Goal: Task Accomplishment & Management: Complete application form

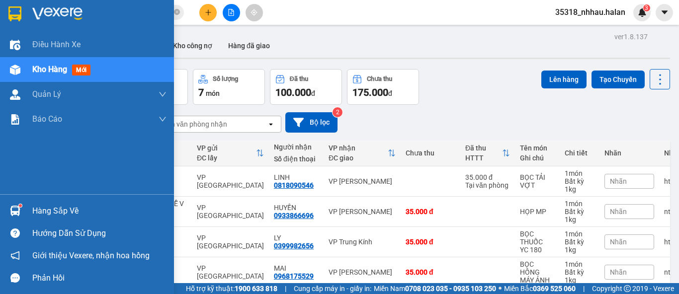
click at [31, 211] on div "Hàng sắp về" at bounding box center [87, 211] width 174 height 22
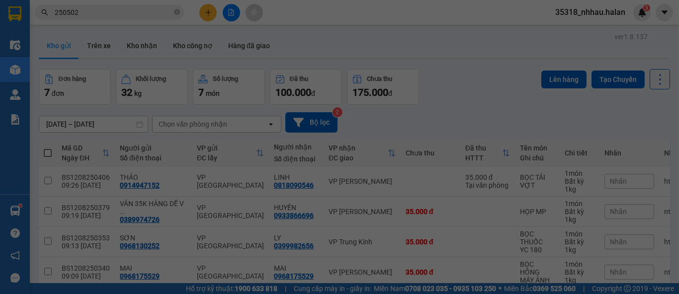
scroll to position [15, 0]
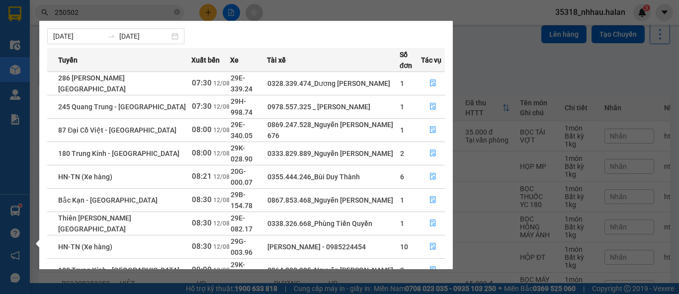
click at [499, 73] on section "Kết quả tìm kiếm ( 216 ) Bộ lọc Mã ĐH Trạng thái Món hàng Thu hộ Tổng cước Chưa…" at bounding box center [339, 147] width 679 height 294
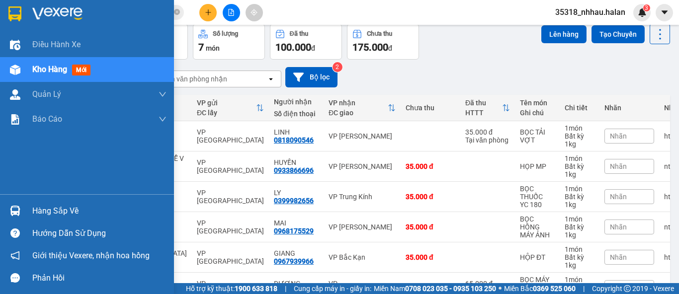
click at [32, 208] on div "Hàng sắp về" at bounding box center [87, 211] width 174 height 22
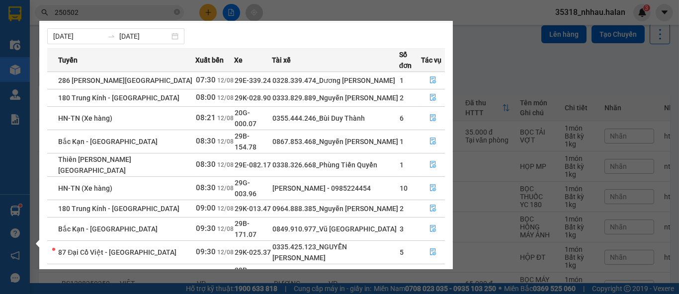
click at [489, 75] on section "Kết quả tìm kiếm ( 216 ) Bộ lọc Mã ĐH Trạng thái Món hàng Thu hộ Tổng cước Chưa…" at bounding box center [339, 147] width 679 height 294
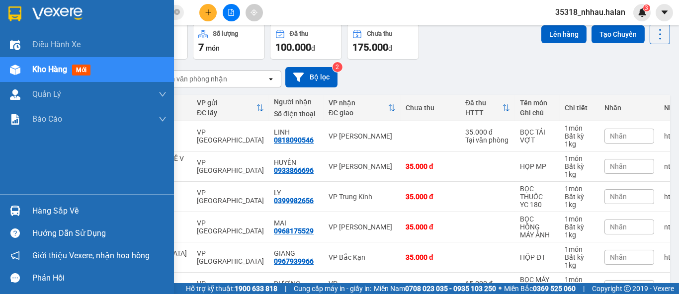
click at [55, 206] on div "Hàng sắp về" at bounding box center [99, 211] width 134 height 15
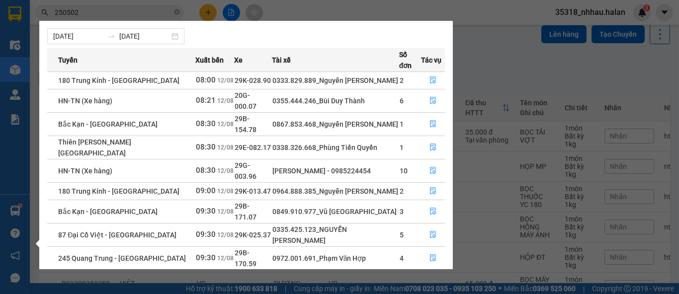
click at [505, 65] on section "Kết quả tìm kiếm ( 216 ) Bộ lọc Mã ĐH Trạng thái Món hàng Thu hộ Tổng cước Chưa…" at bounding box center [339, 147] width 679 height 294
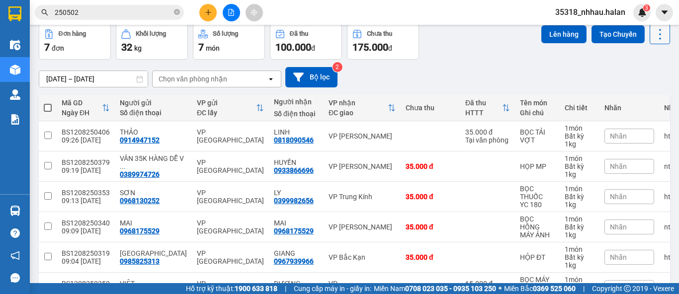
click at [654, 40] on icon at bounding box center [660, 34] width 14 height 14
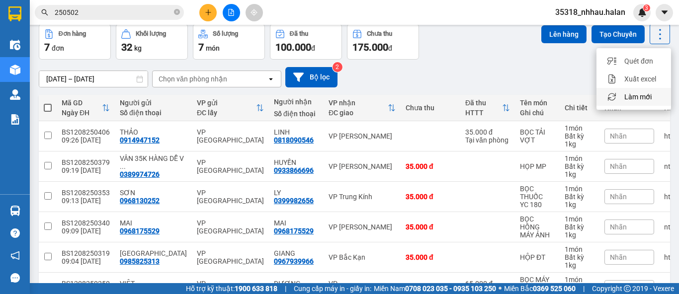
click at [644, 95] on span "Làm mới" at bounding box center [637, 97] width 27 height 10
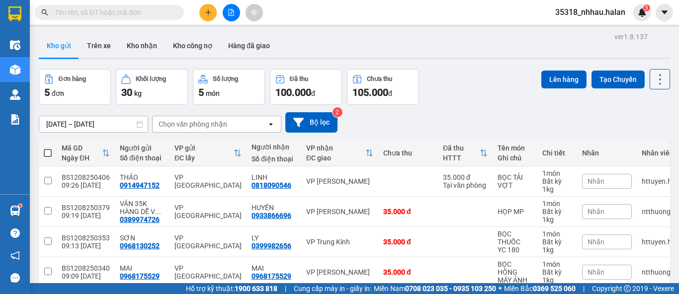
click at [653, 83] on icon at bounding box center [660, 80] width 14 height 14
click at [641, 143] on span "Làm mới" at bounding box center [637, 142] width 27 height 10
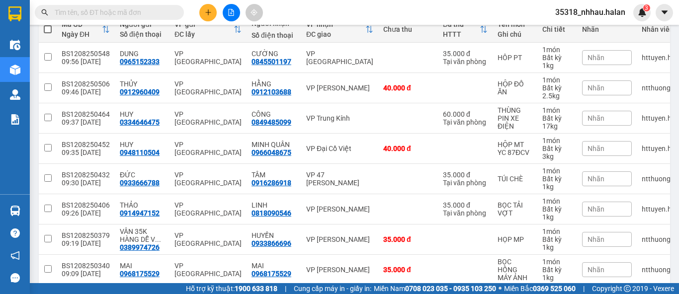
scroll to position [91, 0]
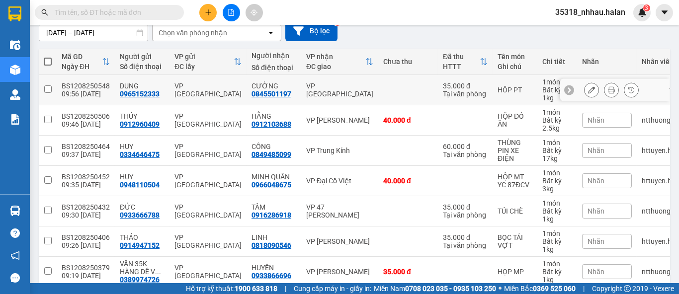
click at [382, 90] on td at bounding box center [408, 90] width 60 height 30
checkbox input "true"
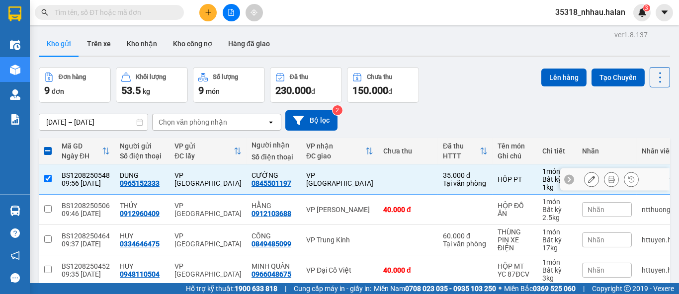
scroll to position [0, 0]
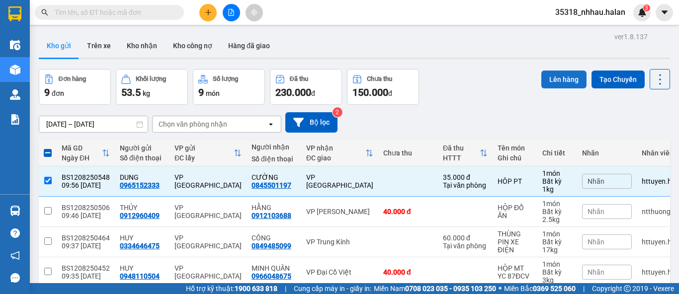
click at [554, 81] on button "Lên hàng" at bounding box center [563, 80] width 45 height 18
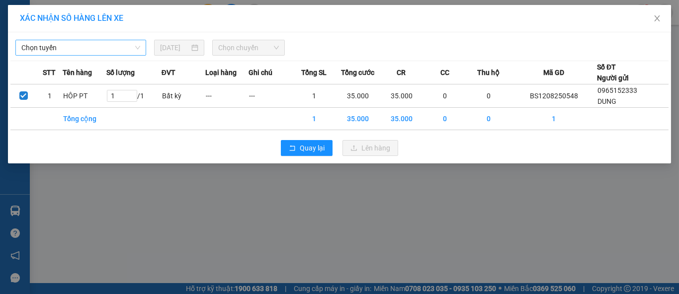
click at [106, 47] on span "Chọn tuyến" at bounding box center [80, 47] width 119 height 15
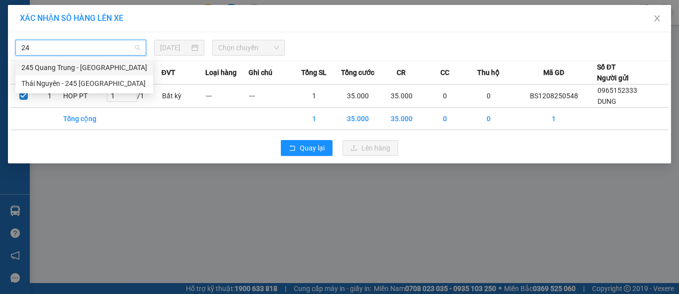
type input "245"
click at [107, 84] on div "Thái Nguyên - 245 Quang Trung" at bounding box center [84, 83] width 126 height 11
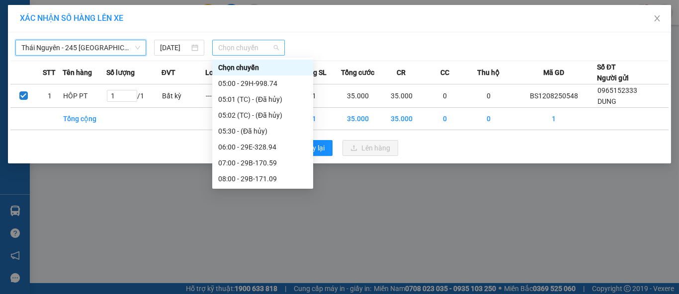
click at [243, 51] on span "Chọn chuyến" at bounding box center [248, 47] width 61 height 15
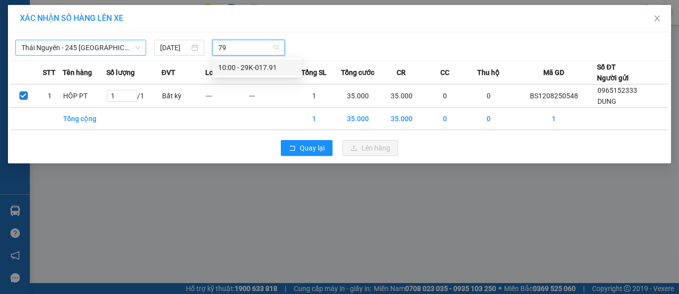
type input "791"
click at [271, 66] on div "10:00 - 29K-017.91" at bounding box center [257, 67] width 78 height 11
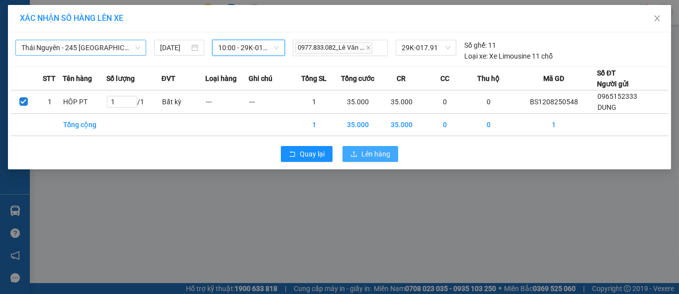
click at [367, 156] on span "Lên hàng" at bounding box center [375, 154] width 29 height 11
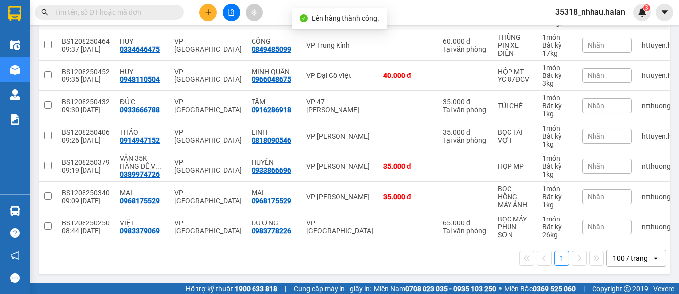
scroll to position [171, 0]
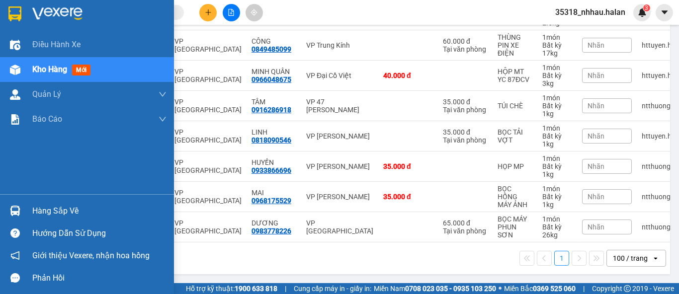
click at [31, 214] on div "Hàng sắp về" at bounding box center [87, 211] width 174 height 22
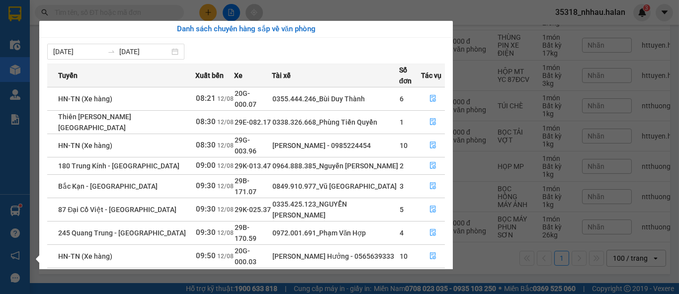
click at [408, 13] on section "Kết quả tìm kiếm ( 0 ) Bộ lọc No Data 35318_nhhau.halan 3 Điều hành xe Kho hàng…" at bounding box center [339, 147] width 679 height 294
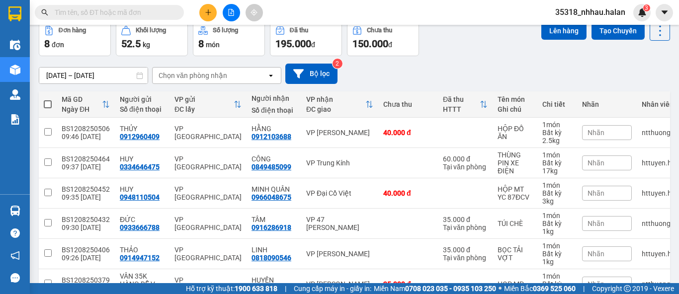
scroll to position [0, 0]
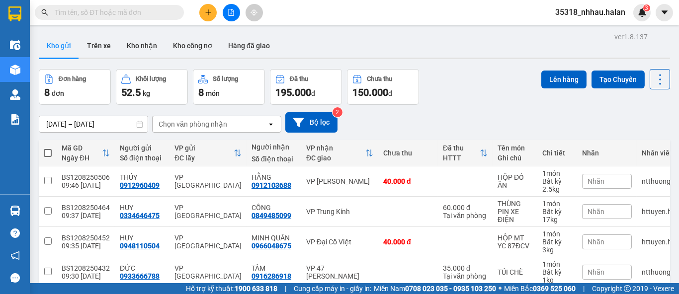
click at [221, 121] on div "Chọn văn phòng nhận" at bounding box center [193, 124] width 69 height 10
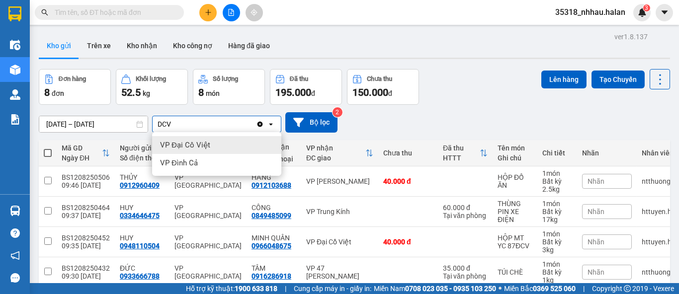
type input "DCV"
click at [212, 142] on div "VP Đại Cồ Việt" at bounding box center [216, 145] width 129 height 18
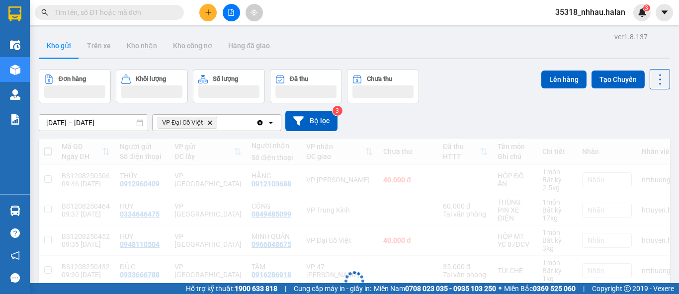
click at [230, 121] on div "VP Đại Cồ Việt Delete" at bounding box center [204, 123] width 103 height 16
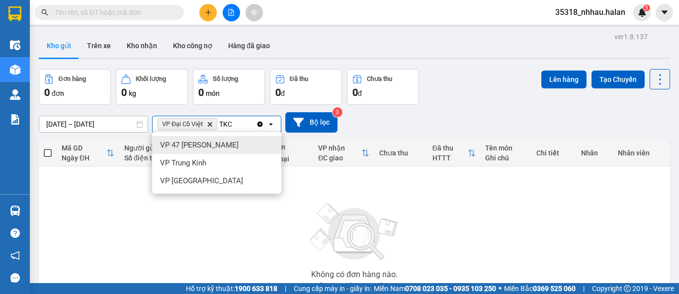
type input "TKC"
click at [214, 143] on span "VP 47 [PERSON_NAME] Khát [PERSON_NAME]" at bounding box center [199, 145] width 79 height 10
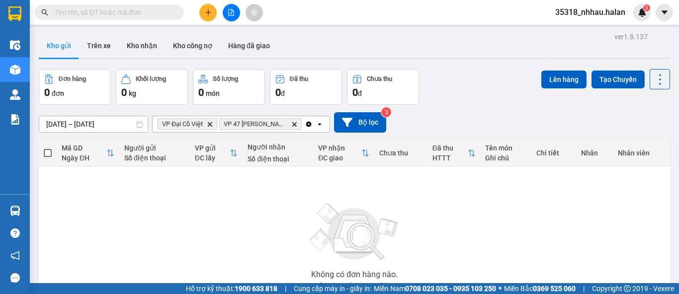
click at [306, 127] on icon "Clear all" at bounding box center [309, 124] width 8 height 8
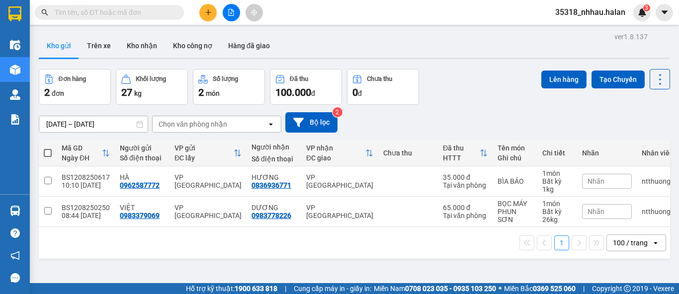
click at [165, 12] on input "text" at bounding box center [113, 12] width 117 height 11
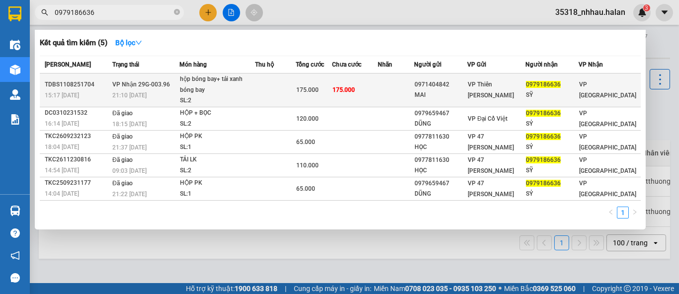
type input "0979186636"
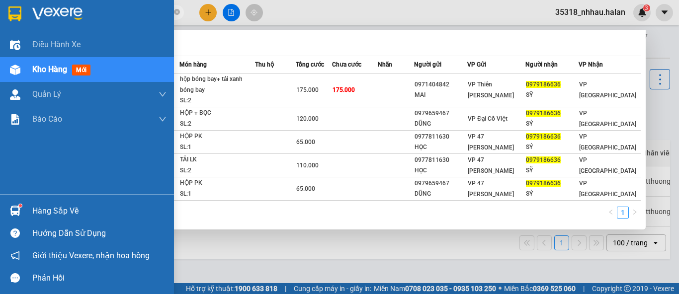
click at [39, 210] on div "Hàng sắp về" at bounding box center [99, 211] width 134 height 15
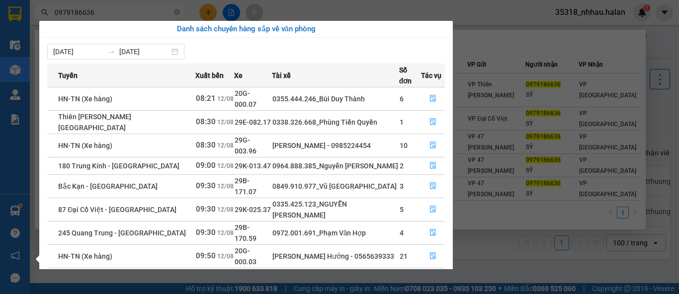
click at [650, 44] on section "Kết quả tìm kiếm ( 5 ) Bộ lọc Mã ĐH Trạng thái Món hàng Thu hộ Tổng cước Chưa c…" at bounding box center [339, 147] width 679 height 294
click at [650, 44] on div at bounding box center [339, 147] width 679 height 294
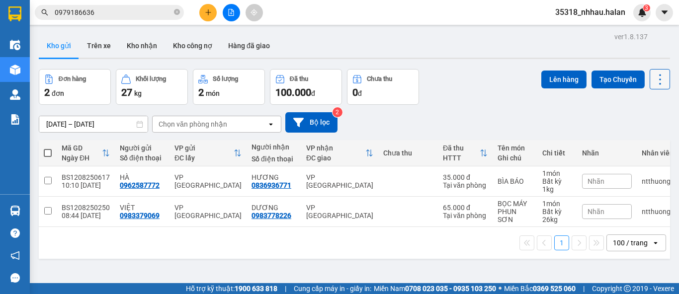
click at [654, 76] on icon at bounding box center [660, 80] width 14 height 14
click at [640, 142] on span "Làm mới" at bounding box center [637, 142] width 27 height 10
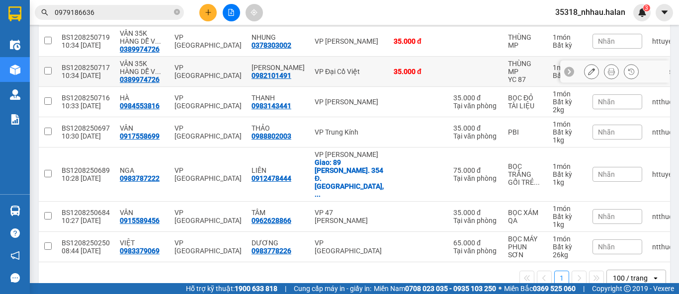
scroll to position [202, 0]
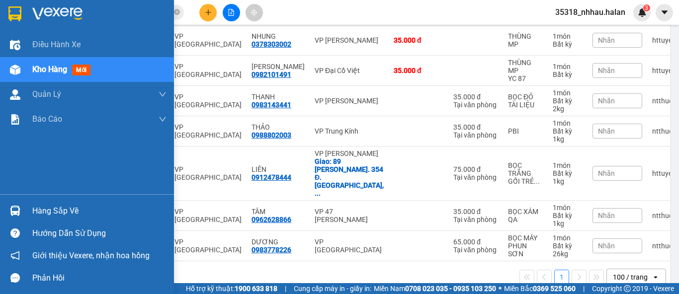
click at [39, 208] on div "Hàng sắp về" at bounding box center [99, 211] width 134 height 15
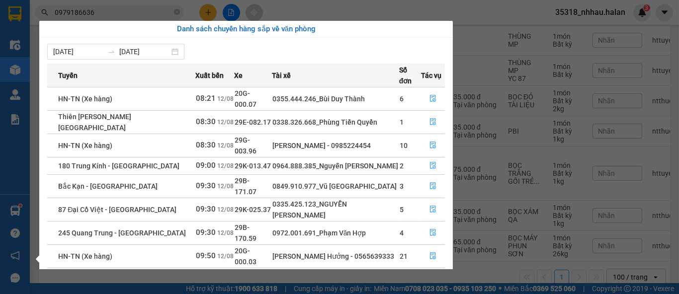
click at [484, 17] on section "Kết quả tìm kiếm ( 5 ) Bộ lọc Mã ĐH Trạng thái Món hàng Thu hộ Tổng cước Chưa c…" at bounding box center [339, 147] width 679 height 294
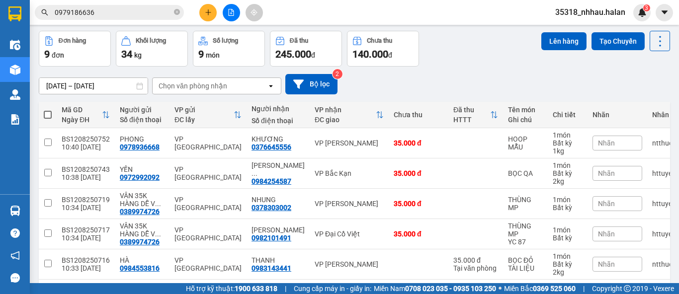
scroll to position [36, 0]
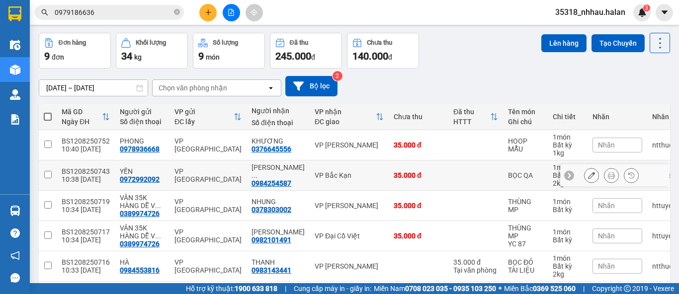
click at [394, 178] on div "35.000 đ" at bounding box center [419, 175] width 50 height 8
checkbox input "true"
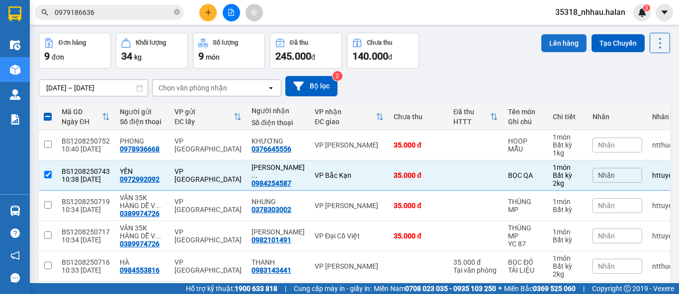
click at [558, 42] on button "Lên hàng" at bounding box center [563, 43] width 45 height 18
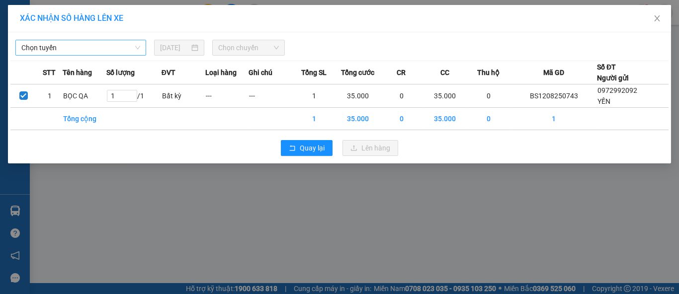
click at [95, 48] on span "Chọn tuyến" at bounding box center [80, 47] width 119 height 15
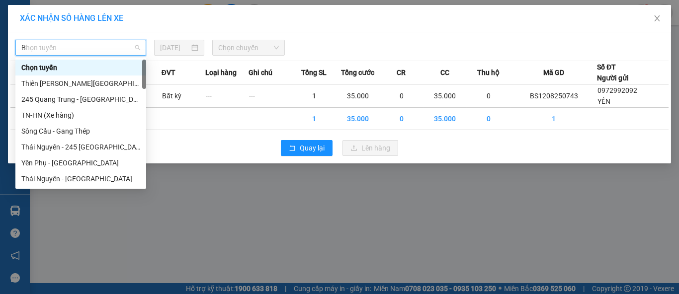
type input "BK"
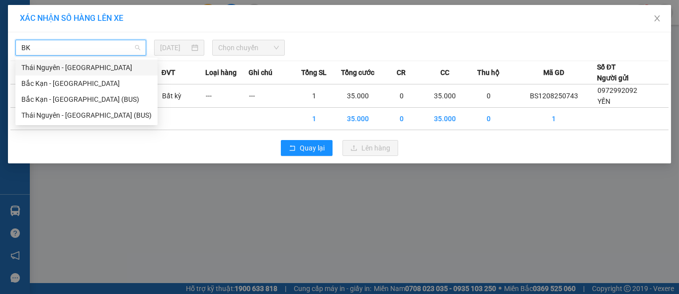
click at [92, 69] on div "Thái Nguyên - Bắc Kạn" at bounding box center [86, 67] width 130 height 11
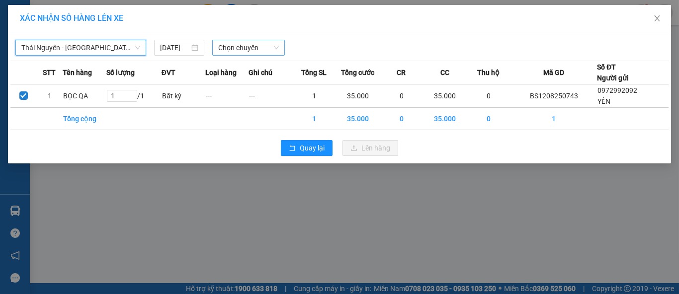
click at [247, 52] on span "Chọn chuyến" at bounding box center [248, 47] width 61 height 15
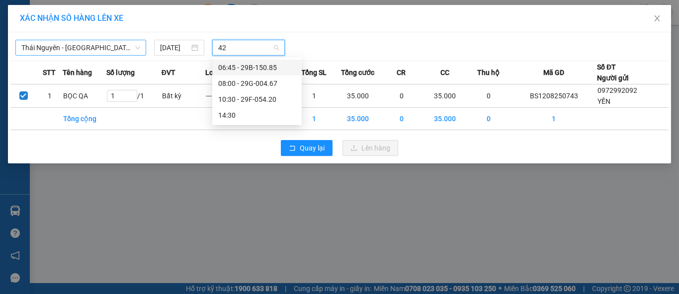
type input "420"
click at [260, 67] on div "10:30 - 29F-054.20" at bounding box center [257, 67] width 78 height 11
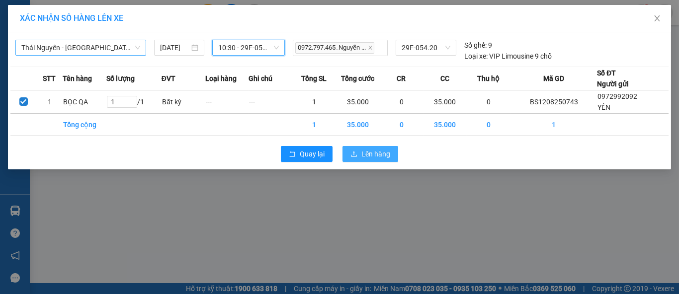
click at [354, 155] on icon "upload" at bounding box center [353, 154] width 7 height 7
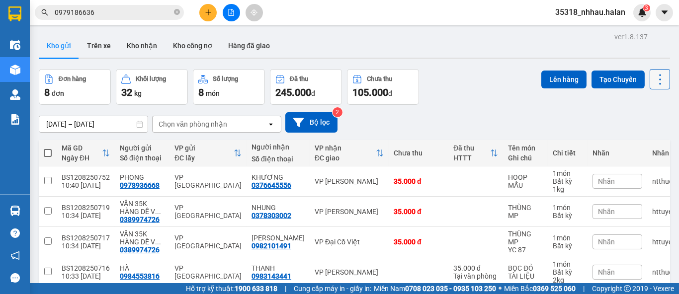
click at [653, 82] on icon at bounding box center [660, 80] width 14 height 14
click at [639, 142] on span "Làm mới" at bounding box center [637, 142] width 27 height 10
click at [196, 121] on div "Chọn văn phòng nhận" at bounding box center [193, 124] width 69 height 10
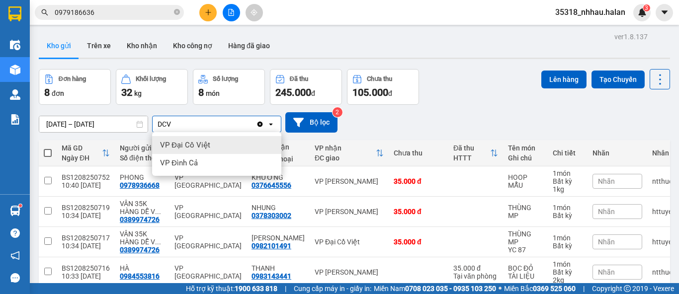
type input "DCV"
click at [194, 148] on span "VP Đại Cồ Việt" at bounding box center [185, 145] width 50 height 10
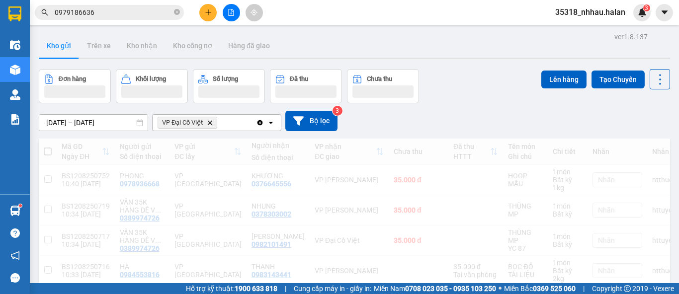
click at [234, 123] on div "VP Đại Cồ Việt Delete" at bounding box center [204, 123] width 103 height 16
type input "R"
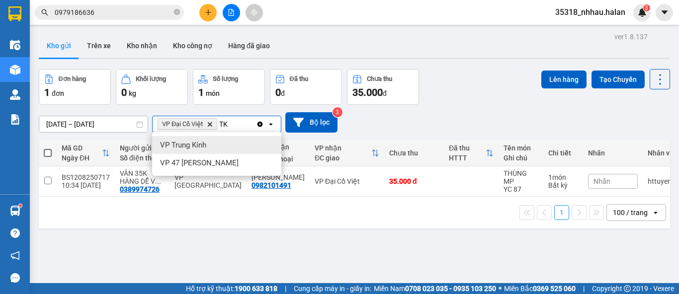
type input "TK"
drag, startPoint x: 208, startPoint y: 164, endPoint x: 228, endPoint y: 159, distance: 20.4
click at [208, 164] on span "VP 47 [PERSON_NAME]" at bounding box center [199, 163] width 79 height 10
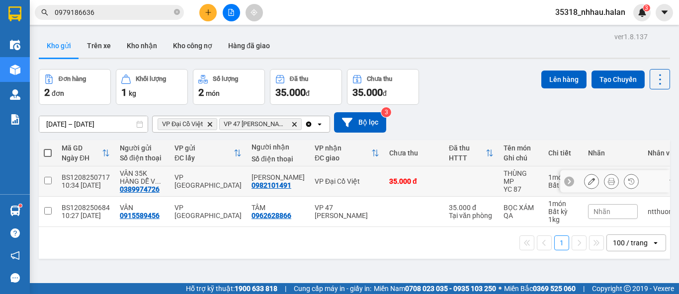
click at [444, 181] on td at bounding box center [471, 181] width 55 height 30
checkbox input "true"
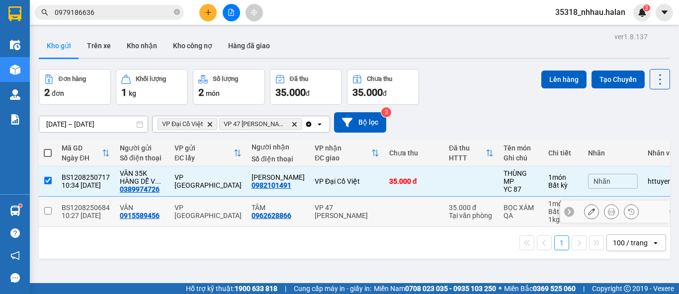
click at [449, 212] on div "Tại văn phòng" at bounding box center [471, 216] width 45 height 8
checkbox input "true"
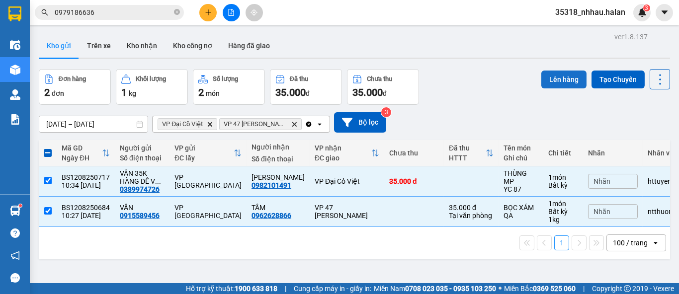
click at [563, 85] on button "Lên hàng" at bounding box center [563, 80] width 45 height 18
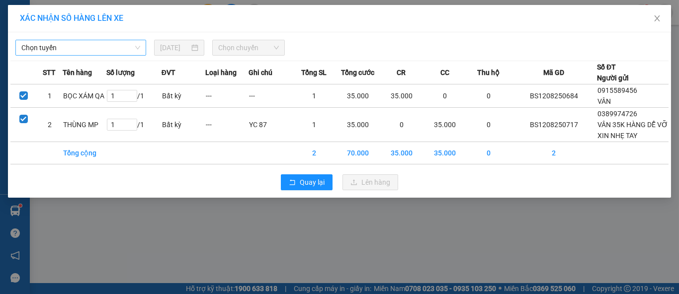
click at [103, 46] on span "Chọn tuyến" at bounding box center [80, 47] width 119 height 15
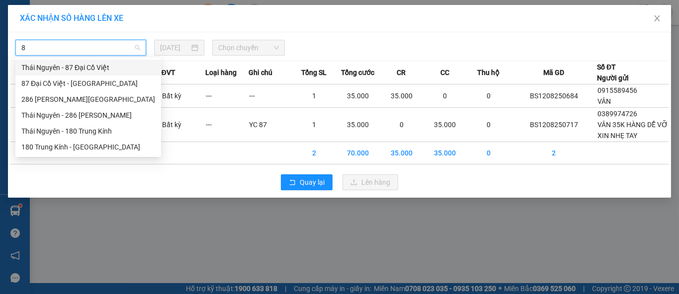
type input "87"
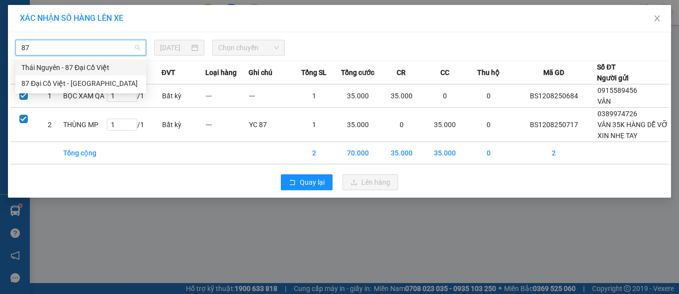
click at [116, 68] on div "Thái Nguyên - 87 Đại Cồ Việt" at bounding box center [80, 67] width 119 height 11
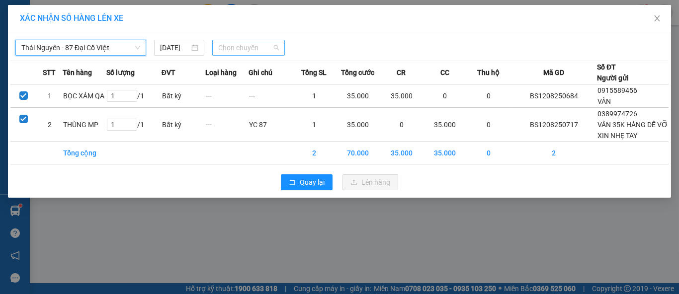
click at [238, 49] on span "Chọn chuyến" at bounding box center [248, 47] width 61 height 15
type input "960"
click at [263, 69] on div "11:00 - 29B-209.60" at bounding box center [257, 67] width 78 height 11
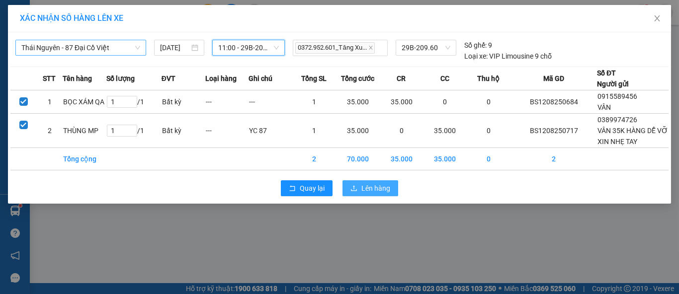
click at [368, 189] on span "Lên hàng" at bounding box center [375, 188] width 29 height 11
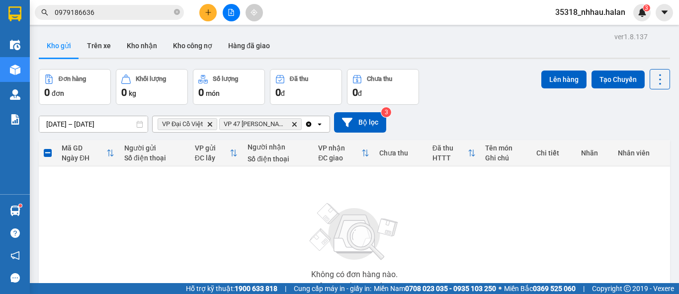
click at [293, 123] on icon "Delete" at bounding box center [294, 124] width 6 height 6
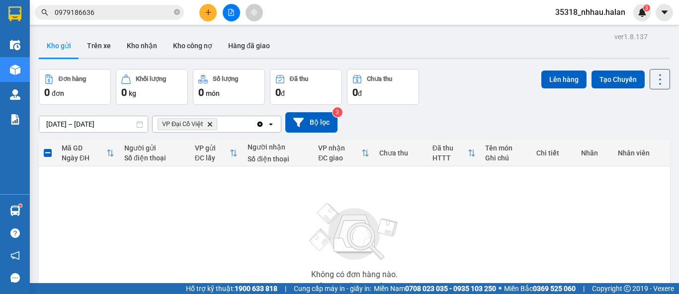
click at [261, 124] on icon "Clear all" at bounding box center [259, 123] width 5 height 5
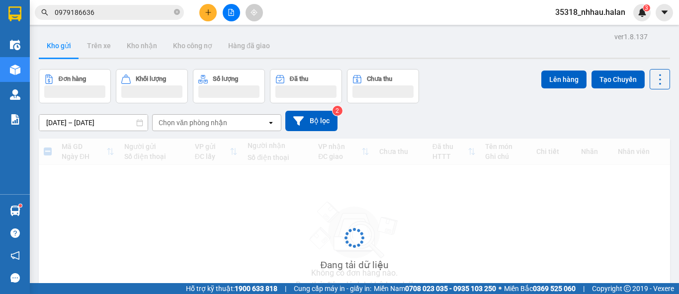
click at [236, 123] on div "Chọn văn phòng nhận" at bounding box center [210, 123] width 114 height 16
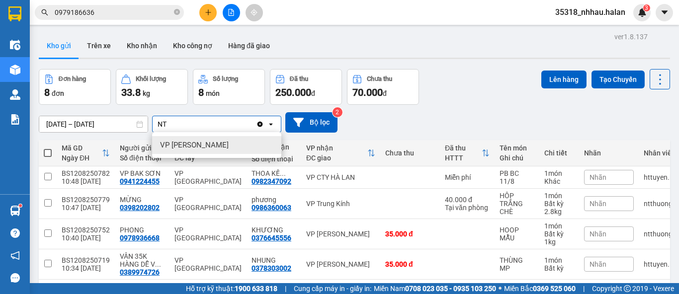
type input "NT"
click at [222, 142] on div "VP [PERSON_NAME]" at bounding box center [216, 145] width 129 height 18
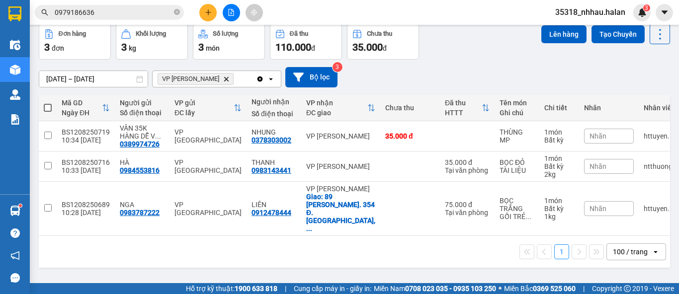
scroll to position [45, 0]
click at [47, 106] on span at bounding box center [48, 108] width 8 height 8
click at [48, 103] on input "checkbox" at bounding box center [48, 103] width 0 height 0
checkbox input "true"
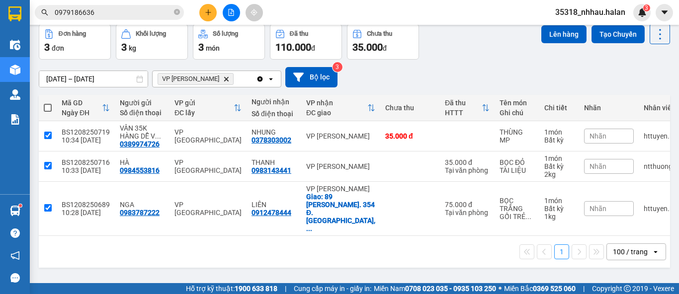
checkbox input "true"
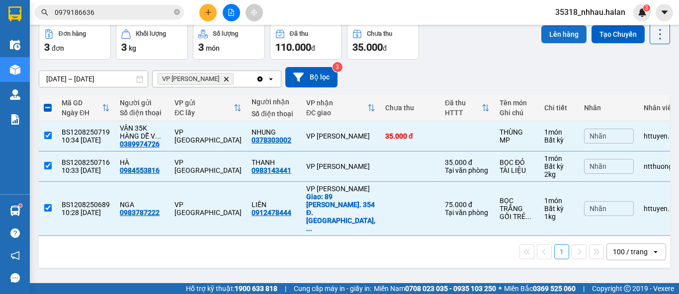
click at [553, 36] on button "Lên hàng" at bounding box center [563, 34] width 45 height 18
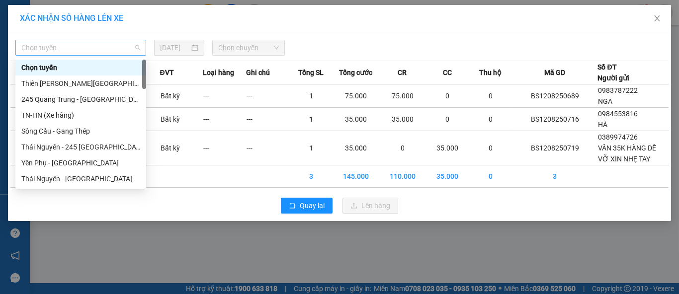
click at [81, 53] on span "Chọn tuyến" at bounding box center [80, 47] width 119 height 15
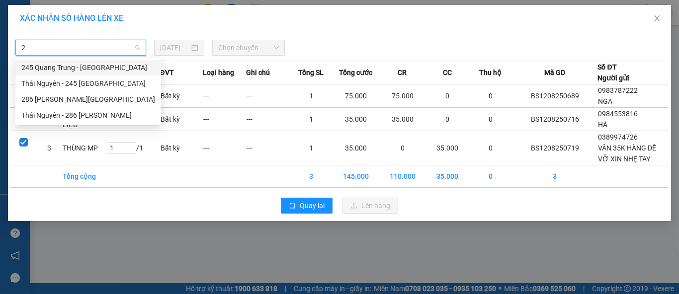
type input "28"
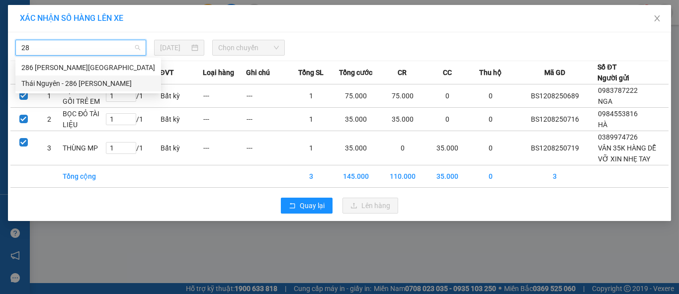
click at [98, 84] on div "Thái Nguyên - 286 Nguyễn Trãi" at bounding box center [88, 83] width 134 height 11
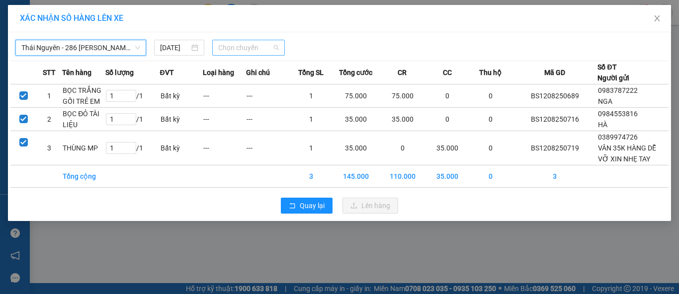
click at [238, 46] on span "Chọn chuyến" at bounding box center [248, 47] width 61 height 15
type input "667"
click at [277, 66] on div "11:00 - 29K-136.67" at bounding box center [257, 67] width 78 height 11
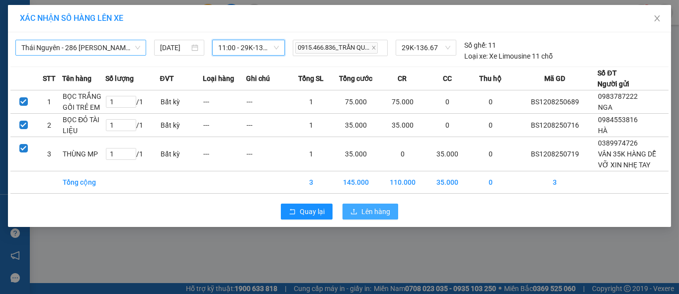
click at [391, 213] on button "Lên hàng" at bounding box center [370, 212] width 56 height 16
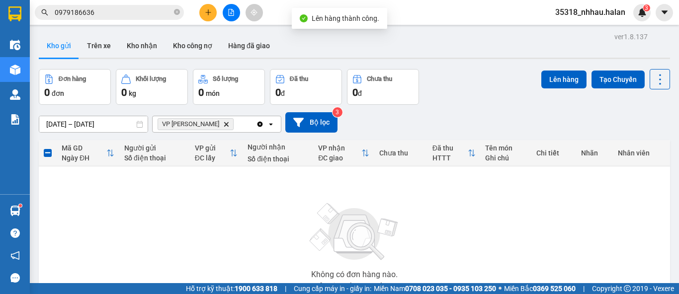
click at [258, 123] on icon "Clear all" at bounding box center [259, 123] width 5 height 5
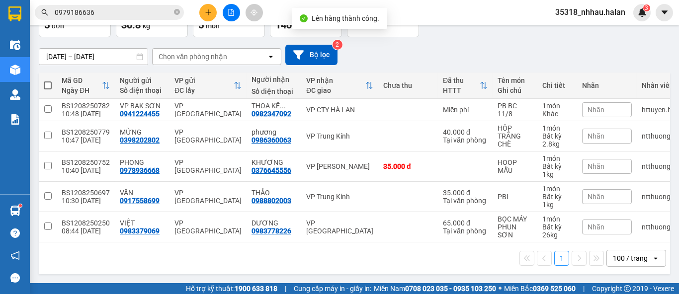
scroll to position [72, 0]
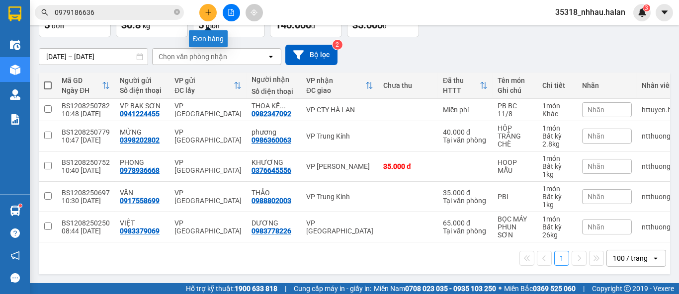
click at [206, 12] on icon "plus" at bounding box center [207, 12] width 5 height 0
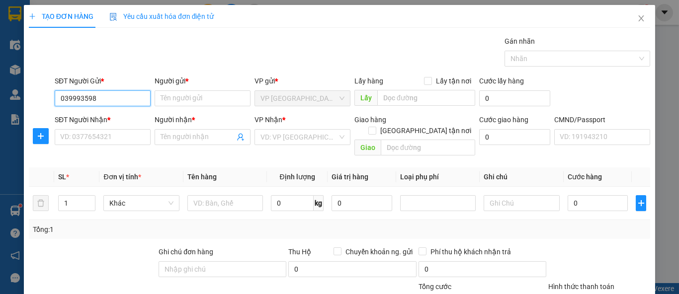
type input "0399935981"
click at [129, 120] on div "0399935981 - PHƯƠNG" at bounding box center [101, 117] width 83 height 11
type input "PHƯƠNG"
type input "0399935981"
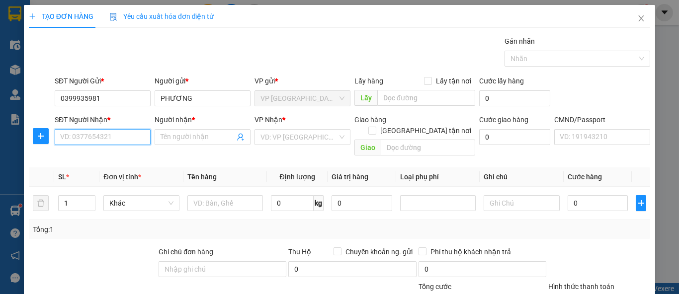
click at [123, 134] on input "SĐT Người Nhận *" at bounding box center [103, 137] width 96 height 16
type input "0852324039"
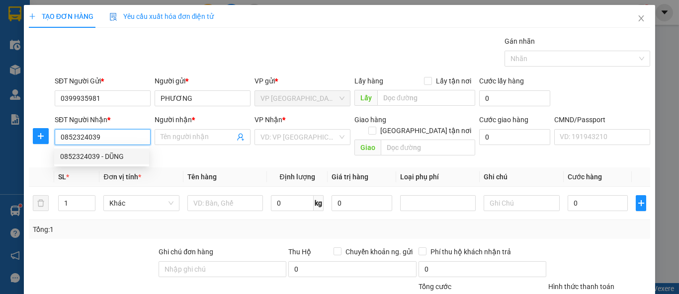
click at [118, 155] on div "0852324039 - DŨNG" at bounding box center [101, 156] width 83 height 11
type input "DŨNG"
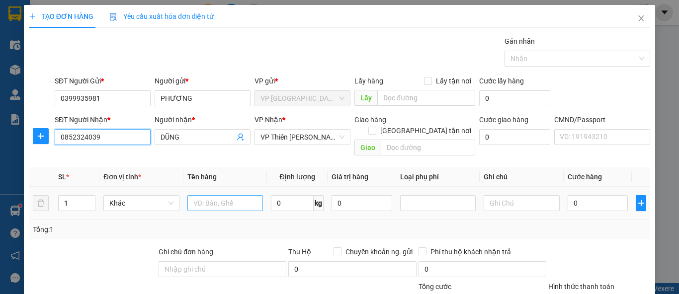
type input "0852324039"
click at [210, 195] on input "text" at bounding box center [225, 203] width 76 height 16
type input "PBI"
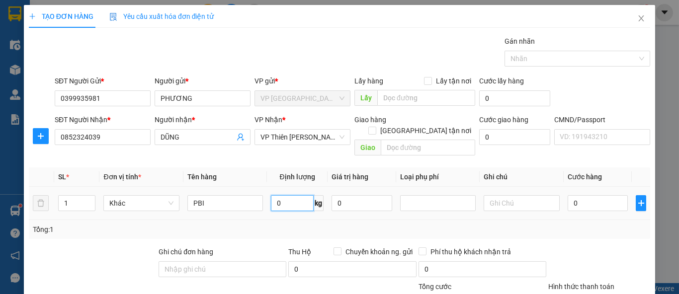
click at [290, 195] on input "0" at bounding box center [292, 203] width 43 height 16
type input "1"
click at [583, 195] on input "0" at bounding box center [598, 203] width 61 height 16
type input "3"
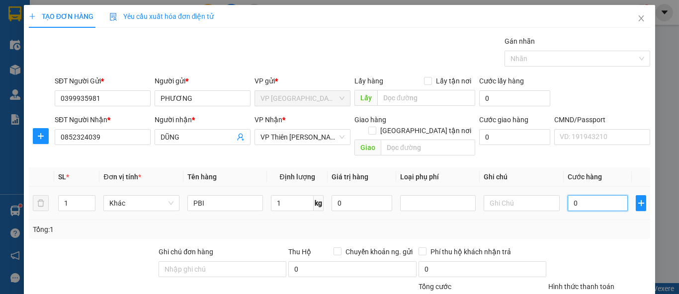
type input "3"
type input "35"
type input "35.000"
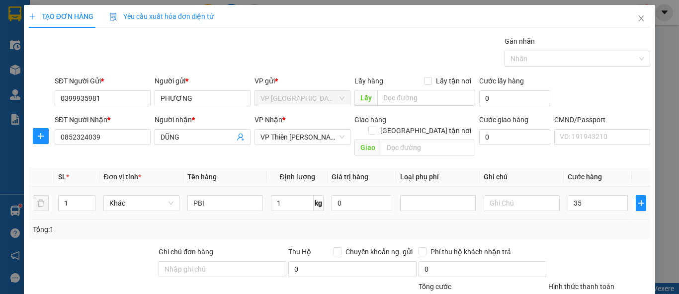
type input "35.000"
click at [576, 220] on div "Tổng: 1" at bounding box center [339, 229] width 621 height 19
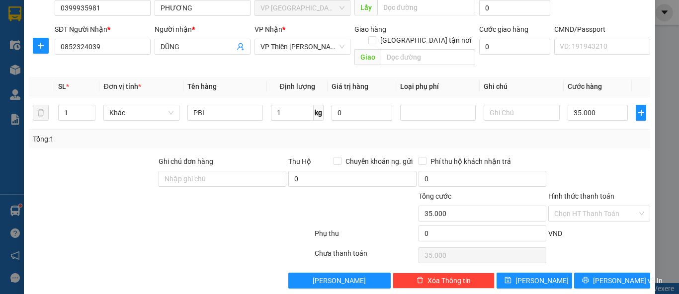
scroll to position [92, 0]
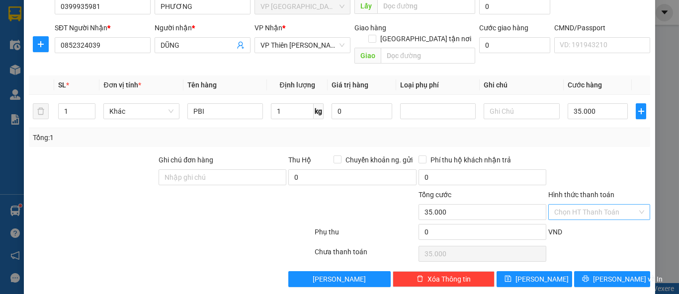
click at [579, 205] on input "Hình thức thanh toán" at bounding box center [595, 212] width 83 height 15
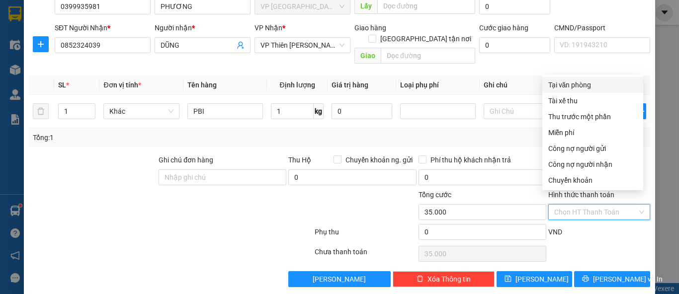
click at [574, 85] on div "Tại văn phòng" at bounding box center [592, 85] width 89 height 11
type input "0"
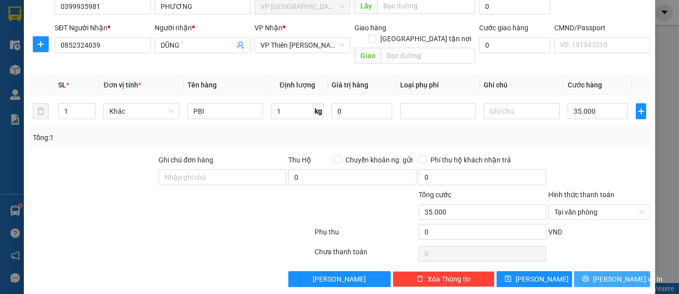
click at [608, 274] on span "Lưu và In" at bounding box center [628, 279] width 70 height 11
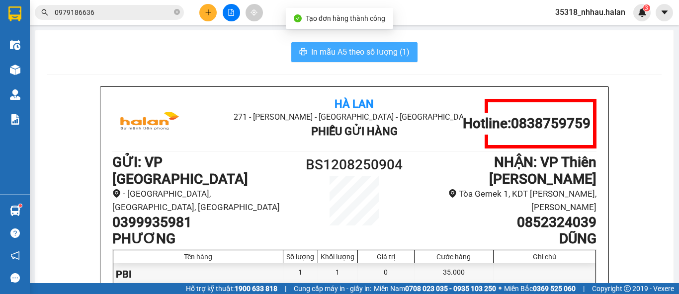
click at [398, 50] on span "In mẫu A5 theo số lượng (1)" at bounding box center [360, 52] width 98 height 12
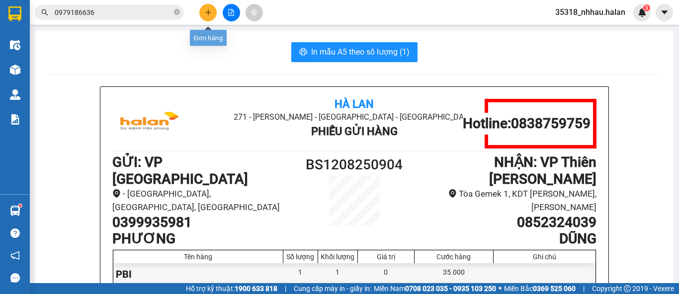
click at [207, 12] on icon "plus" at bounding box center [207, 12] width 5 height 0
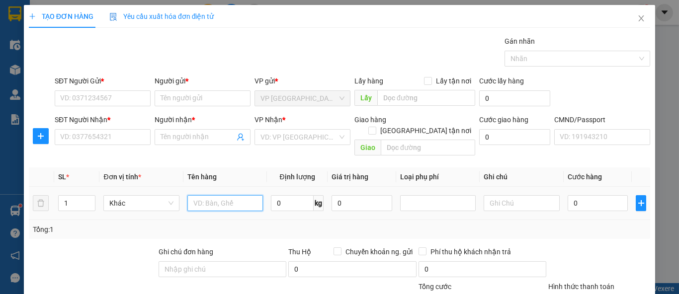
click at [219, 195] on input "text" at bounding box center [225, 203] width 76 height 16
type input "BOC ĐEN QA"
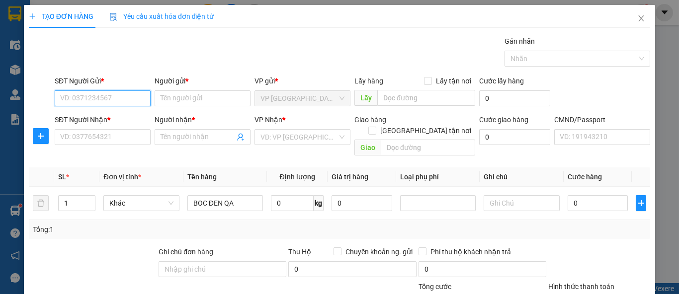
click at [109, 96] on input "SĐT Người Gửi *" at bounding box center [103, 98] width 96 height 16
type input "0974323568"
click at [118, 117] on div "0974323568 - NGỌC BÉ , BK" at bounding box center [115, 117] width 111 height 11
type input "NGỌC BÉ , BK"
type input "0974323568"
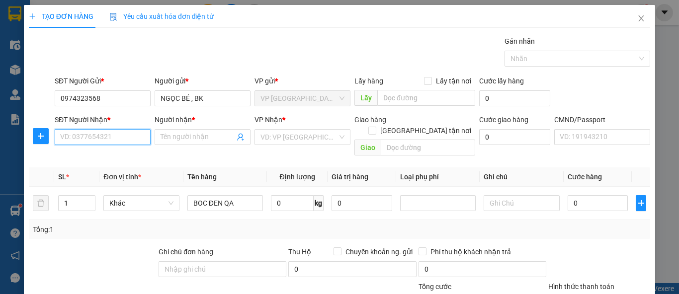
click at [119, 136] on input "SĐT Người Nhận *" at bounding box center [103, 137] width 96 height 16
type input "0933050286"
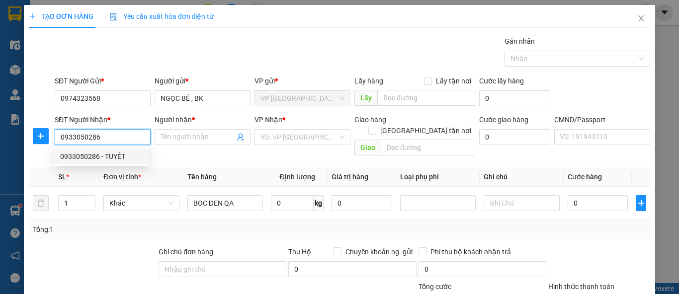
click at [120, 160] on div "0933050286 - TUYẾT" at bounding box center [101, 156] width 83 height 11
type input "TUYẾT"
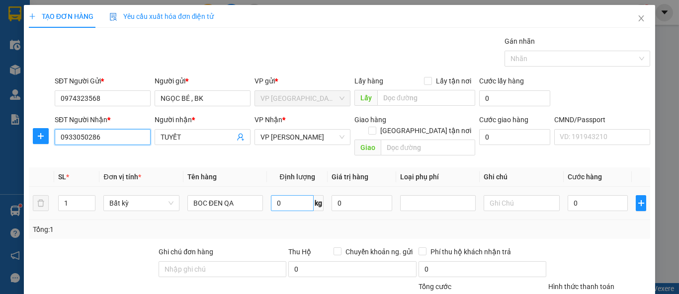
type input "0933050286"
click at [292, 195] on input "0" at bounding box center [292, 203] width 43 height 16
type input "1"
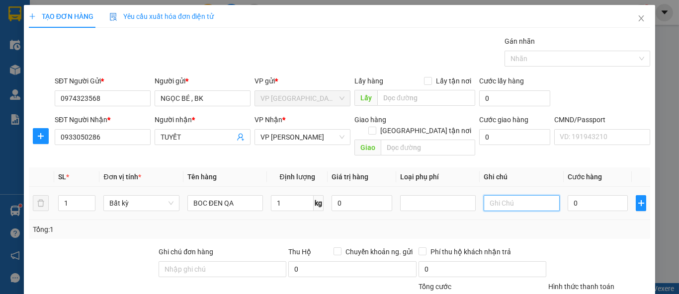
type input "35.000"
click at [597, 226] on div "Tổng: 1" at bounding box center [339, 229] width 621 height 19
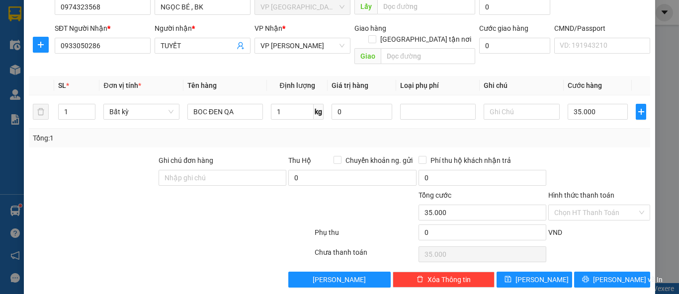
scroll to position [92, 0]
click at [608, 274] on span "Lưu và In" at bounding box center [628, 279] width 70 height 11
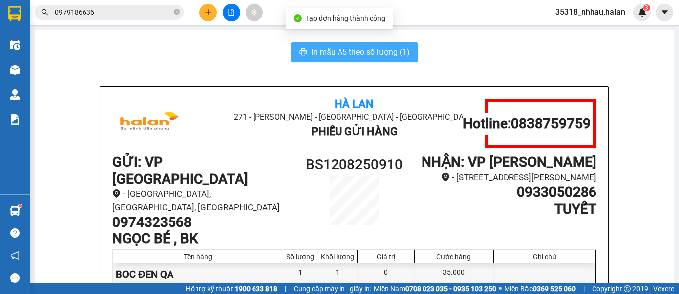
click at [387, 54] on span "In mẫu A5 theo số lượng (1)" at bounding box center [360, 52] width 98 height 12
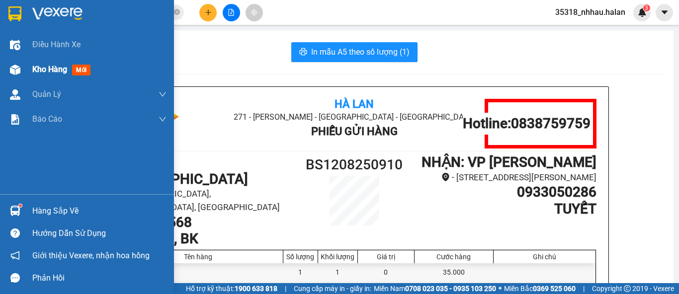
drag, startPoint x: 34, startPoint y: 74, endPoint x: 104, endPoint y: 68, distance: 69.8
click at [36, 73] on span "Kho hàng" at bounding box center [49, 69] width 35 height 9
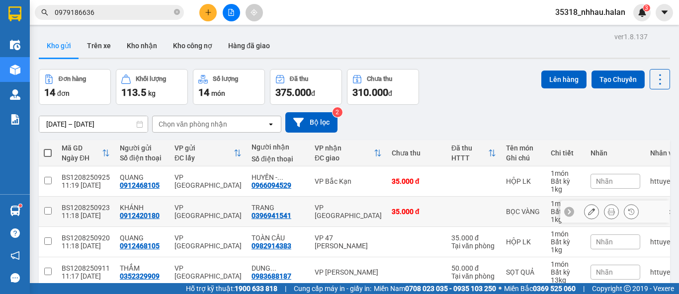
click at [356, 211] on div "VP [GEOGRAPHIC_DATA]" at bounding box center [348, 212] width 67 height 16
checkbox input "true"
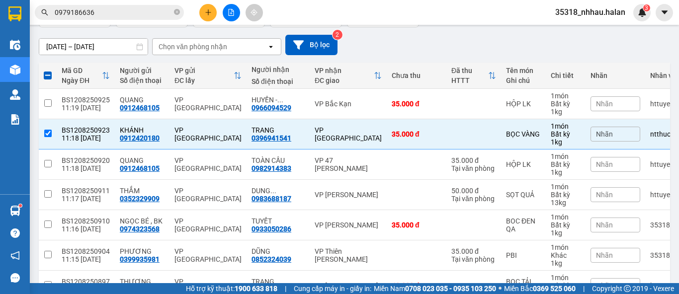
scroll to position [23, 0]
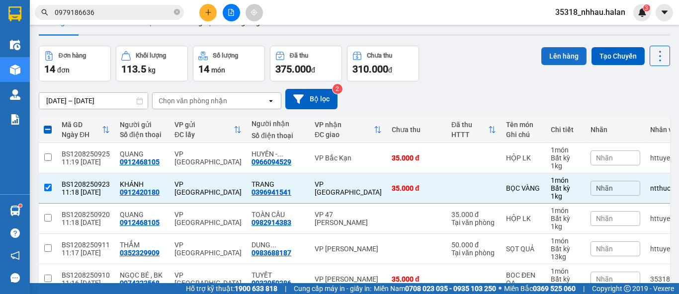
click at [543, 56] on button "Lên hàng" at bounding box center [563, 56] width 45 height 18
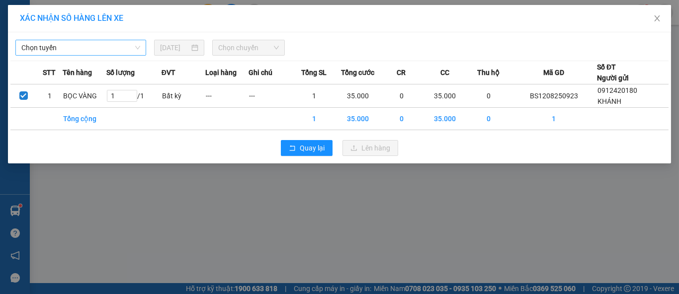
click at [97, 49] on span "Chọn tuyến" at bounding box center [80, 47] width 119 height 15
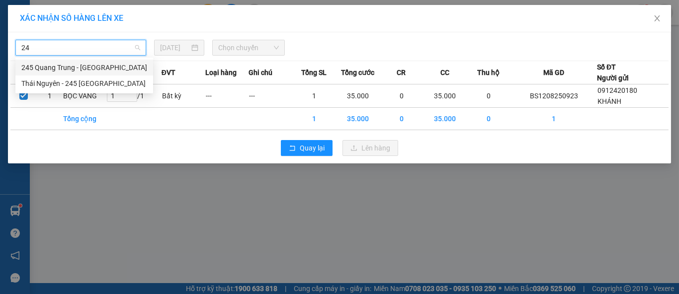
type input "245"
click at [105, 84] on div "Thái Nguyên - 245 Quang Trung" at bounding box center [84, 83] width 126 height 11
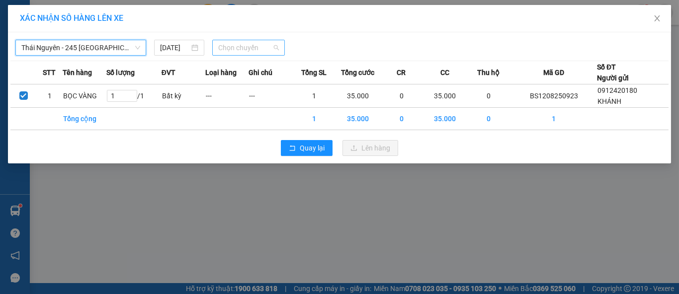
click at [230, 44] on span "Chọn chuyến" at bounding box center [248, 47] width 61 height 15
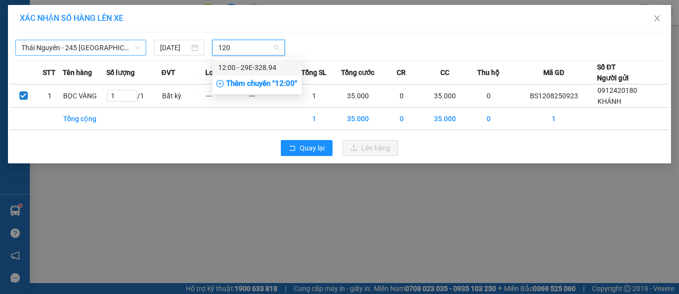
type input "1200"
click at [280, 67] on div "12:00 - 29E-328.94" at bounding box center [257, 67] width 78 height 11
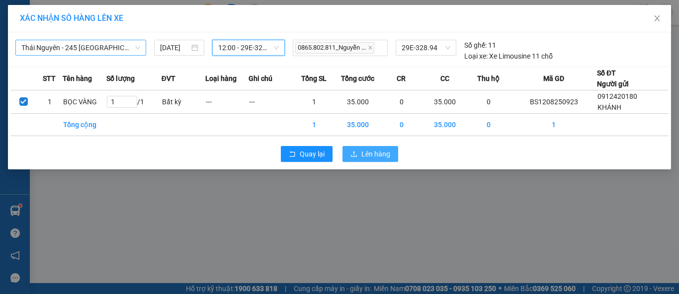
click at [363, 156] on span "Lên hàng" at bounding box center [375, 154] width 29 height 11
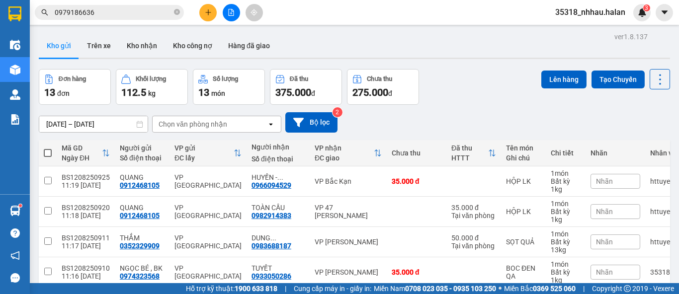
click at [235, 121] on div "Chọn văn phòng nhận" at bounding box center [210, 124] width 114 height 16
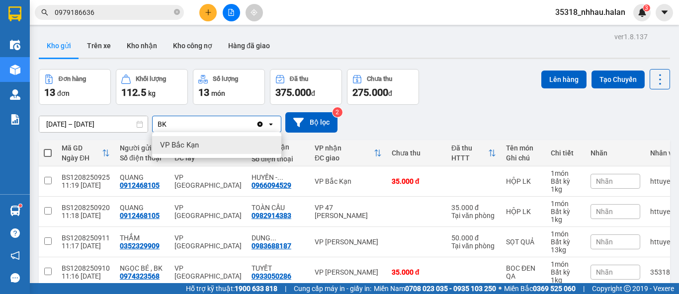
type input "BK"
click at [220, 142] on div "VP Bắc Kạn" at bounding box center [216, 145] width 129 height 18
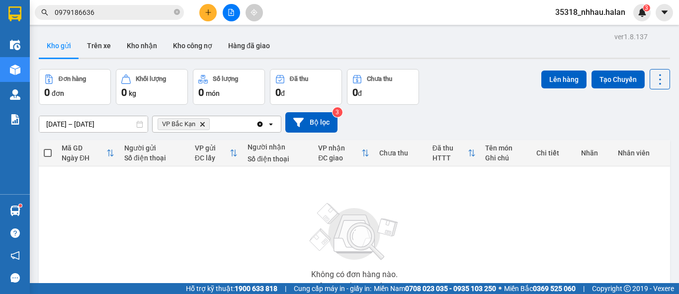
drag, startPoint x: 263, startPoint y: 123, endPoint x: 339, endPoint y: 115, distance: 76.9
click at [263, 123] on icon "Clear all" at bounding box center [260, 124] width 8 height 8
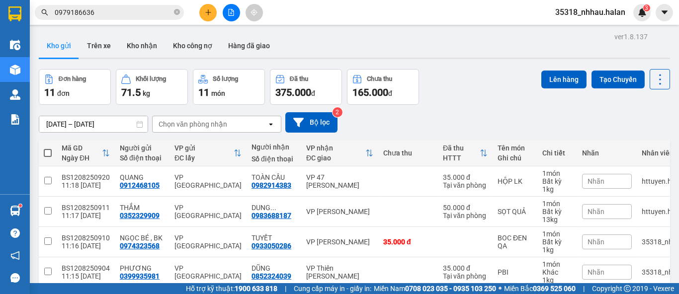
click at [234, 127] on div "Chọn văn phòng nhận" at bounding box center [210, 124] width 114 height 16
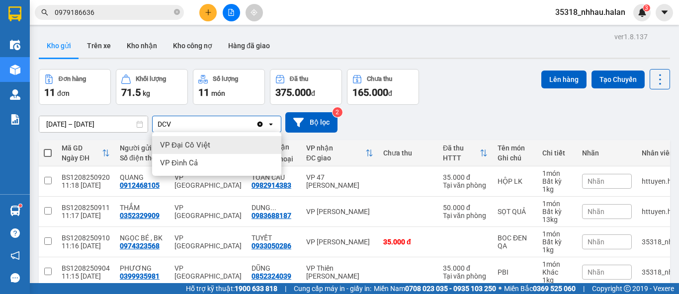
type input "DCV"
click at [223, 145] on div "VP Đại Cồ Việt" at bounding box center [216, 145] width 129 height 18
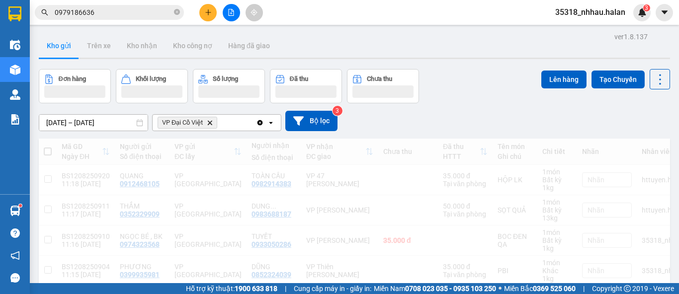
click at [243, 126] on div "VP Đại Cồ Việt Delete" at bounding box center [204, 123] width 103 height 16
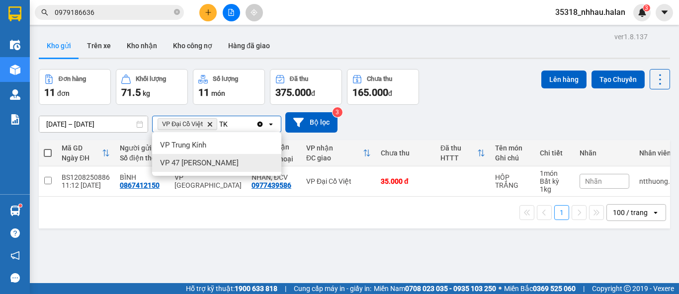
type input "TK"
click at [223, 162] on span "VP 47 [PERSON_NAME]" at bounding box center [199, 163] width 79 height 10
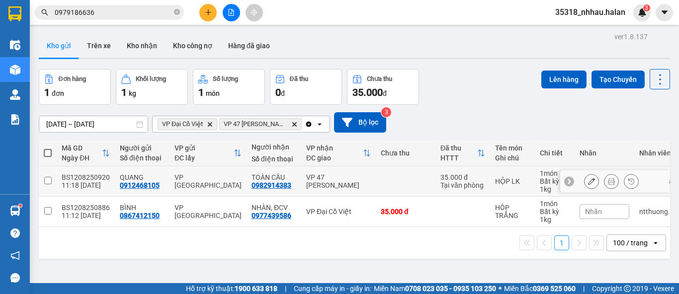
click at [380, 187] on td at bounding box center [406, 181] width 60 height 30
checkbox input "true"
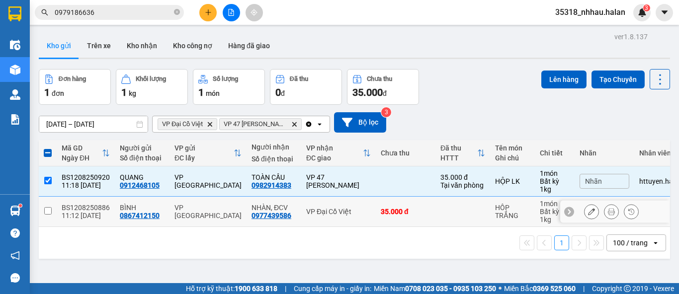
click at [416, 208] on div "35.000 đ" at bounding box center [406, 212] width 50 height 8
checkbox input "true"
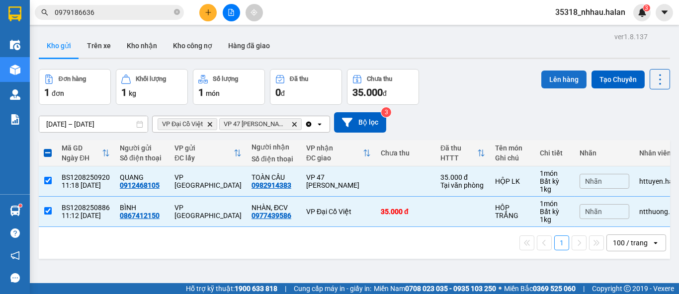
click at [548, 82] on button "Lên hàng" at bounding box center [563, 80] width 45 height 18
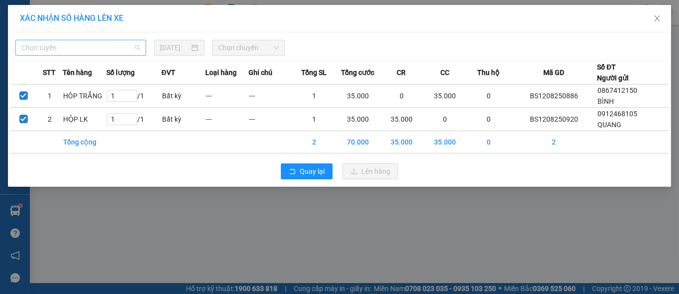
click at [93, 48] on span "Chọn tuyến" at bounding box center [80, 47] width 119 height 15
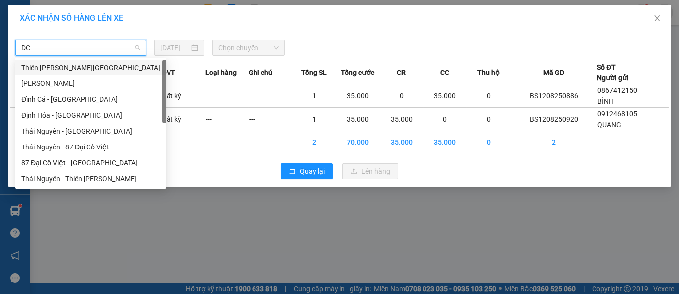
type input "DCV"
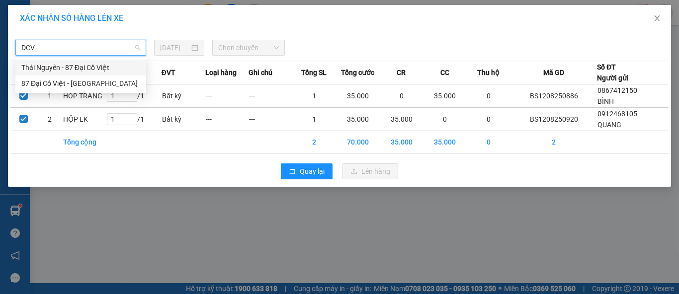
click at [101, 67] on div "Thái Nguyên - 87 Đại Cồ Việt" at bounding box center [80, 67] width 119 height 11
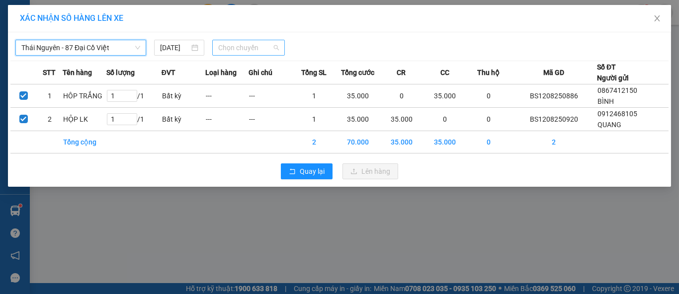
click at [232, 46] on span "Chọn chuyến" at bounding box center [248, 47] width 61 height 15
type input "492"
click at [265, 68] on div "11:30 - 29E-084.92" at bounding box center [257, 67] width 78 height 11
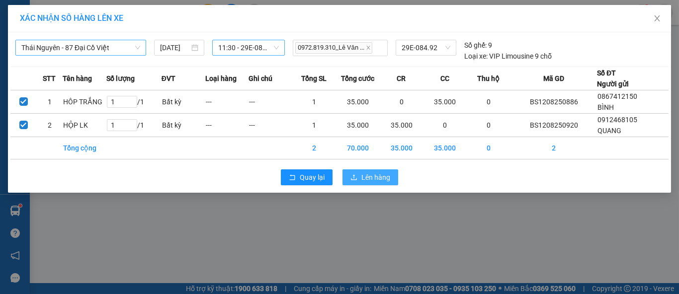
click at [380, 175] on span "Lên hàng" at bounding box center [375, 177] width 29 height 11
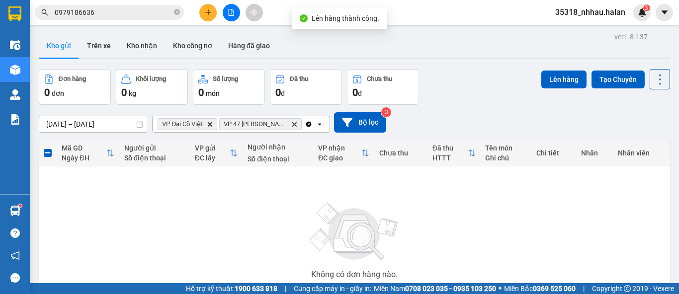
click at [307, 124] on icon "Clear all" at bounding box center [309, 124] width 8 height 8
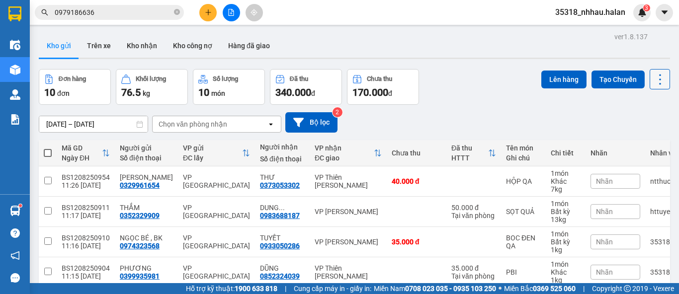
click at [653, 82] on icon at bounding box center [660, 80] width 14 height 14
click at [641, 142] on span "Làm mới" at bounding box center [637, 142] width 27 height 10
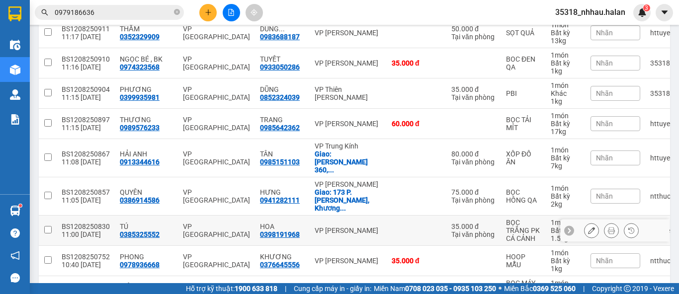
scroll to position [177, 0]
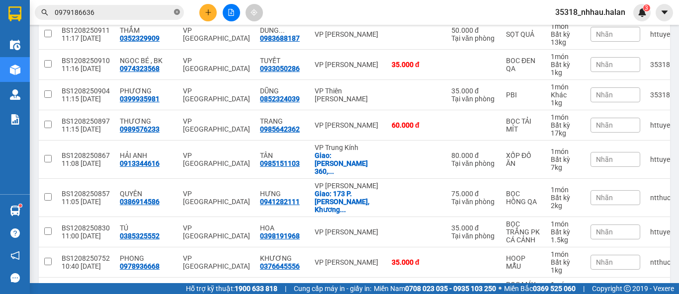
click at [176, 12] on icon "close-circle" at bounding box center [177, 12] width 6 height 6
click at [164, 13] on input "text" at bounding box center [113, 12] width 117 height 11
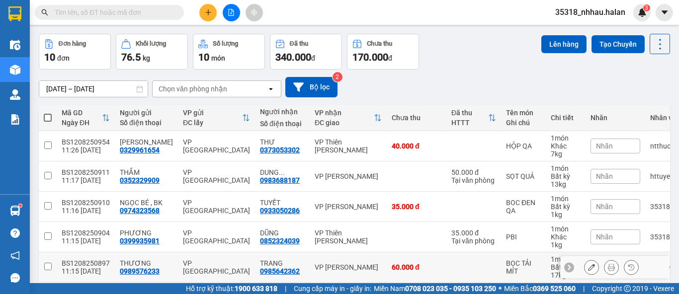
scroll to position [12, 0]
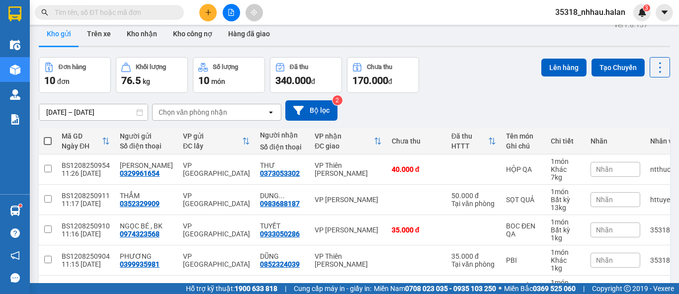
click at [159, 16] on input "text" at bounding box center [113, 12] width 117 height 11
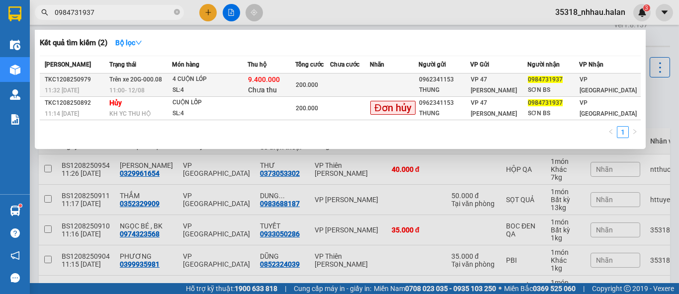
type input "0984731937"
click at [295, 83] on div "9.400.000 Chưa thu" at bounding box center [271, 85] width 47 height 21
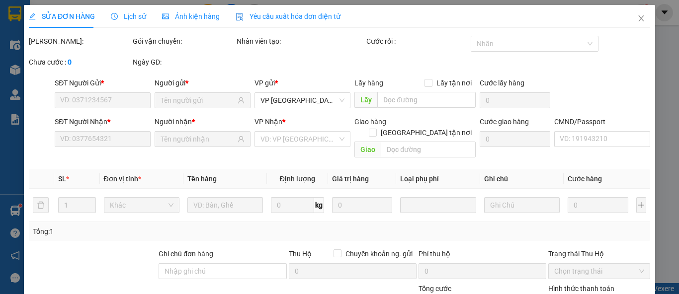
type input "0962341153"
type input "THUNG"
type input "0984731937"
type input "SƠN BS"
checkbox input "true"
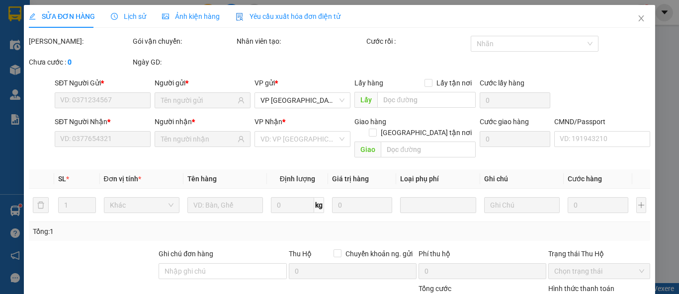
type input "9.400.000"
type input "60.000"
type input "200.000"
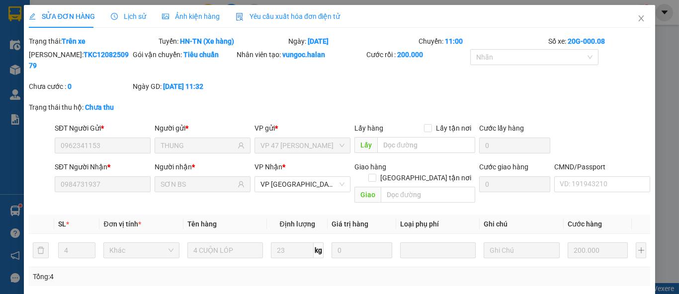
scroll to position [164, 0]
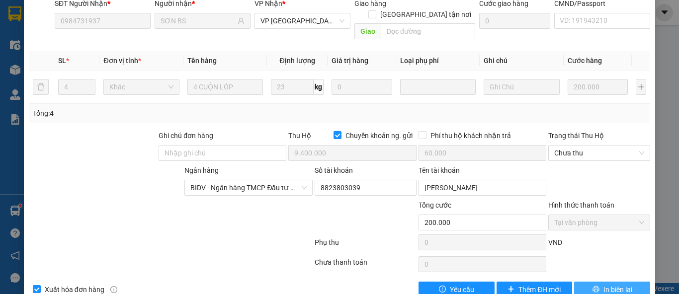
click at [607, 284] on span "In biên lai" at bounding box center [617, 289] width 29 height 11
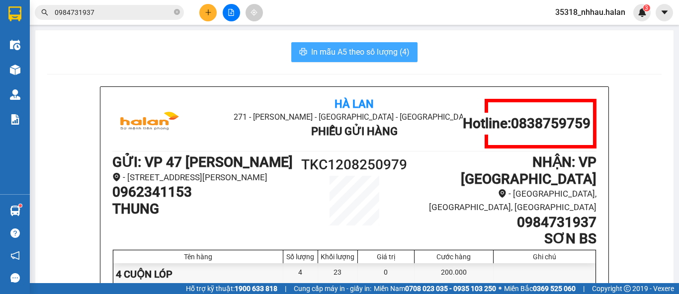
click at [387, 48] on span "In mẫu A5 theo số lượng (4)" at bounding box center [360, 52] width 98 height 12
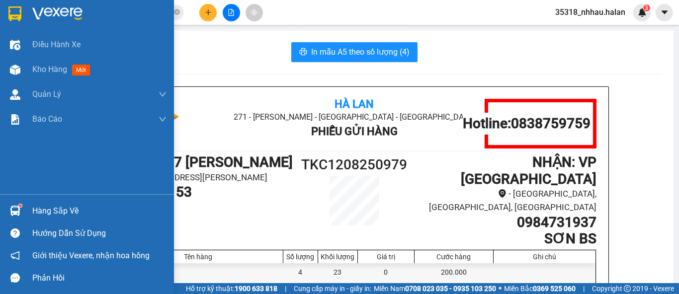
click at [37, 213] on div "Hàng sắp về" at bounding box center [99, 211] width 134 height 15
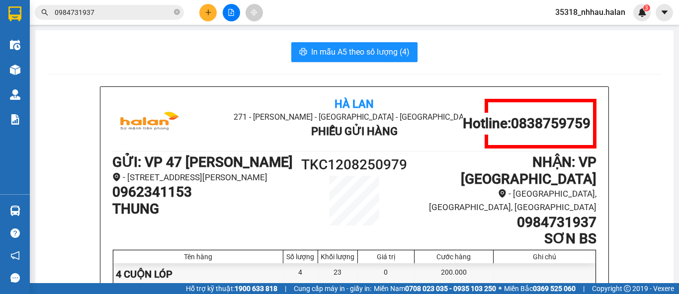
click at [560, 57] on section "Kết quả tìm kiếm ( 2 ) Bộ lọc Mã ĐH Trạng thái Món hàng Thu hộ Tổng cước Chưa c…" at bounding box center [339, 147] width 679 height 294
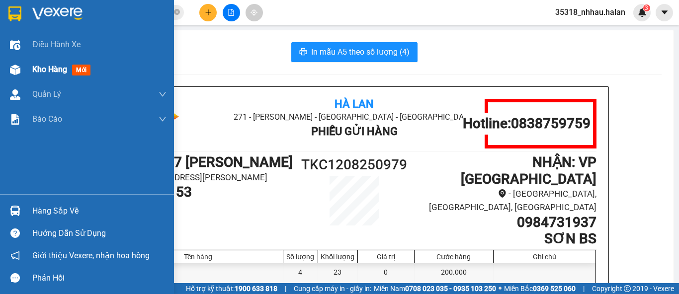
click at [40, 60] on div "Kho hàng mới" at bounding box center [99, 69] width 134 height 25
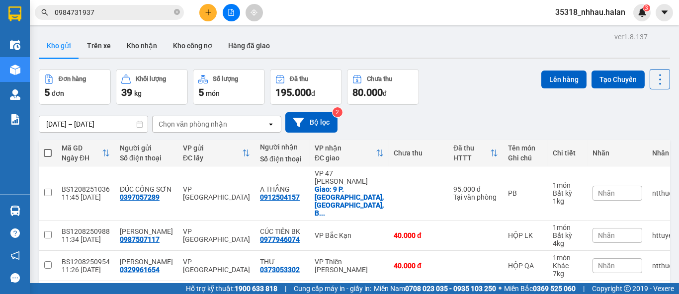
click at [221, 116] on div "Chọn văn phòng nhận" at bounding box center [210, 124] width 114 height 16
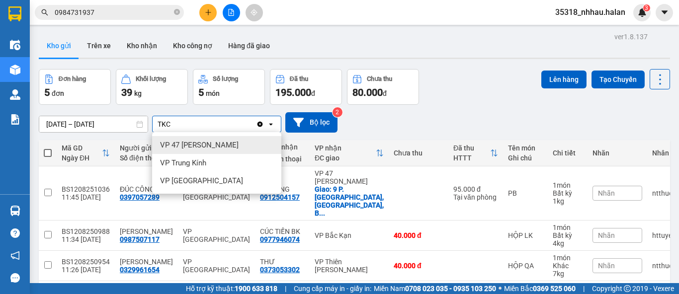
type input "TKC"
click at [229, 142] on span "VP 47 [PERSON_NAME]" at bounding box center [199, 145] width 79 height 10
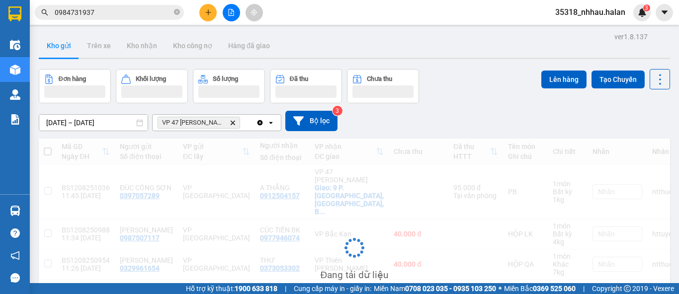
click at [242, 124] on input "Selected VP 47 Trần Khát Chân." at bounding box center [242, 123] width 1 height 10
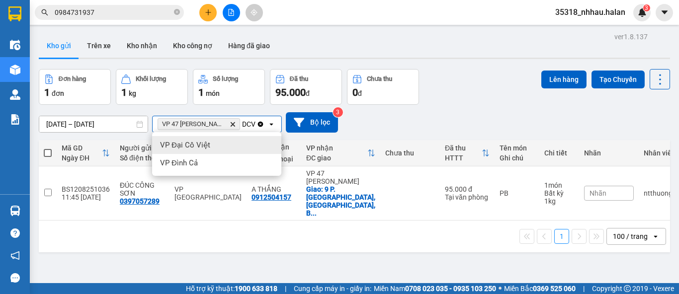
type input "DCV"
click at [243, 145] on div "VP Đại Cồ Việt" at bounding box center [216, 145] width 129 height 18
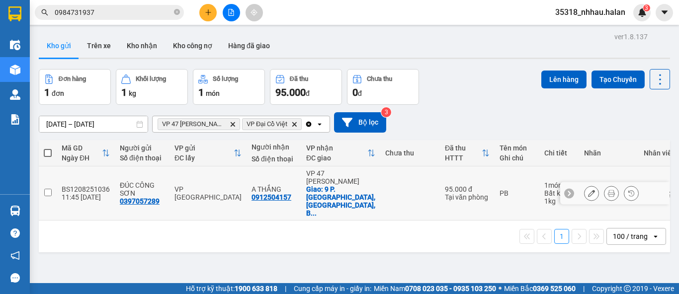
click at [318, 182] on div "VP 47 [PERSON_NAME]" at bounding box center [340, 177] width 69 height 16
checkbox input "true"
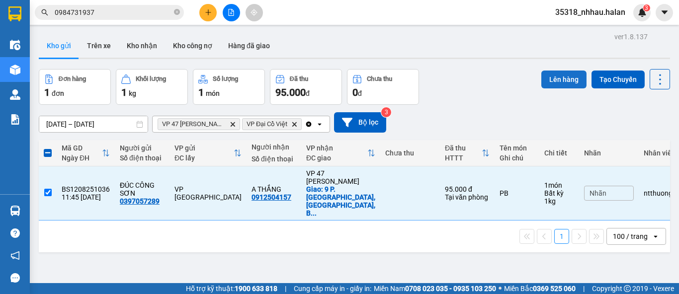
click at [548, 82] on button "Lên hàng" at bounding box center [563, 80] width 45 height 18
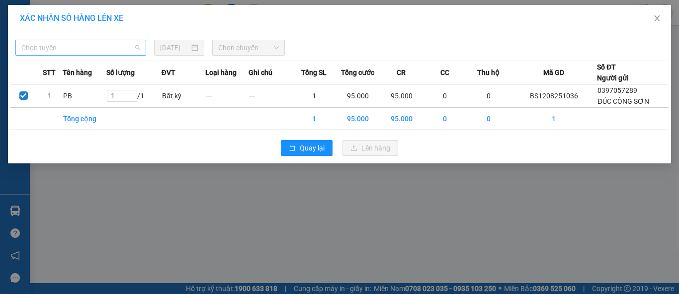
click at [108, 50] on span "Chọn tuyến" at bounding box center [80, 47] width 119 height 15
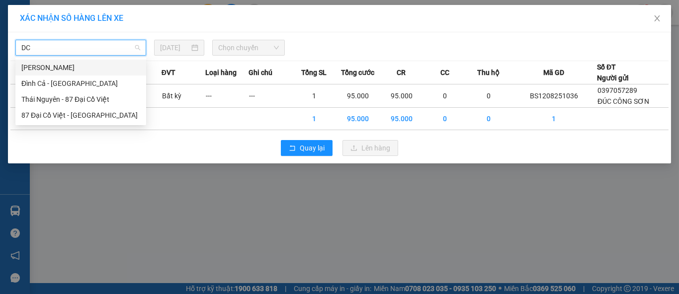
type input "DCV"
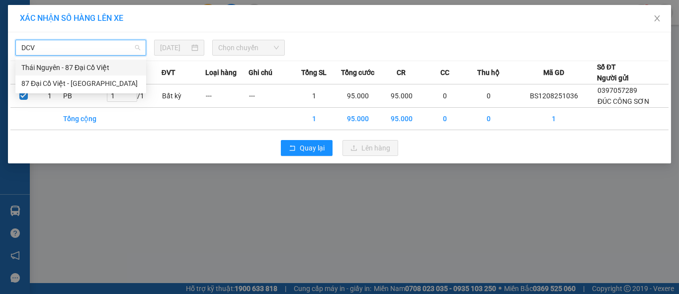
click at [106, 66] on div "Thái Nguyên - 87 Đại Cồ Việt" at bounding box center [80, 67] width 119 height 11
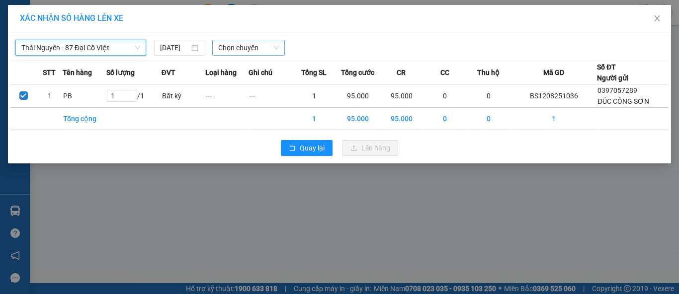
click at [245, 47] on span "Chọn chuyến" at bounding box center [248, 47] width 61 height 15
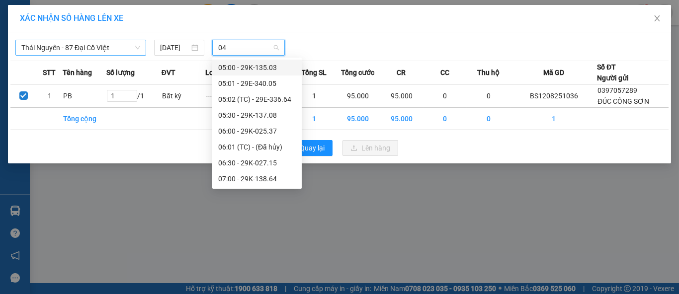
type input "042"
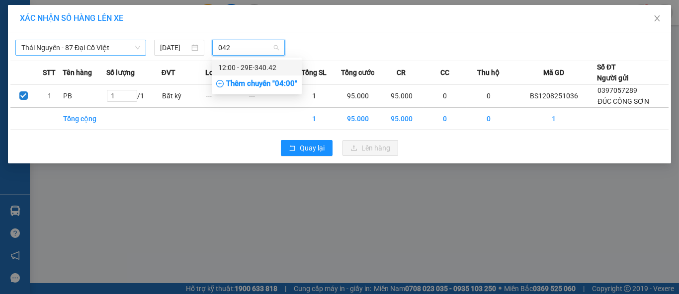
click at [274, 67] on div "12:00 - 29E-340.42" at bounding box center [257, 67] width 78 height 11
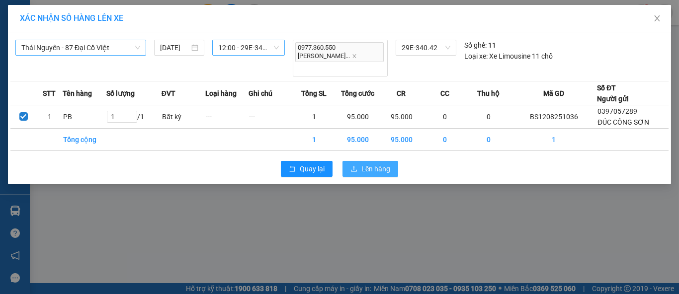
click at [368, 164] on span "Lên hàng" at bounding box center [375, 169] width 29 height 11
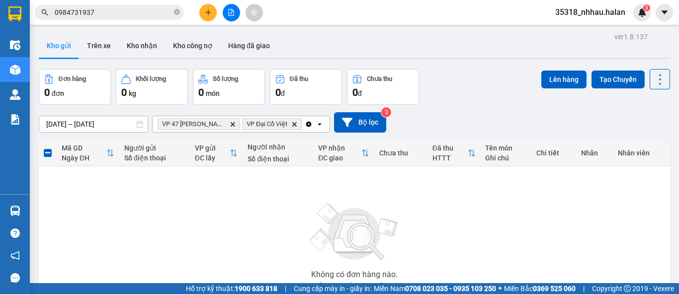
click at [306, 123] on icon "Clear all" at bounding box center [308, 123] width 5 height 5
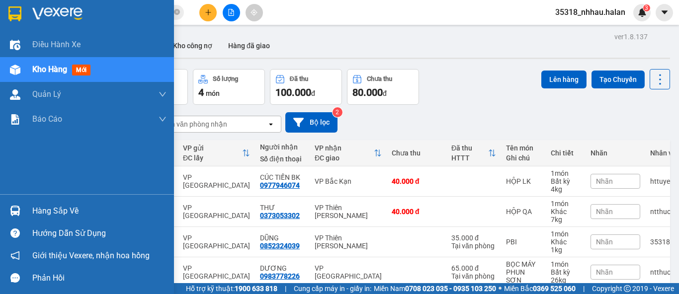
drag, startPoint x: 70, startPoint y: 213, endPoint x: 73, endPoint y: 208, distance: 5.8
click at [70, 212] on div "Hàng sắp về" at bounding box center [99, 211] width 134 height 15
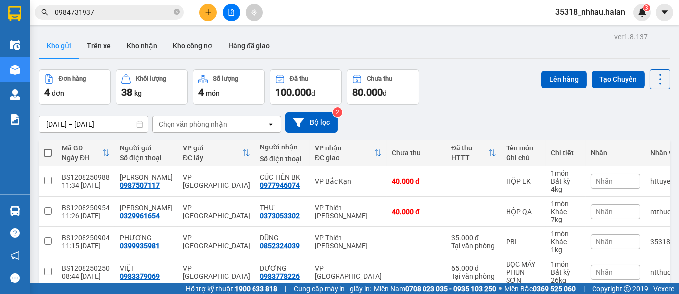
click at [497, 68] on section "Kết quả tìm kiếm ( 2 ) Bộ lọc Mã ĐH Trạng thái Món hàng Thu hộ Tổng cước Chưa c…" at bounding box center [339, 147] width 679 height 294
click at [653, 80] on icon at bounding box center [660, 80] width 14 height 14
click at [638, 141] on span "Làm mới" at bounding box center [637, 142] width 27 height 10
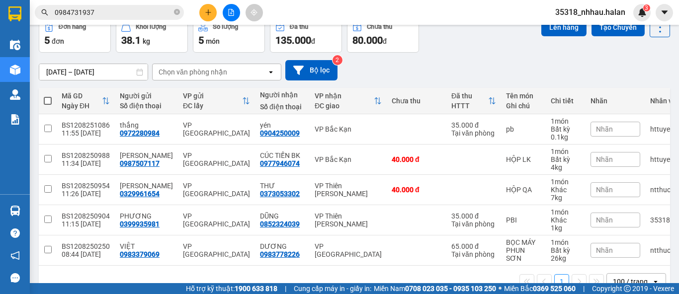
scroll to position [55, 0]
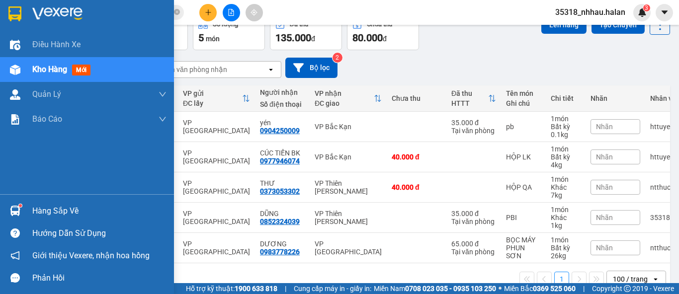
click at [35, 206] on div "Hàng sắp về" at bounding box center [99, 211] width 134 height 15
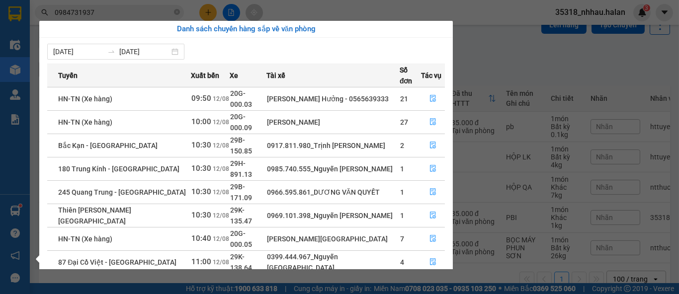
click at [504, 47] on section "Kết quả tìm kiếm ( 2 ) Bộ lọc Mã ĐH Trạng thái Món hàng Thu hộ Tổng cước Chưa c…" at bounding box center [339, 147] width 679 height 294
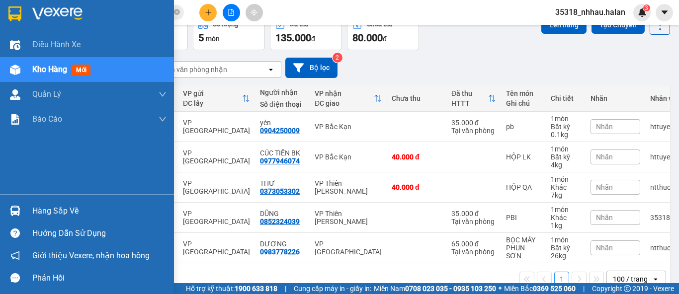
drag, startPoint x: 39, startPoint y: 209, endPoint x: 65, endPoint y: 201, distance: 27.2
click at [43, 208] on div "Hàng sắp về" at bounding box center [99, 211] width 134 height 15
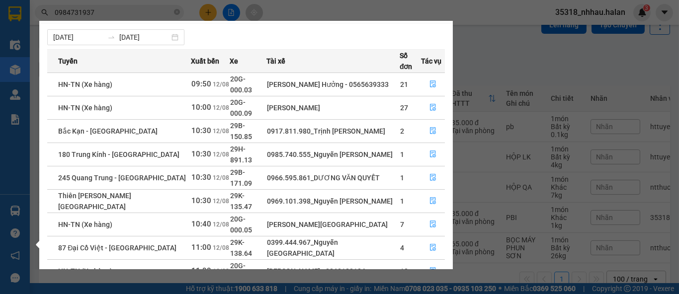
scroll to position [15, 0]
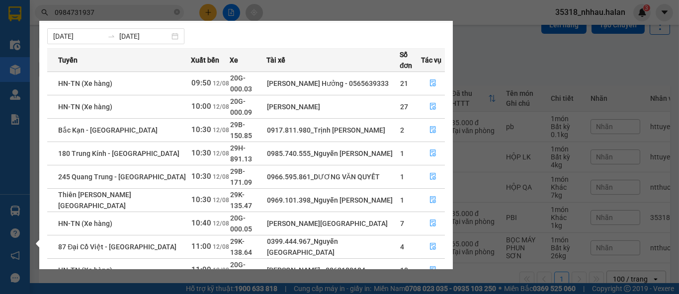
click at [168, 13] on section "Kết quả tìm kiếm ( 2 ) Bộ lọc Mã ĐH Trạng thái Món hàng Thu hộ Tổng cước Chưa c…" at bounding box center [339, 147] width 679 height 294
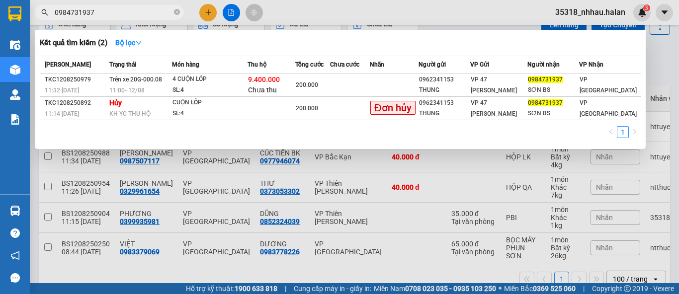
click at [168, 13] on input "0984731937" at bounding box center [113, 12] width 117 height 11
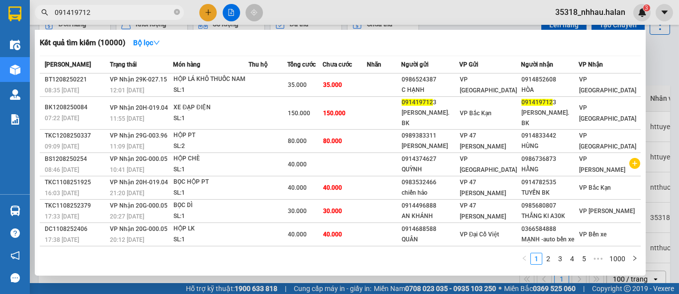
type input "0914197123"
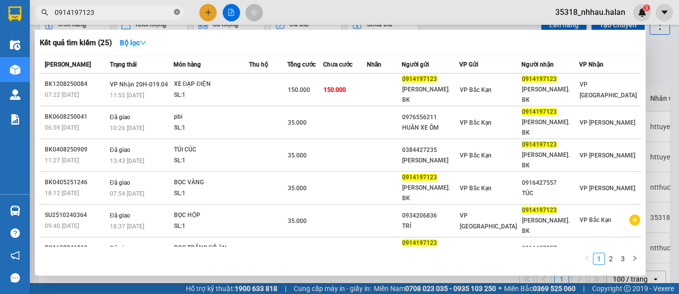
click at [176, 12] on icon "close-circle" at bounding box center [177, 12] width 6 height 6
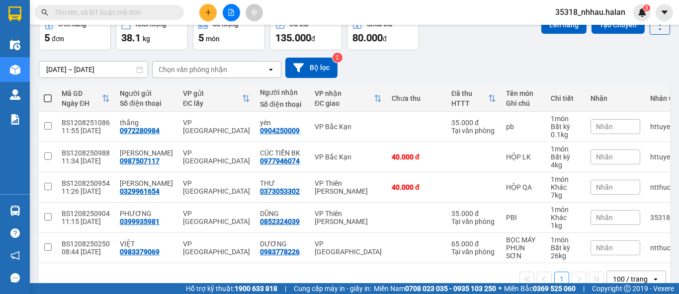
click at [138, 12] on input "text" at bounding box center [113, 12] width 117 height 11
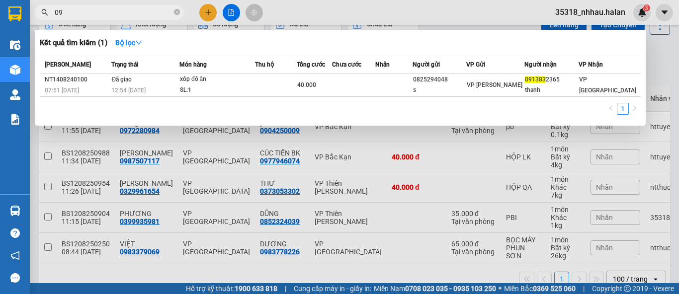
type input "0"
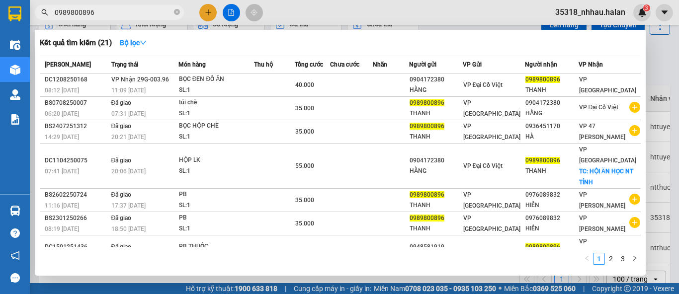
type input "0989800896"
click at [651, 64] on div at bounding box center [339, 147] width 679 height 294
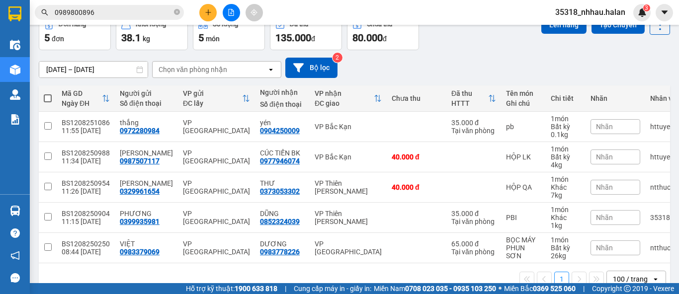
click at [243, 70] on div "Chọn văn phòng nhận" at bounding box center [210, 70] width 114 height 16
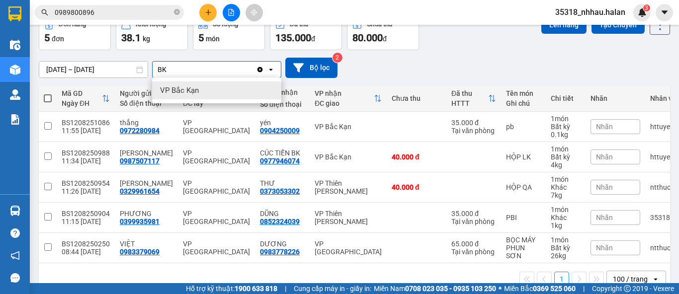
type input "BK"
click at [229, 96] on div "VP Bắc Kạn" at bounding box center [216, 91] width 129 height 18
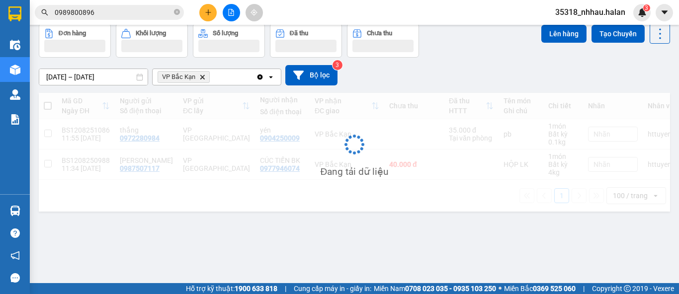
scroll to position [45, 0]
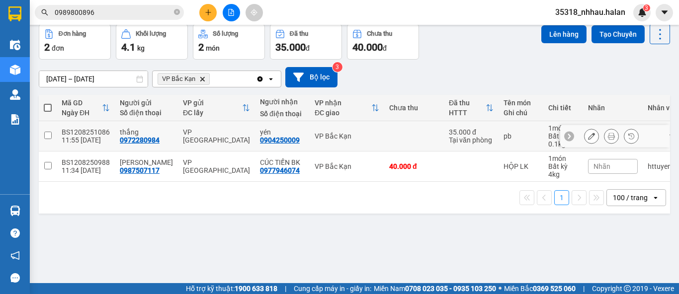
click at [345, 130] on td "VP Bắc Kạn" at bounding box center [347, 136] width 75 height 30
checkbox input "true"
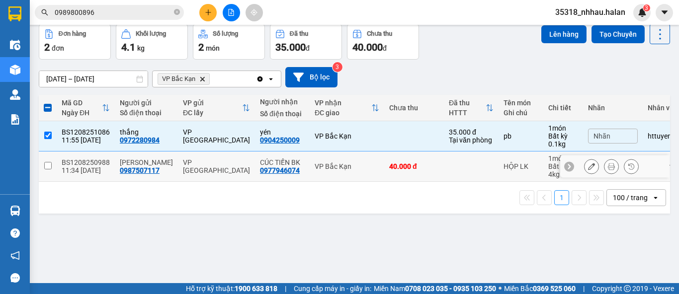
click at [349, 157] on td "VP Bắc Kạn" at bounding box center [347, 167] width 75 height 30
checkbox input "true"
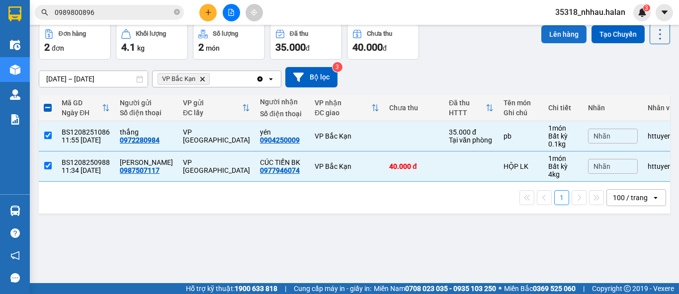
click at [542, 33] on button "Lên hàng" at bounding box center [563, 34] width 45 height 18
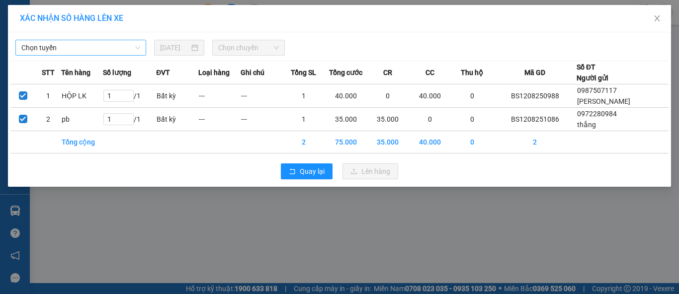
click at [99, 45] on span "Chọn tuyến" at bounding box center [80, 47] width 119 height 15
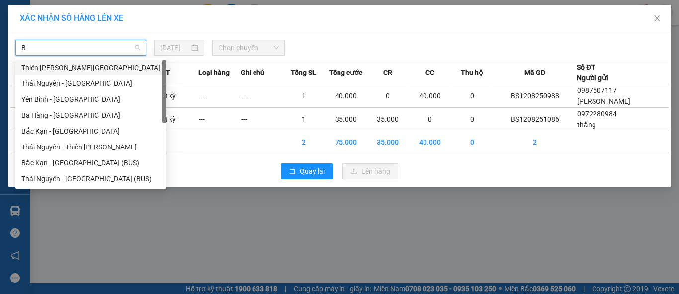
type input "BK"
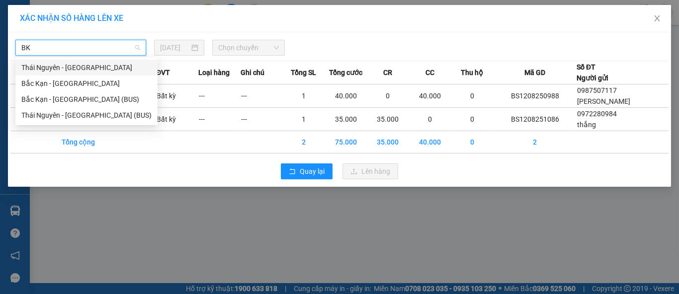
click at [88, 68] on div "Thái Nguyên - Bắc Kạn" at bounding box center [86, 67] width 130 height 11
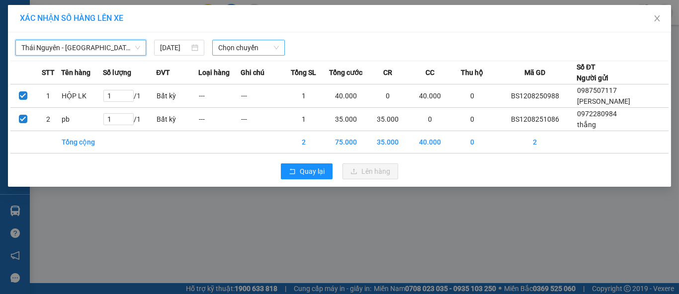
click at [221, 46] on span "Chọn chuyến" at bounding box center [248, 47] width 61 height 15
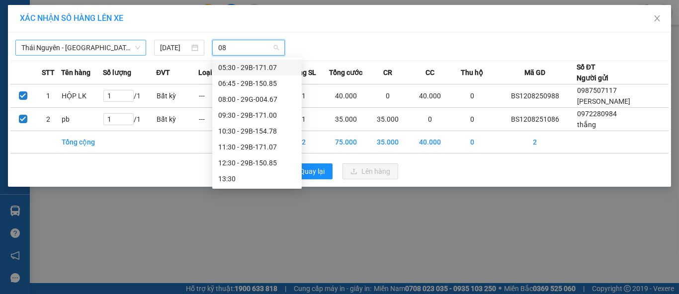
type input "085"
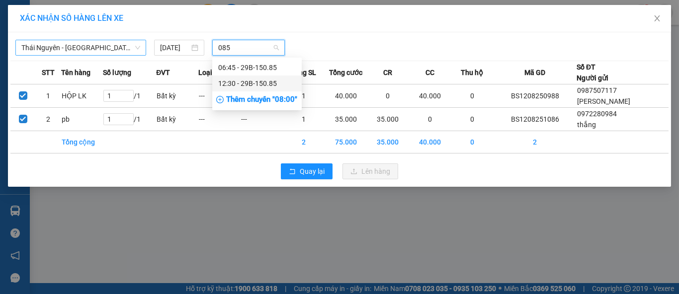
click at [273, 82] on div "12:30 - 29B-150.85" at bounding box center [257, 83] width 78 height 11
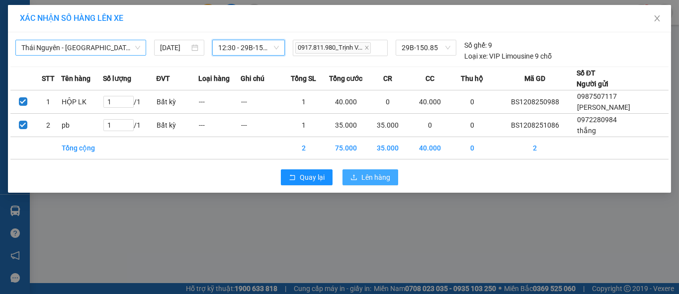
click at [373, 173] on span "Lên hàng" at bounding box center [375, 177] width 29 height 11
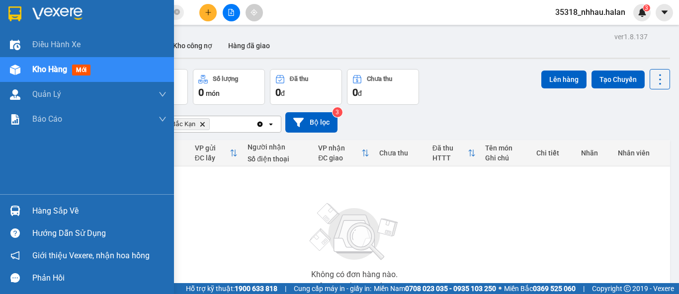
drag, startPoint x: 40, startPoint y: 206, endPoint x: 56, endPoint y: 201, distance: 17.1
click at [40, 206] on div "Hàng sắp về" at bounding box center [99, 211] width 134 height 15
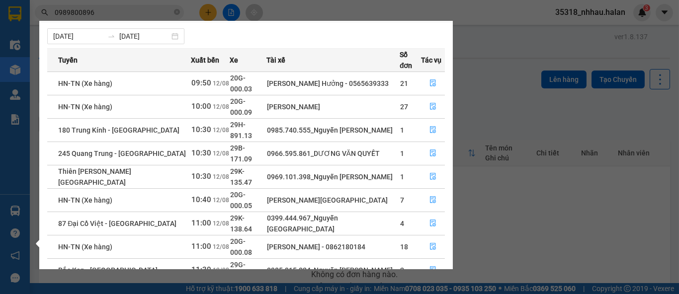
click at [497, 107] on section "Kết quả tìm kiếm ( 21 ) Bộ lọc Mã ĐH Trạng thái Món hàng Thu hộ Tổng cước Chưa …" at bounding box center [339, 147] width 679 height 294
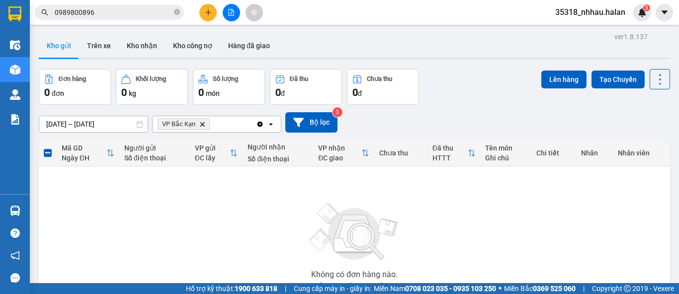
click at [260, 125] on icon "Clear all" at bounding box center [259, 123] width 5 height 5
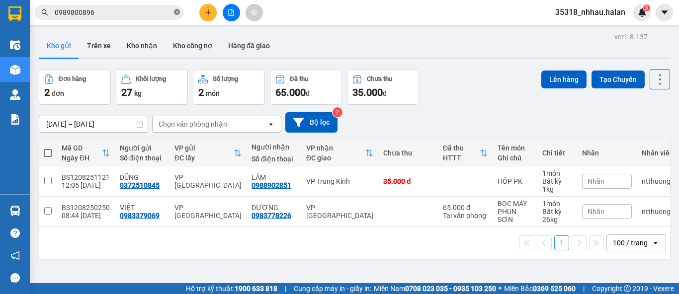
click at [177, 15] on icon "close-circle" at bounding box center [177, 12] width 6 height 6
click at [653, 81] on icon at bounding box center [660, 80] width 14 height 14
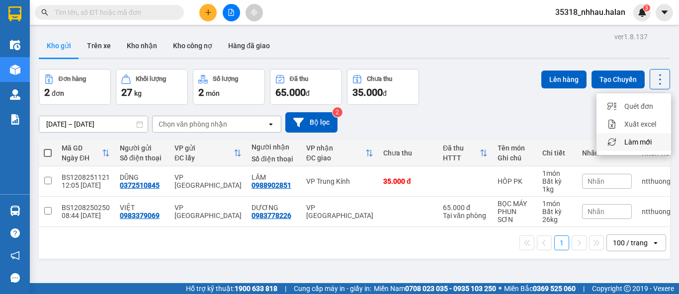
click at [642, 141] on span "Làm mới" at bounding box center [637, 142] width 27 height 10
click at [225, 124] on div "Chọn văn phòng nhận" at bounding box center [210, 124] width 114 height 16
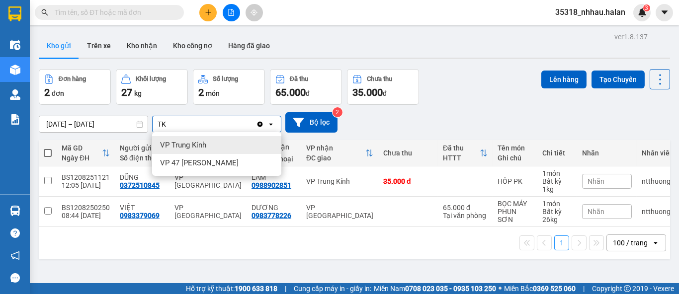
type input "TK"
click at [221, 143] on div "VP Trung Kính" at bounding box center [216, 145] width 129 height 18
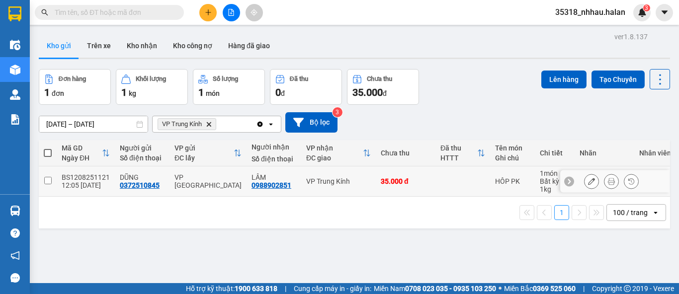
click at [435, 174] on td at bounding box center [462, 181] width 55 height 30
checkbox input "true"
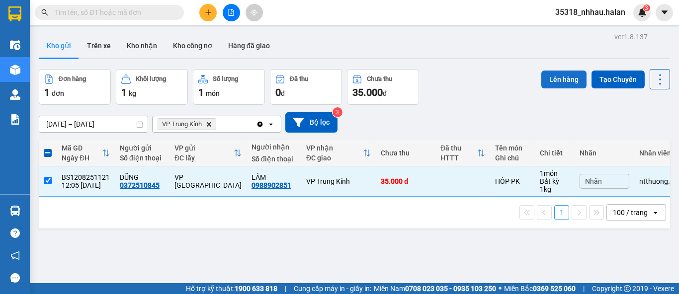
click at [554, 77] on button "Lên hàng" at bounding box center [563, 80] width 45 height 18
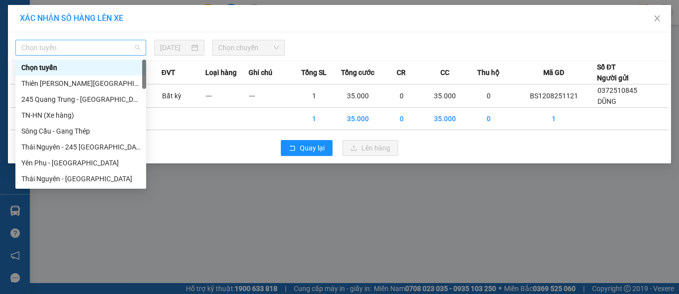
click at [105, 52] on span "Chọn tuyến" at bounding box center [80, 47] width 119 height 15
type input "TK"
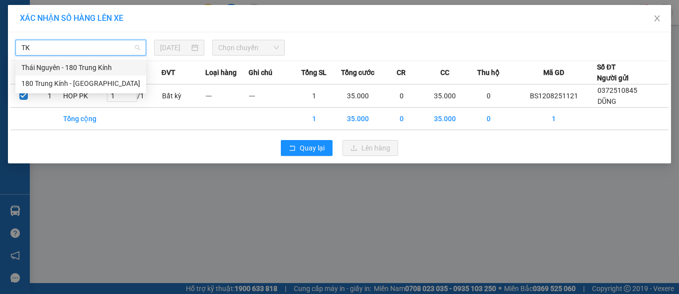
click at [65, 67] on div "Thái Nguyên - 180 Trung Kính" at bounding box center [80, 67] width 119 height 11
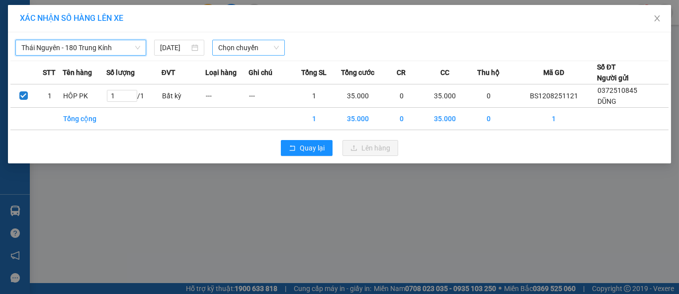
click at [225, 49] on span "Chọn chuyến" at bounding box center [248, 47] width 61 height 15
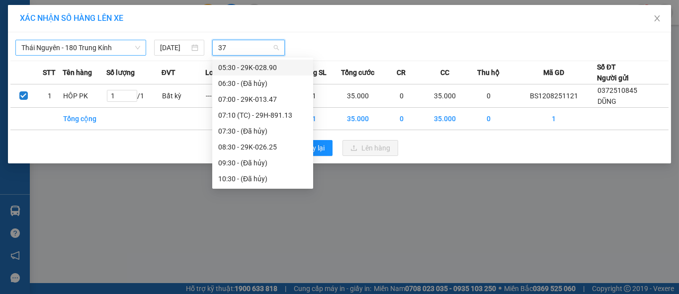
type input "377"
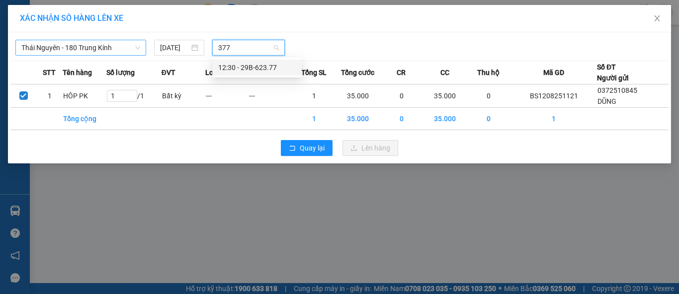
click at [265, 68] on div "12:30 - 29B-623.77" at bounding box center [257, 67] width 78 height 11
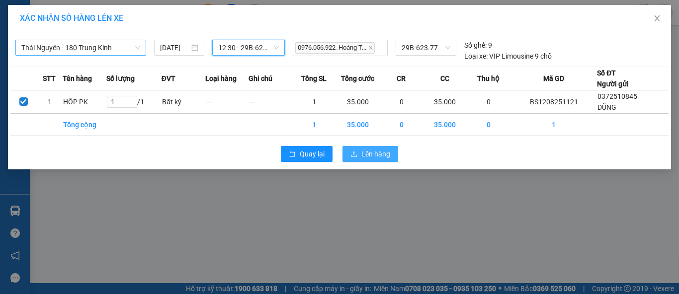
click at [365, 150] on span "Lên hàng" at bounding box center [375, 154] width 29 height 11
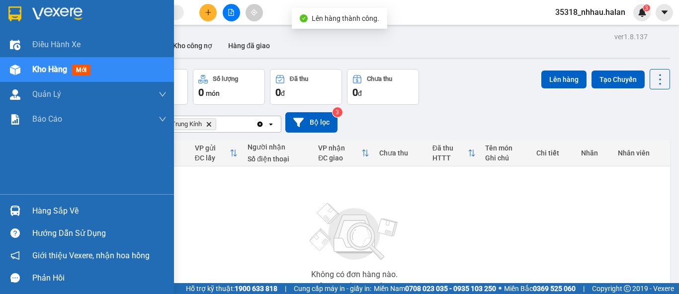
drag, startPoint x: 38, startPoint y: 204, endPoint x: 56, endPoint y: 205, distance: 17.9
click at [38, 205] on div "Hàng sắp về" at bounding box center [99, 211] width 134 height 15
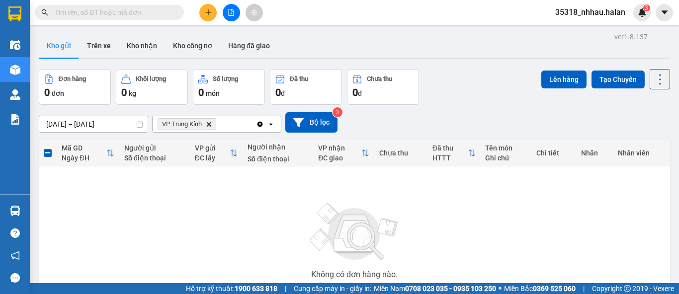
click at [510, 105] on section "Kết quả tìm kiếm ( 21 ) Bộ lọc Mã ĐH Trạng thái Món hàng Thu hộ Tổng cước Chưa …" at bounding box center [339, 147] width 679 height 294
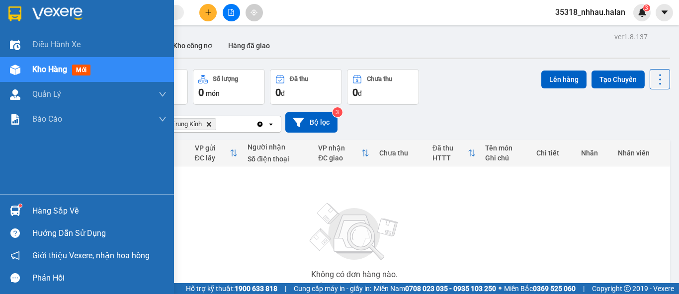
drag, startPoint x: 32, startPoint y: 205, endPoint x: 46, endPoint y: 197, distance: 16.0
click at [35, 203] on div "Hàng sắp về" at bounding box center [87, 211] width 174 height 22
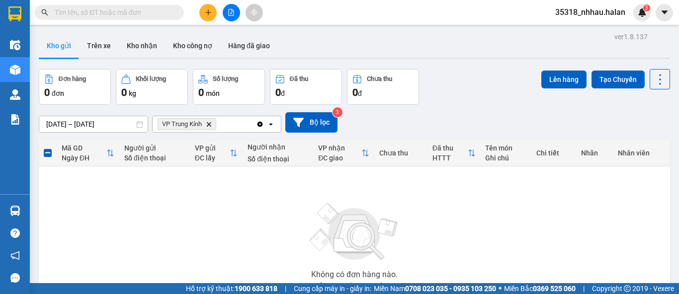
click at [493, 77] on section "Kết quả tìm kiếm ( 21 ) Bộ lọc Mã ĐH Trạng thái Món hàng Thu hộ Tổng cước Chưa …" at bounding box center [339, 147] width 679 height 294
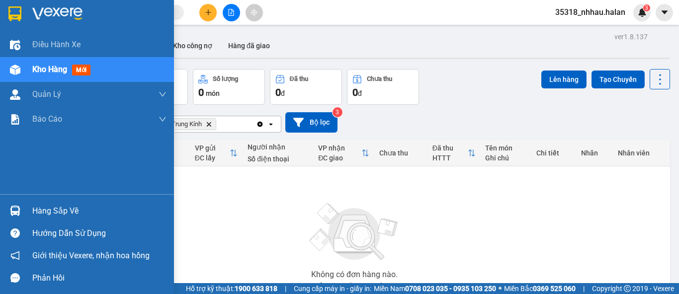
drag, startPoint x: 36, startPoint y: 213, endPoint x: 46, endPoint y: 208, distance: 11.6
click at [37, 211] on div "Hàng sắp về" at bounding box center [99, 211] width 134 height 15
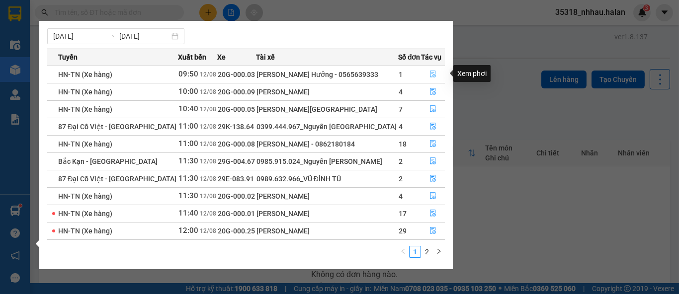
click at [429, 75] on icon "file-done" at bounding box center [432, 74] width 7 height 7
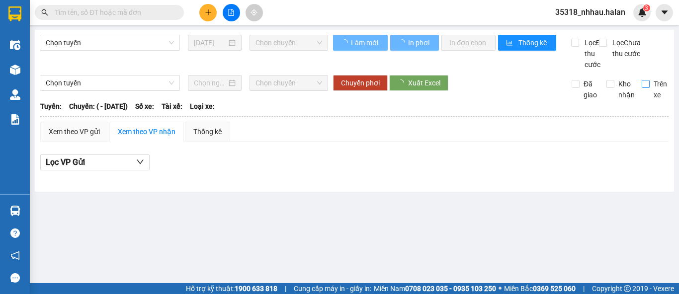
click at [647, 97] on label "Trên xe" at bounding box center [656, 90] width 29 height 22
click at [647, 88] on input "Trên xe" at bounding box center [646, 84] width 8 height 8
checkbox input "true"
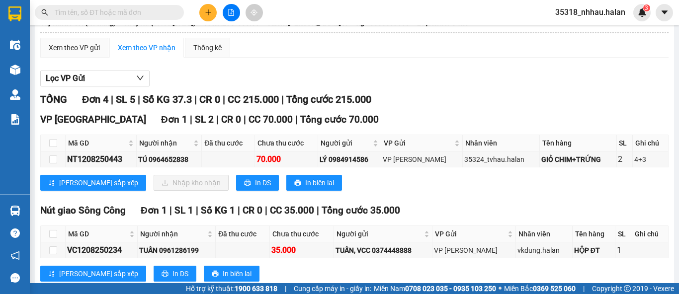
scroll to position [110, 0]
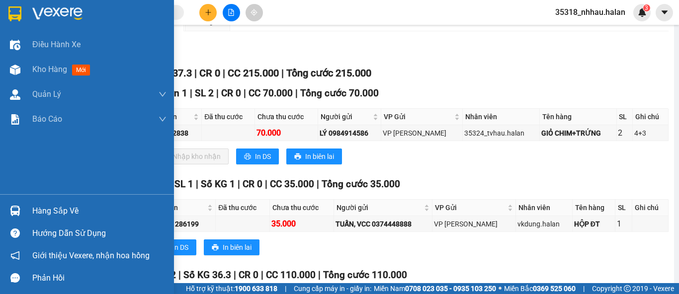
drag, startPoint x: 41, startPoint y: 210, endPoint x: 110, endPoint y: 188, distance: 73.1
click at [52, 206] on div "Hàng sắp về" at bounding box center [99, 211] width 134 height 15
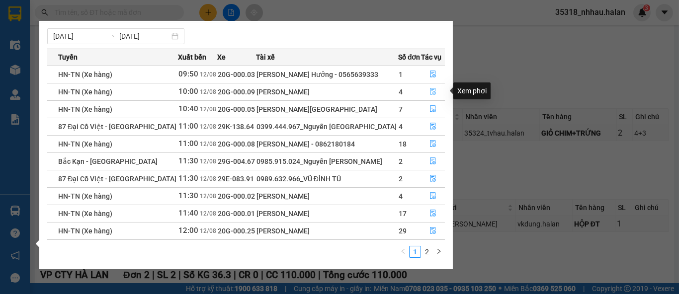
click at [430, 90] on icon "file-done" at bounding box center [432, 91] width 7 height 7
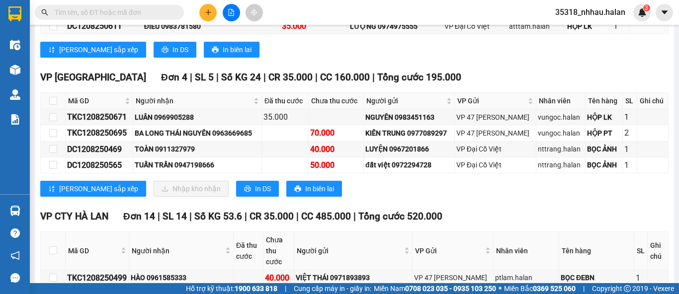
scroll to position [221, 0]
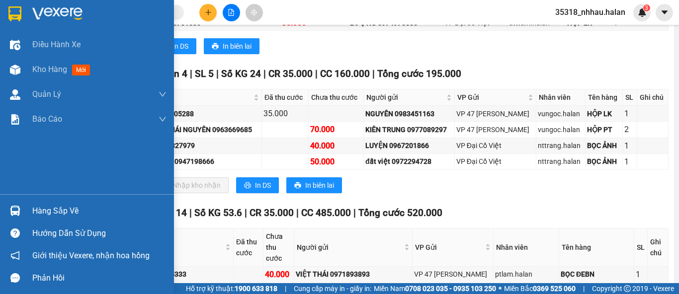
drag, startPoint x: 33, startPoint y: 215, endPoint x: 44, endPoint y: 203, distance: 16.2
click at [36, 210] on div "Hàng sắp về" at bounding box center [99, 211] width 134 height 15
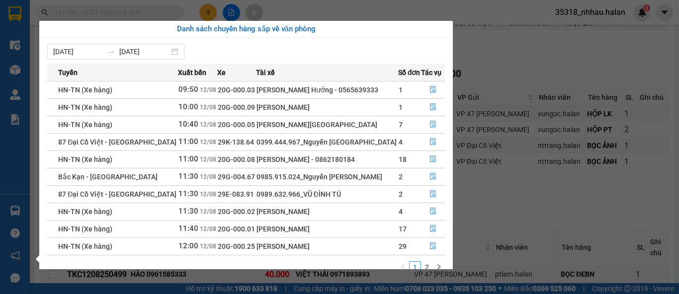
scroll to position [0, 0]
click at [429, 90] on icon "file-done" at bounding box center [432, 89] width 7 height 7
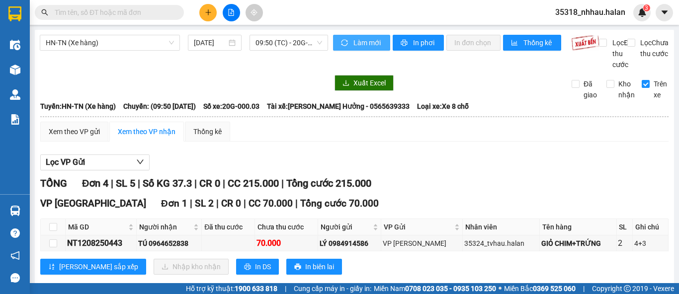
click at [346, 40] on button "Làm mới" at bounding box center [361, 43] width 57 height 16
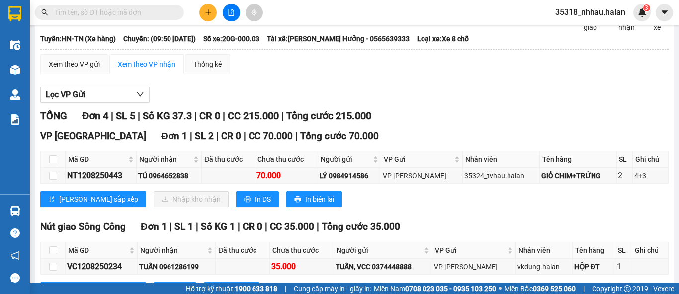
scroll to position [110, 0]
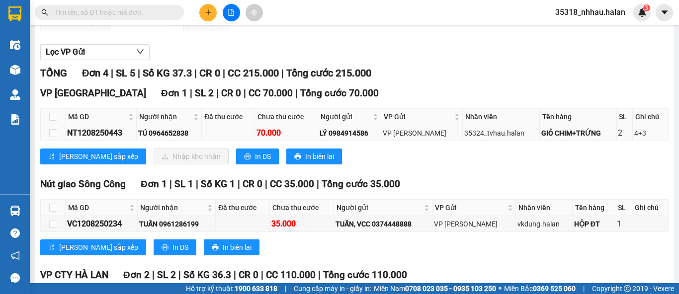
click at [97, 139] on div "NT1208250443" at bounding box center [101, 133] width 68 height 12
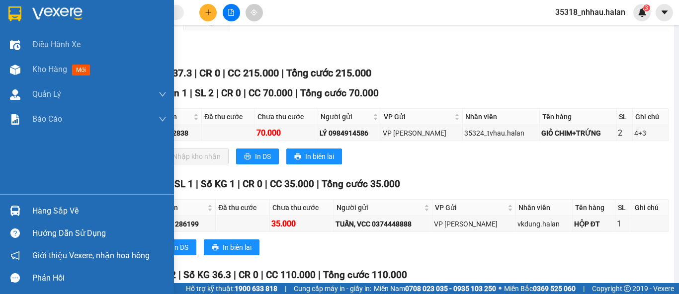
drag, startPoint x: 32, startPoint y: 211, endPoint x: 44, endPoint y: 208, distance: 12.4
click at [32, 211] on div "Hàng sắp về" at bounding box center [87, 211] width 174 height 22
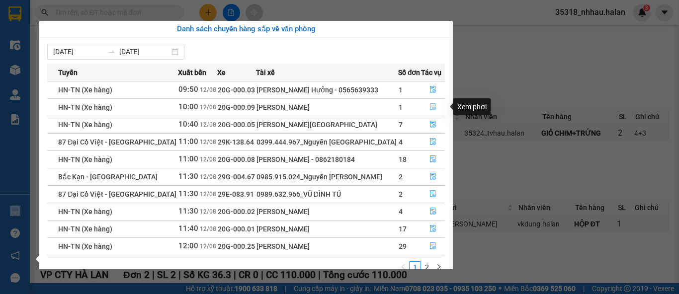
click at [430, 106] on icon "file-done" at bounding box center [433, 107] width 6 height 7
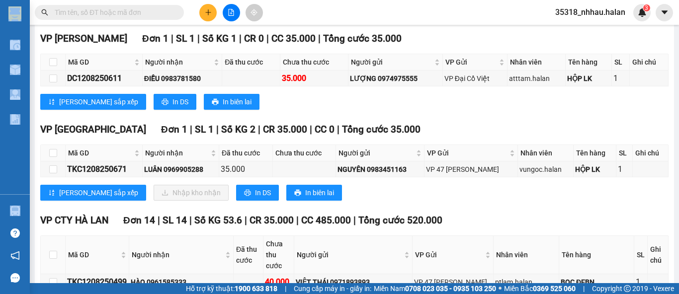
scroll to position [165, 0]
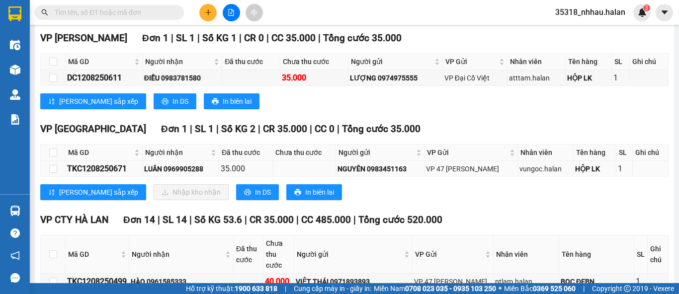
click at [86, 175] on div "TKC1208250671" at bounding box center [104, 169] width 74 height 12
copy div "TKC1208250671"
click at [95, 11] on input "text" at bounding box center [113, 12] width 117 height 11
paste input "TKC1208250671"
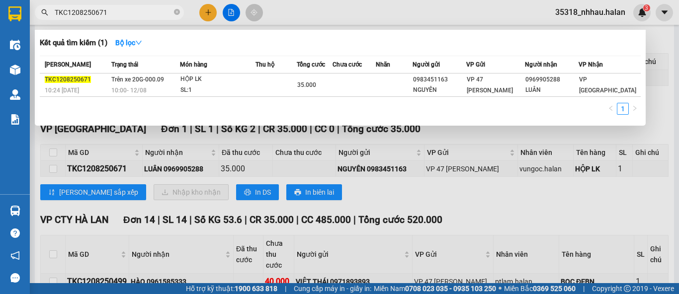
type input "TKC1208250671"
click at [400, 142] on div at bounding box center [339, 147] width 679 height 294
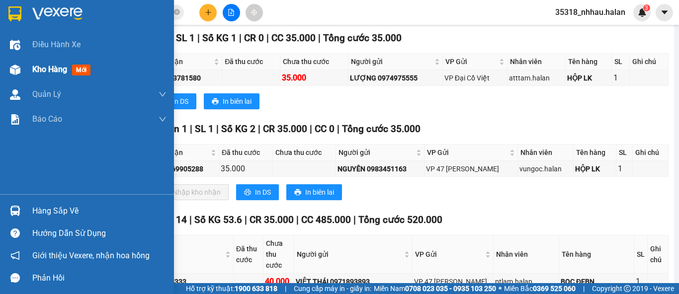
click at [47, 71] on span "Kho hàng" at bounding box center [49, 69] width 35 height 9
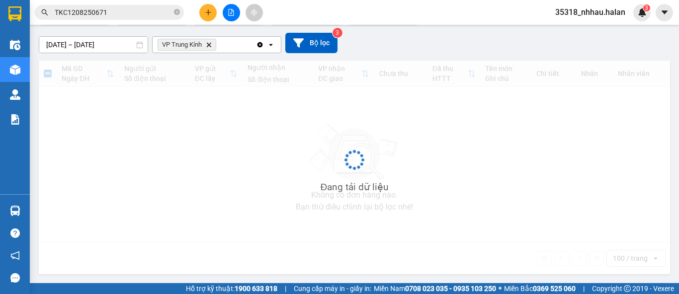
scroll to position [80, 0]
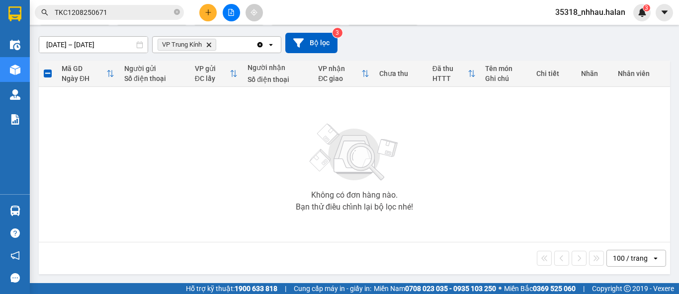
click at [259, 44] on icon "Clear all" at bounding box center [260, 45] width 8 height 8
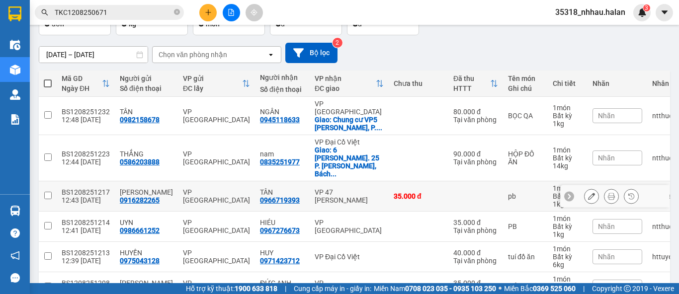
scroll to position [70, 0]
click at [237, 53] on div "Chọn văn phòng nhận" at bounding box center [210, 55] width 114 height 16
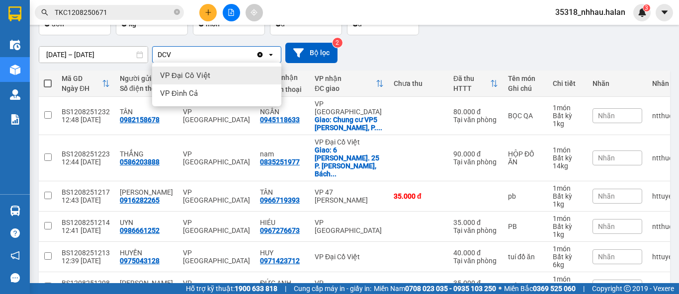
type input "DCV"
click at [214, 72] on div "VP Đại Cồ Việt" at bounding box center [216, 76] width 129 height 18
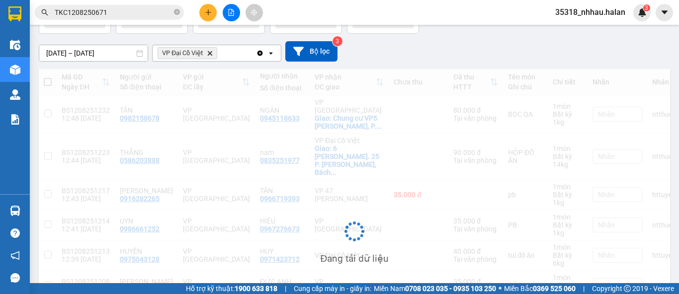
scroll to position [45, 0]
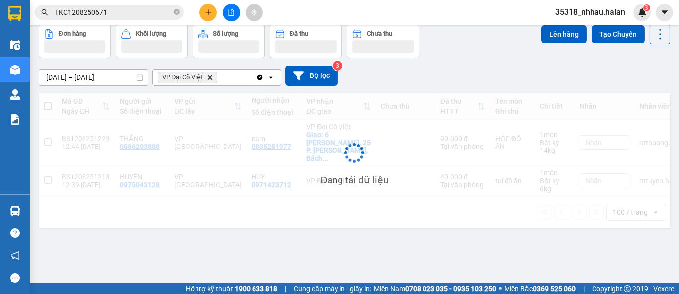
click at [231, 55] on button "Số lượng" at bounding box center [229, 41] width 72 height 34
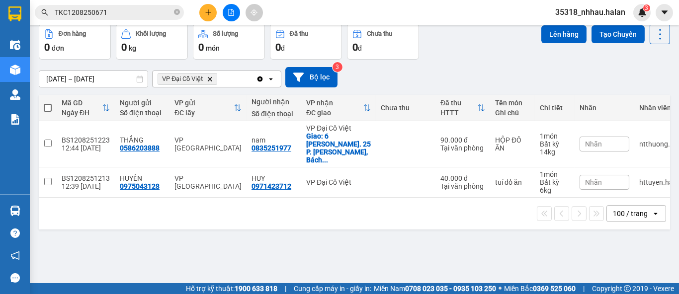
click at [230, 79] on div "VP Đại Cồ Việt Delete" at bounding box center [204, 79] width 103 height 16
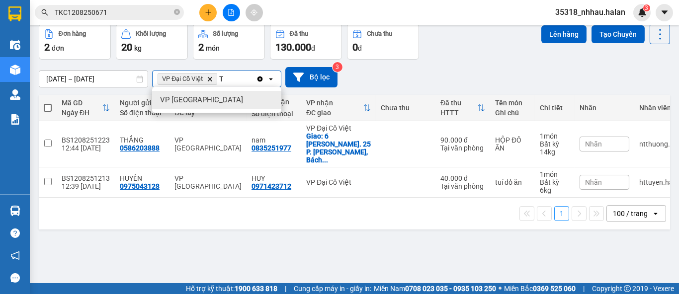
scroll to position [0, 0]
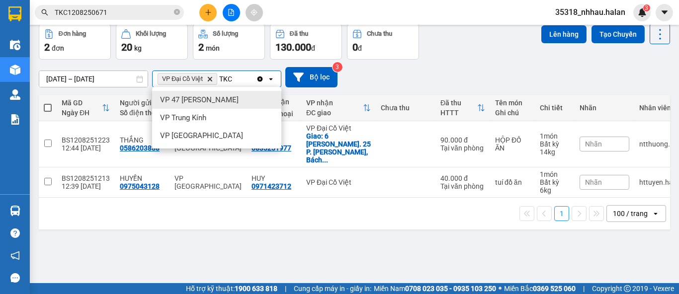
type input "TKC"
click at [219, 100] on span "VP 47 [PERSON_NAME]" at bounding box center [199, 100] width 79 height 10
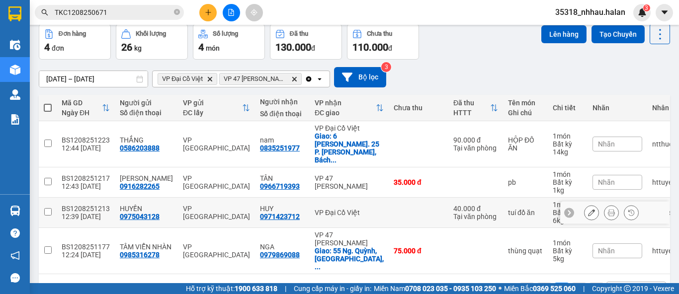
click at [263, 205] on div "HUY" at bounding box center [282, 209] width 45 height 8
checkbox input "true"
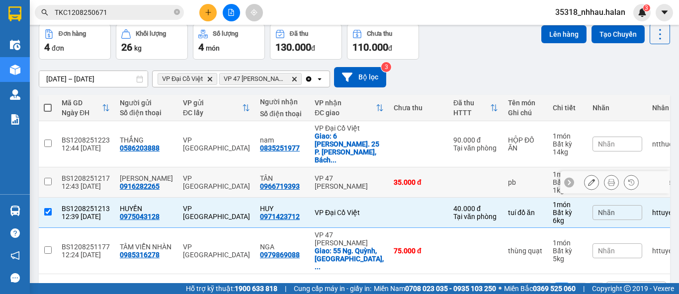
click at [273, 174] on div "TÂN" at bounding box center [282, 178] width 45 height 8
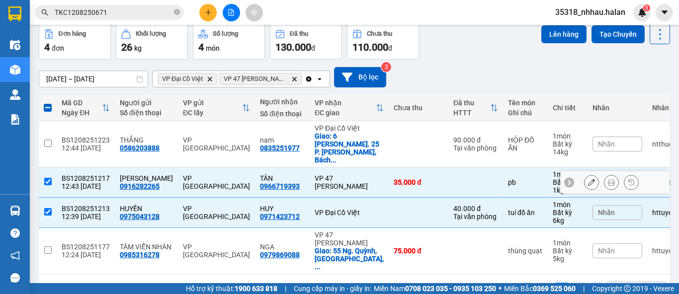
checkbox input "true"
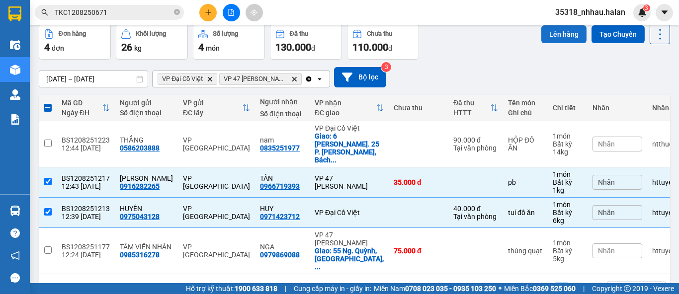
click at [547, 35] on button "Lên hàng" at bounding box center [563, 34] width 45 height 18
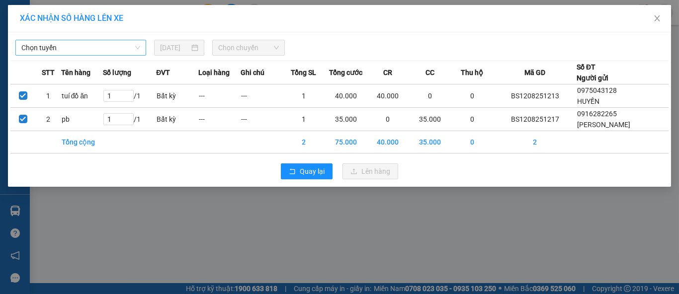
click at [96, 45] on span "Chọn tuyến" at bounding box center [80, 47] width 119 height 15
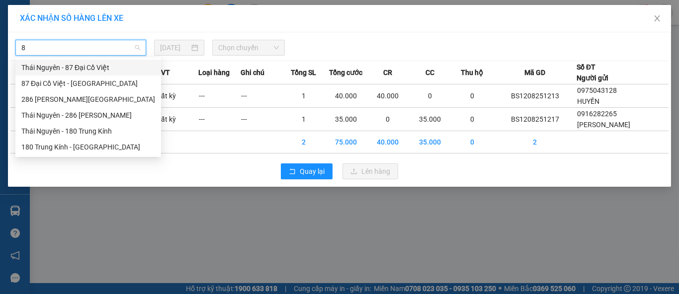
type input "87"
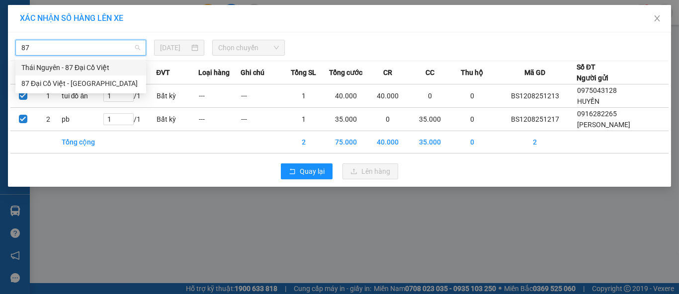
click at [75, 68] on div "Thái Nguyên - 87 Đại Cồ Việt" at bounding box center [80, 67] width 119 height 11
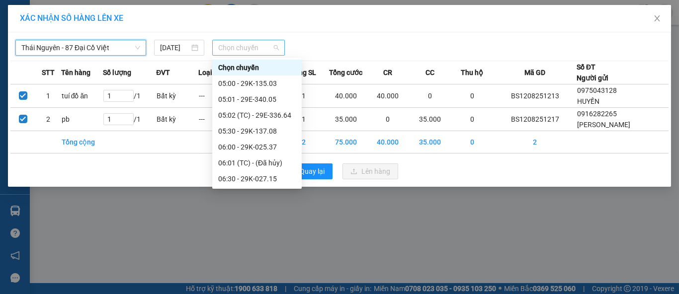
click at [227, 44] on span "Chọn chuyến" at bounding box center [248, 47] width 61 height 15
type input "516"
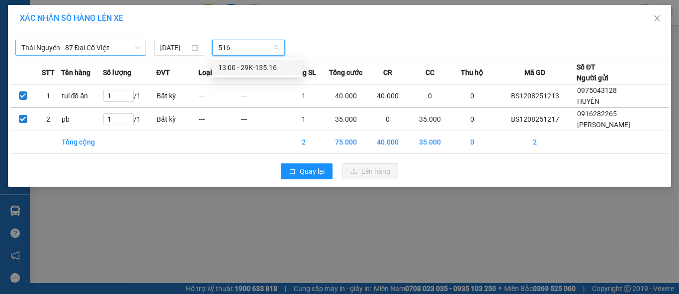
click at [263, 67] on div "13:00 - 29K-135.16" at bounding box center [257, 67] width 78 height 11
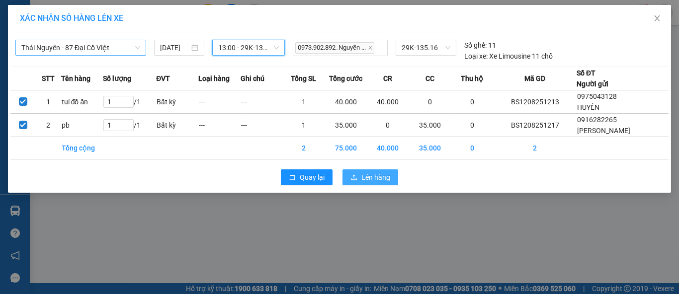
click at [369, 177] on span "Lên hàng" at bounding box center [375, 177] width 29 height 11
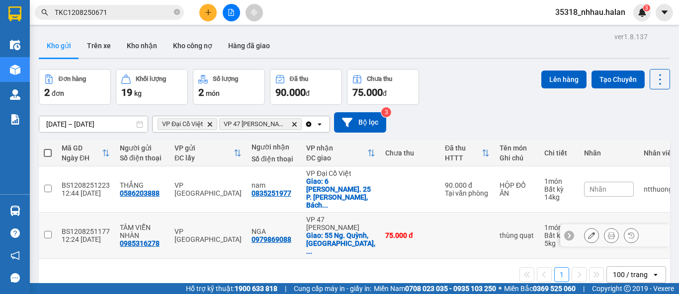
click at [226, 228] on div "VP [GEOGRAPHIC_DATA]" at bounding box center [207, 236] width 67 height 16
checkbox input "true"
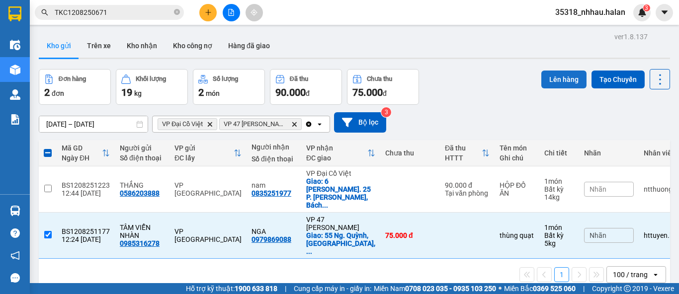
click at [559, 78] on button "Lên hàng" at bounding box center [563, 80] width 45 height 18
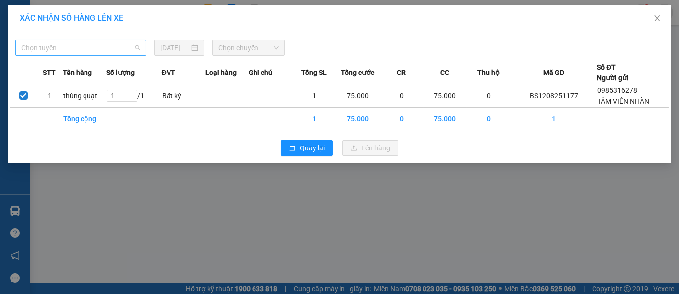
click at [94, 47] on span "Chọn tuyến" at bounding box center [80, 47] width 119 height 15
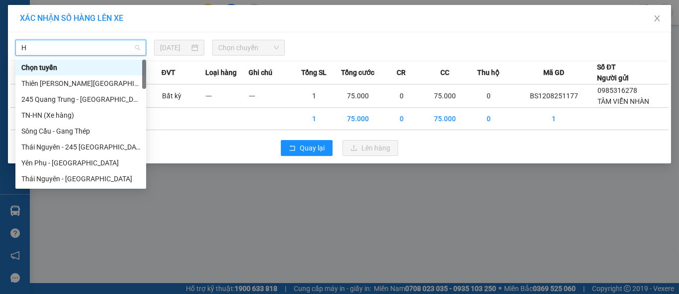
type input "HN"
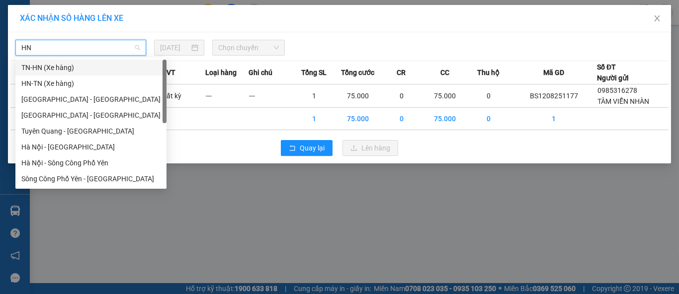
click at [72, 70] on div "TN-HN (Xe hàng)" at bounding box center [90, 67] width 139 height 11
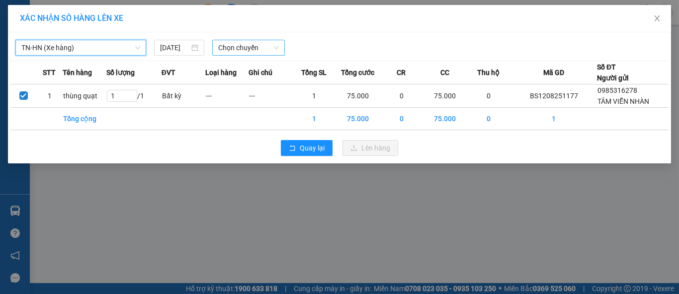
click at [247, 49] on span "Chọn chuyến" at bounding box center [248, 47] width 61 height 15
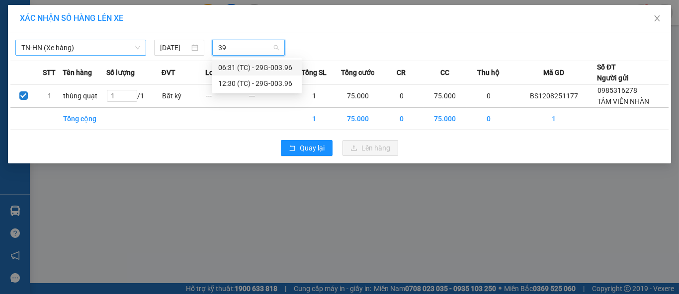
type input "396"
drag, startPoint x: 287, startPoint y: 83, endPoint x: 298, endPoint y: 89, distance: 12.0
click at [288, 84] on div "12:30 (TC) - 29G-003.96" at bounding box center [257, 83] width 78 height 11
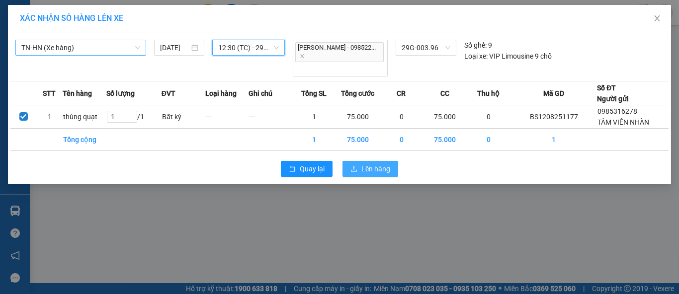
click at [366, 164] on span "Lên hàng" at bounding box center [375, 169] width 29 height 11
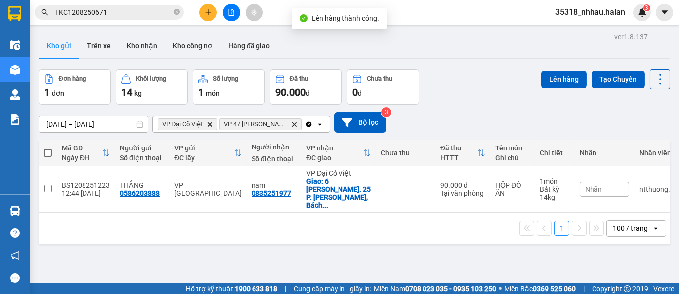
click at [307, 121] on icon "Clear all" at bounding box center [308, 123] width 5 height 5
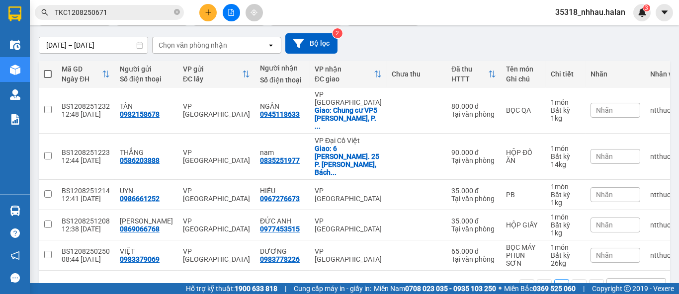
scroll to position [80, 0]
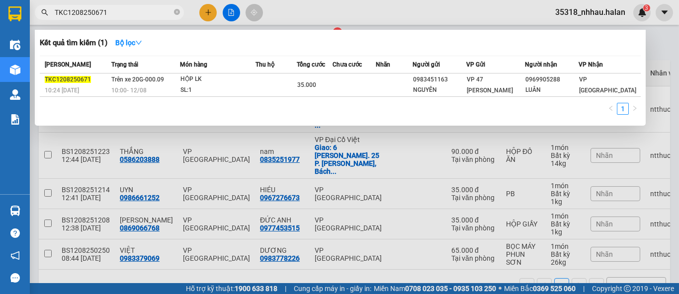
click at [163, 11] on input "TKC1208250671" at bounding box center [113, 12] width 117 height 11
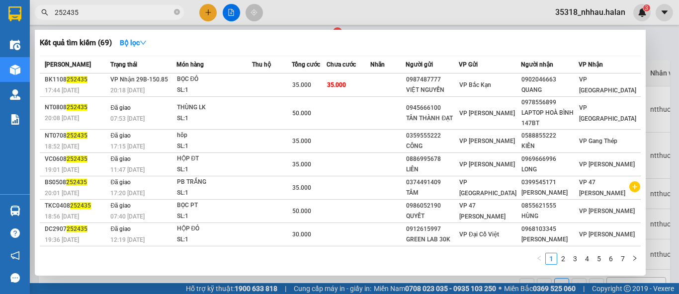
type input "252435"
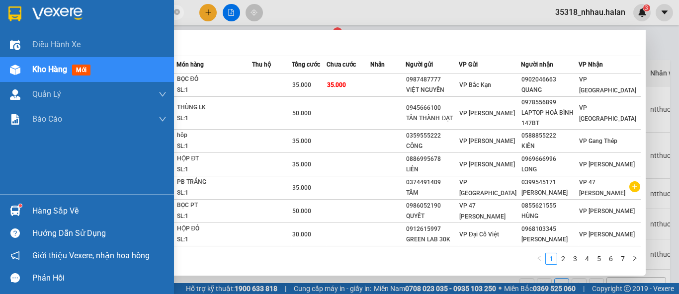
drag, startPoint x: 49, startPoint y: 212, endPoint x: 135, endPoint y: 180, distance: 91.5
click at [51, 209] on div "Hàng sắp về" at bounding box center [99, 211] width 134 height 15
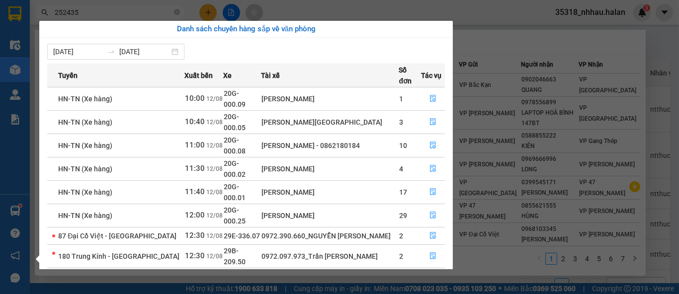
click at [213, 15] on section "Kết quả tìm kiếm ( 69 ) Bộ lọc Mã ĐH Trạng thái Món hàng Thu hộ Tổng cước Chưa …" at bounding box center [339, 147] width 679 height 294
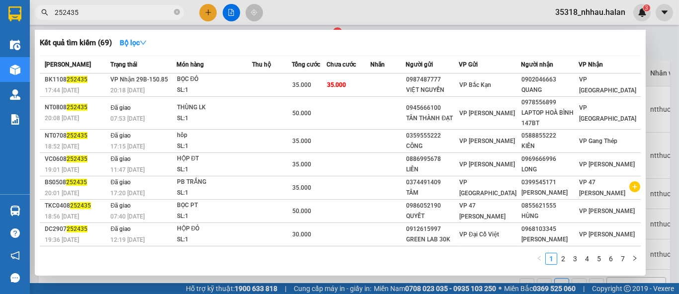
click at [213, 15] on div at bounding box center [339, 147] width 679 height 294
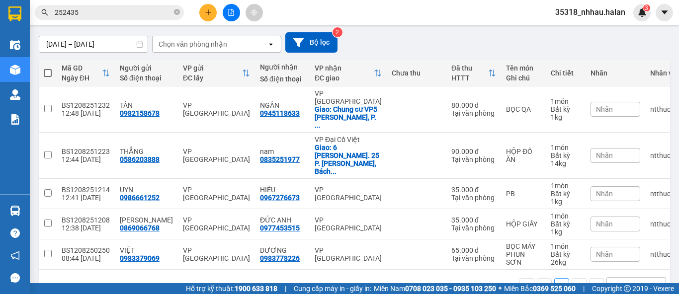
click at [213, 15] on button at bounding box center [207, 12] width 17 height 17
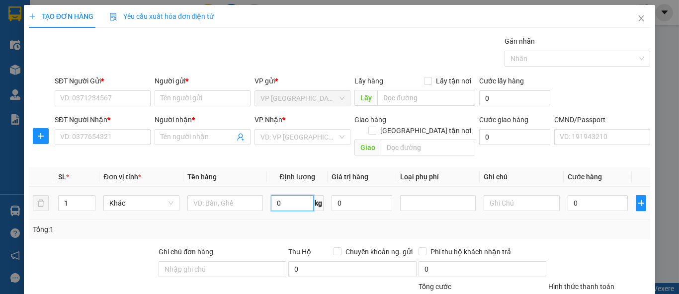
click at [294, 195] on input "0" at bounding box center [292, 203] width 43 height 16
type input "12"
click at [214, 197] on input "text" at bounding box center [225, 203] width 76 height 16
type input "HÔP QUẢ NA"
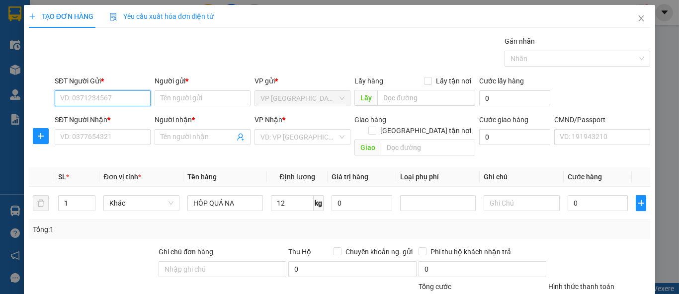
click at [118, 99] on input "SĐT Người Gửi *" at bounding box center [103, 98] width 96 height 16
click at [116, 101] on input "0914525188" at bounding box center [103, 98] width 96 height 16
type input "0914525188"
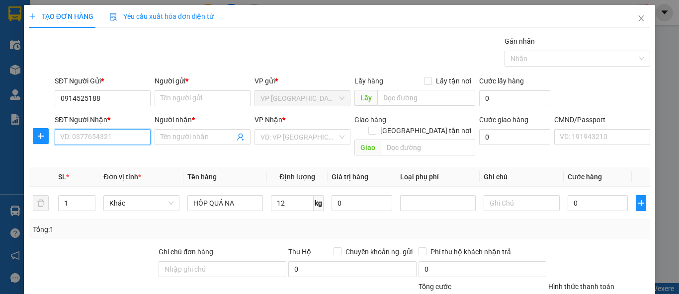
click at [121, 131] on input "SĐT Người Nhận *" at bounding box center [103, 137] width 96 height 16
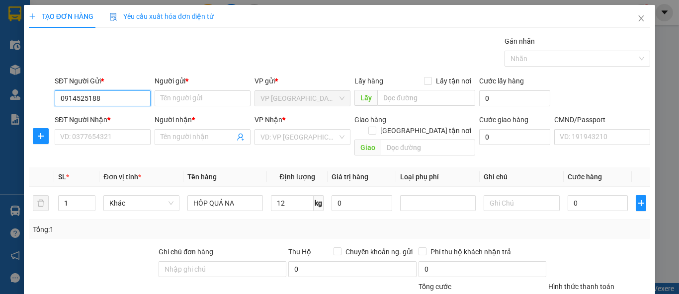
click at [130, 99] on input "0914525188" at bounding box center [103, 98] width 96 height 16
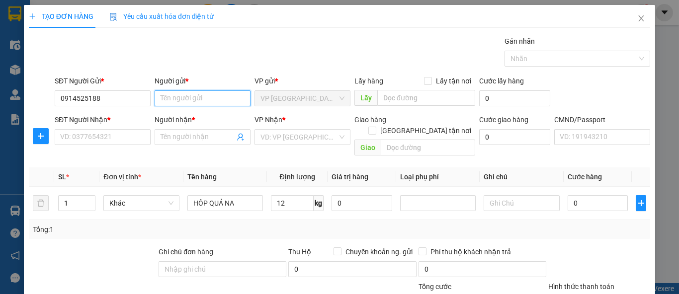
click at [176, 97] on input "Người gửi *" at bounding box center [203, 98] width 96 height 16
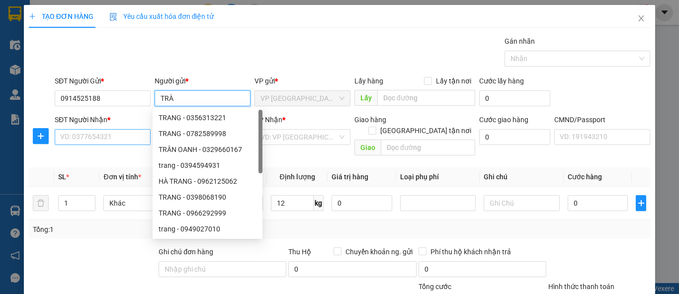
type input "TRÀ"
click at [120, 136] on input "SĐT Người Nhận *" at bounding box center [103, 137] width 96 height 16
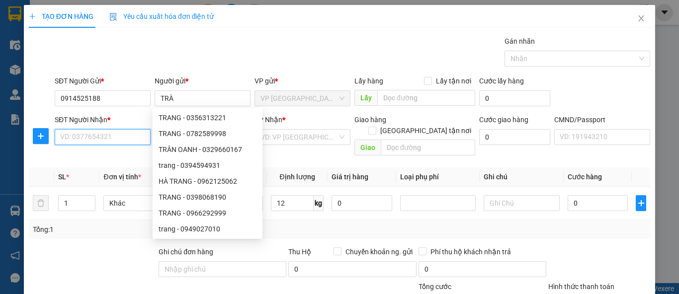
click at [120, 136] on input "SĐT Người Nhận *" at bounding box center [103, 137] width 96 height 16
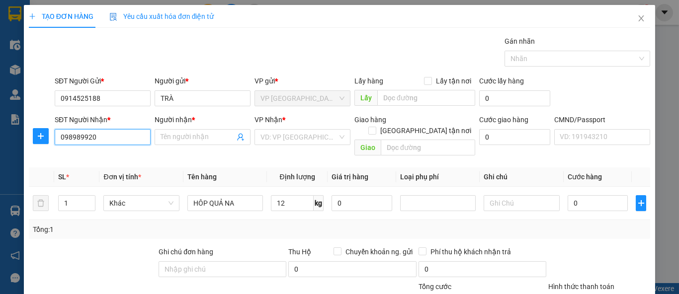
type input "0989899207"
click at [120, 136] on input "0989899207" at bounding box center [103, 137] width 96 height 16
click at [121, 159] on div "0989899207 - HUỆ" at bounding box center [101, 156] width 83 height 11
type input "HUỆ"
type input "0989899207"
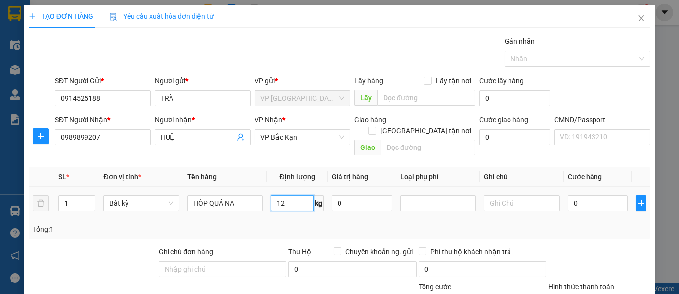
click at [295, 195] on input "12" at bounding box center [292, 203] width 43 height 16
type input "50.000"
click at [575, 224] on div "Tổng: 1" at bounding box center [339, 229] width 613 height 11
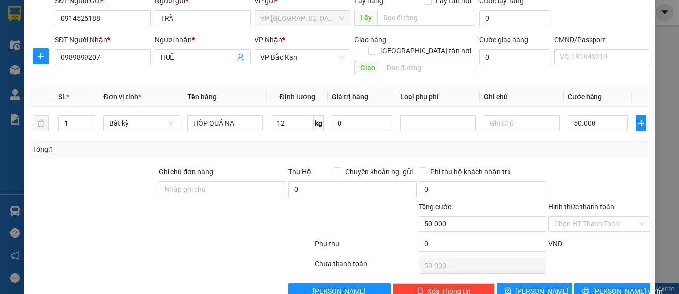
scroll to position [92, 0]
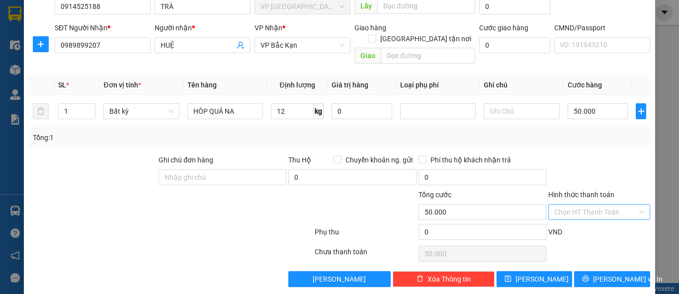
click at [587, 205] on input "Hình thức thanh toán" at bounding box center [595, 212] width 83 height 15
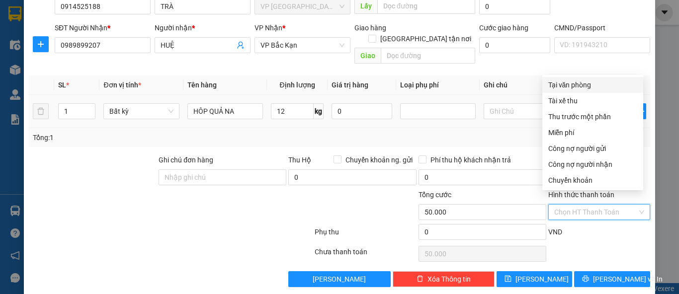
click at [575, 85] on div "Tại văn phòng" at bounding box center [592, 85] width 89 height 11
type input "0"
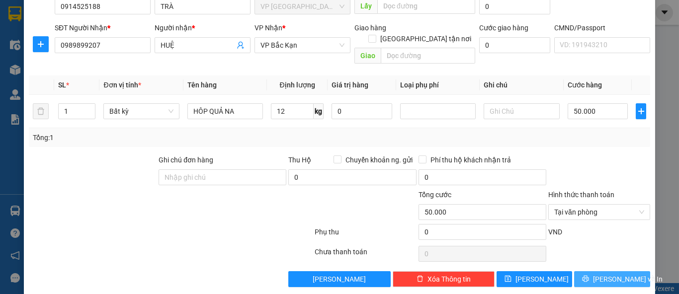
click at [608, 274] on span "Lưu và In" at bounding box center [628, 279] width 70 height 11
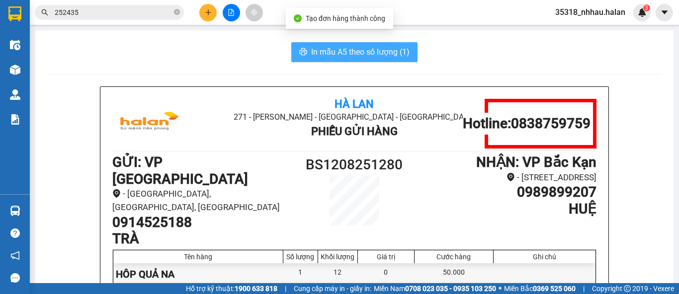
drag, startPoint x: 389, startPoint y: 49, endPoint x: 401, endPoint y: 55, distance: 13.8
click at [389, 50] on span "In mẫu A5 theo số lượng (1)" at bounding box center [360, 52] width 98 height 12
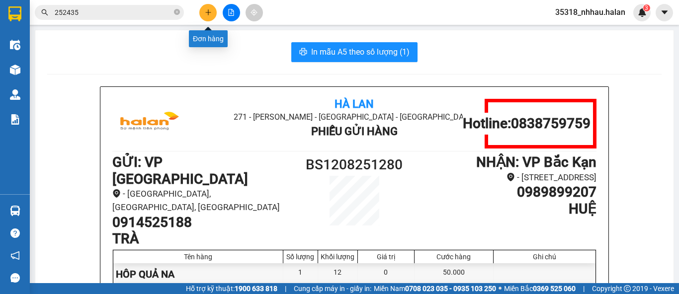
click at [207, 16] on button at bounding box center [207, 12] width 17 height 17
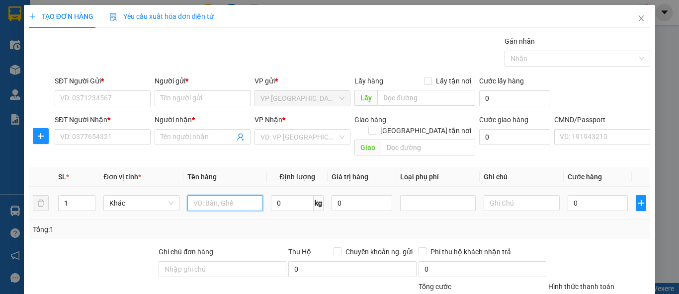
click at [244, 195] on input "text" at bounding box center [225, 203] width 76 height 16
type input "BOC ĐEN PT"
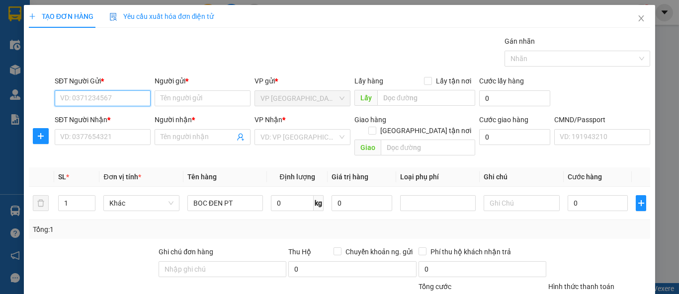
click at [130, 91] on input "SĐT Người Gửi *" at bounding box center [103, 98] width 96 height 16
click at [129, 91] on input "SĐT Người Gửi *" at bounding box center [103, 98] width 96 height 16
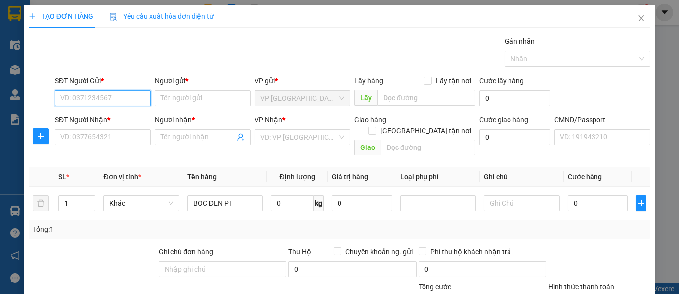
click at [129, 91] on input "SĐT Người Gửi *" at bounding box center [103, 98] width 96 height 16
click at [119, 99] on input "0985422233" at bounding box center [103, 98] width 96 height 16
type input "0985422233"
drag, startPoint x: 122, startPoint y: 138, endPoint x: 133, endPoint y: 105, distance: 33.9
click at [126, 131] on input "SĐT Người Nhận *" at bounding box center [103, 137] width 96 height 16
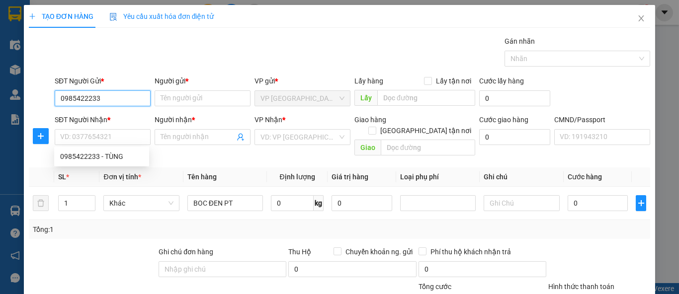
click at [132, 102] on input "0985422233" at bounding box center [103, 98] width 96 height 16
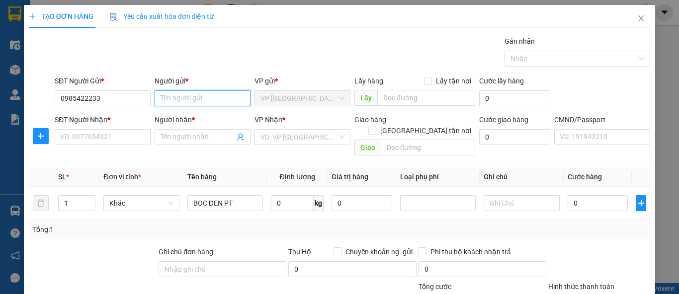
click at [166, 99] on input "Người gửi *" at bounding box center [203, 98] width 96 height 16
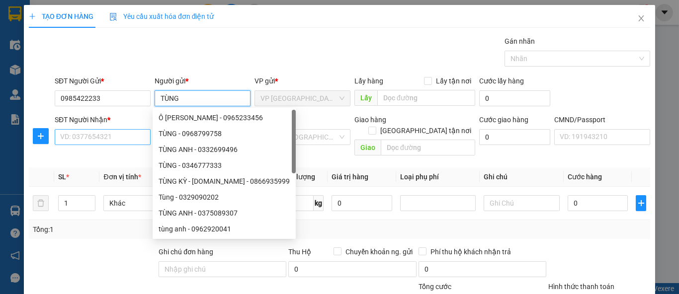
type input "TÙNG"
click at [126, 133] on input "SĐT Người Nhận *" at bounding box center [103, 137] width 96 height 16
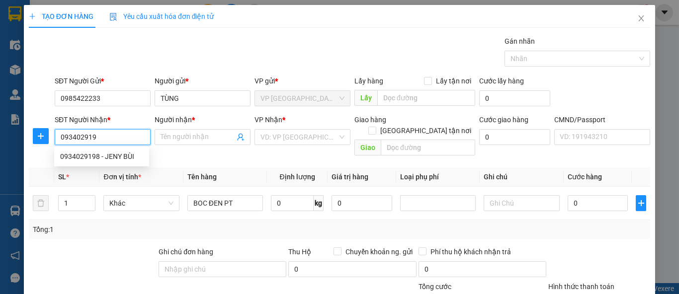
type input "0934029198"
click at [124, 150] on div "0934029198 - JENY BÙI" at bounding box center [101, 157] width 95 height 16
type input "JENY BÙI"
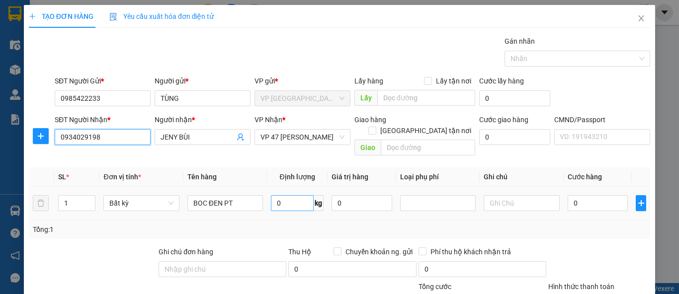
type input "0934029198"
click at [285, 195] on input "0" at bounding box center [292, 203] width 43 height 16
type input "2"
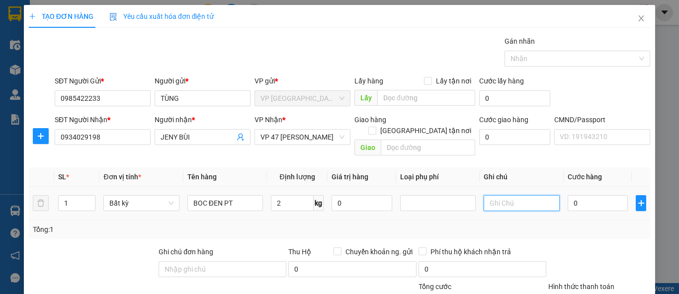
type input "35.000"
click at [587, 233] on div "Transit Pickup Surcharge Ids Transit Deliver Surcharge Ids Transit Deliver Surc…" at bounding box center [339, 207] width 621 height 343
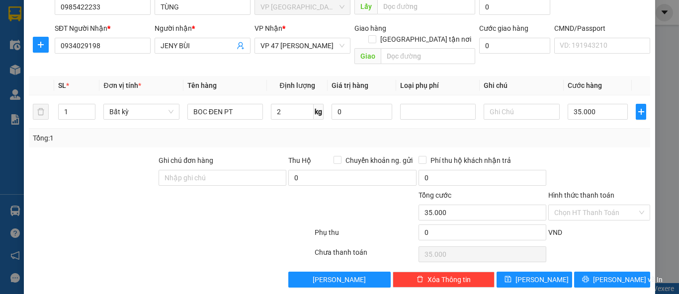
scroll to position [92, 0]
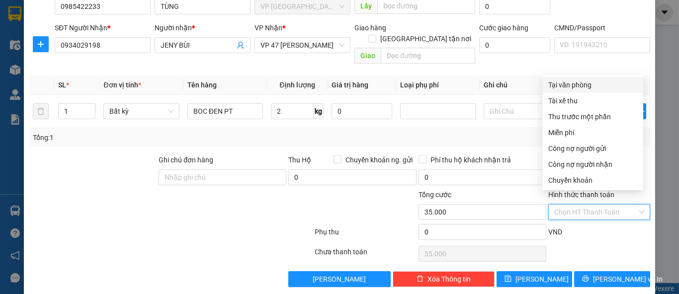
click at [588, 205] on input "Hình thức thanh toán" at bounding box center [595, 212] width 83 height 15
click at [573, 83] on div "Tại văn phòng" at bounding box center [592, 85] width 89 height 11
type input "0"
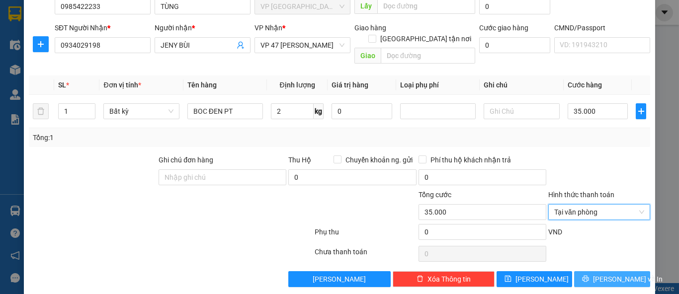
click at [605, 274] on span "Lưu và In" at bounding box center [628, 279] width 70 height 11
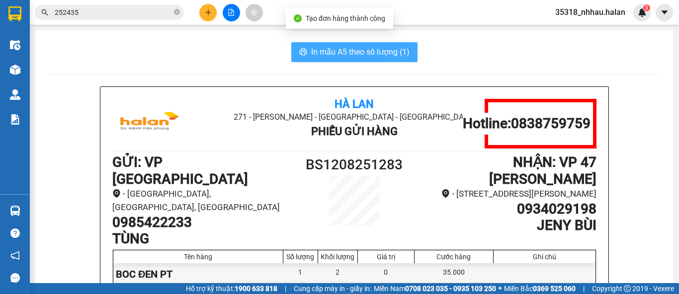
click at [358, 53] on span "In mẫu A5 theo số lượng (1)" at bounding box center [360, 52] width 98 height 12
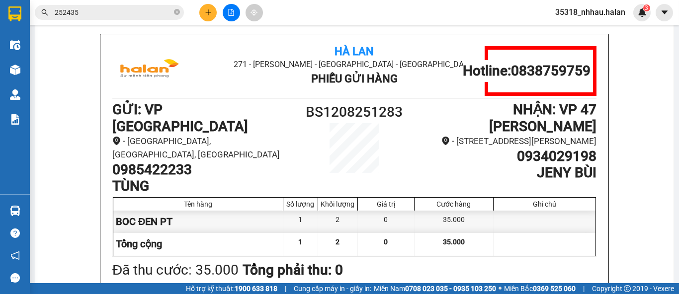
scroll to position [55, 0]
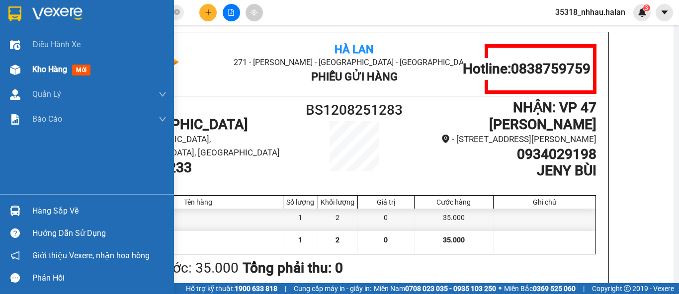
click at [41, 67] on span "Kho hàng" at bounding box center [49, 69] width 35 height 9
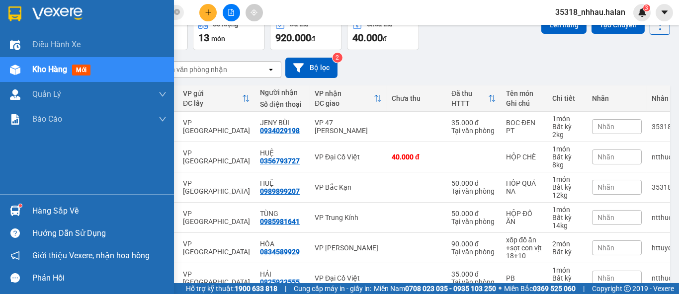
drag, startPoint x: 37, startPoint y: 210, endPoint x: 66, endPoint y: 198, distance: 30.9
click at [38, 209] on div "Hàng sắp về" at bounding box center [99, 211] width 134 height 15
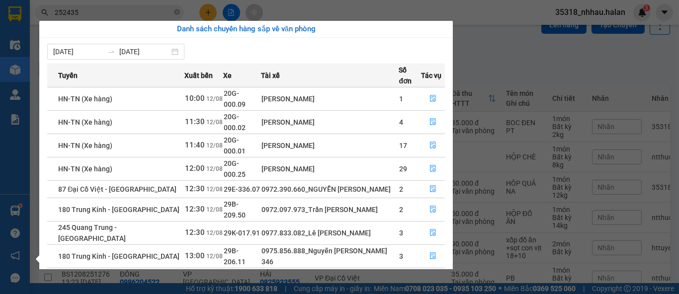
click at [206, 11] on section "Kết quả tìm kiếm ( 69 ) Bộ lọc Mã ĐH Trạng thái Món hàng Thu hộ Tổng cước Chưa …" at bounding box center [339, 147] width 679 height 294
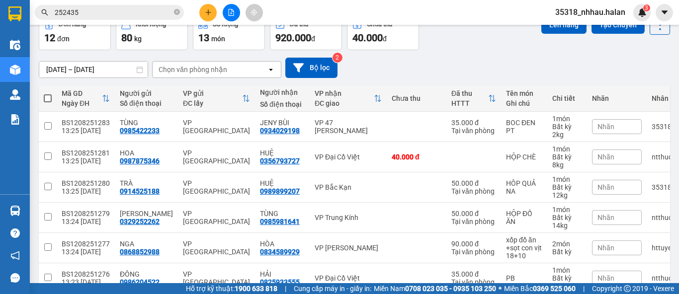
click at [206, 11] on icon "plus" at bounding box center [208, 12] width 7 height 7
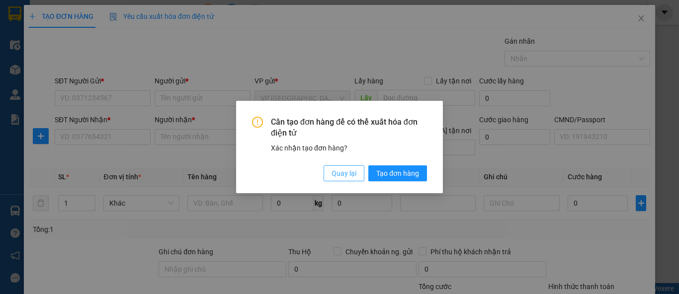
click at [329, 174] on button "Quay lại" at bounding box center [344, 173] width 41 height 16
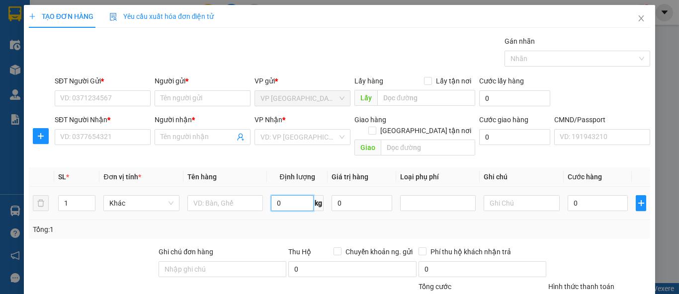
click at [293, 195] on input "0" at bounding box center [292, 203] width 43 height 16
type input "6"
click at [219, 201] on div at bounding box center [225, 203] width 76 height 20
click at [227, 195] on input "text" at bounding box center [225, 203] width 76 height 16
type input "BỌC HÔP QUẢ"
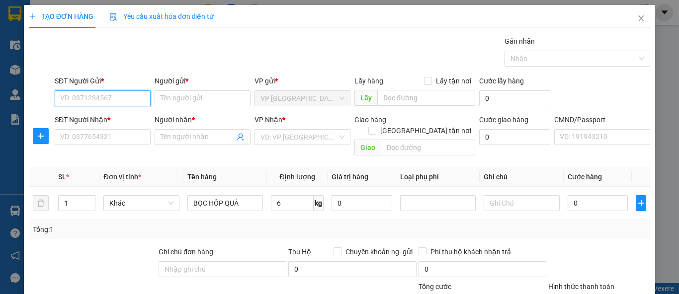
click at [135, 102] on input "SĐT Người Gửi *" at bounding box center [103, 98] width 96 height 16
type input "0917214386"
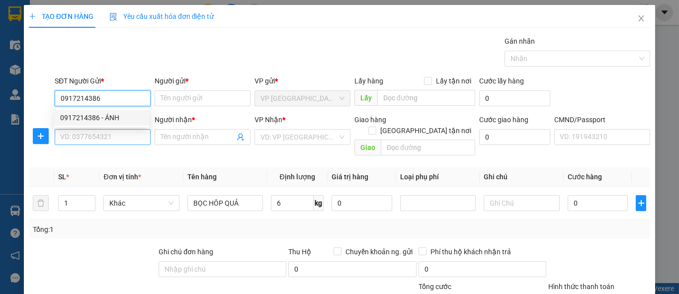
drag, startPoint x: 116, startPoint y: 117, endPoint x: 121, endPoint y: 131, distance: 14.3
click at [118, 124] on div "0917214386 - ÁNH" at bounding box center [101, 118] width 95 height 16
type input "ÁNH"
type input "0917214386"
click at [126, 143] on input "SĐT Người Nhận *" at bounding box center [103, 137] width 96 height 16
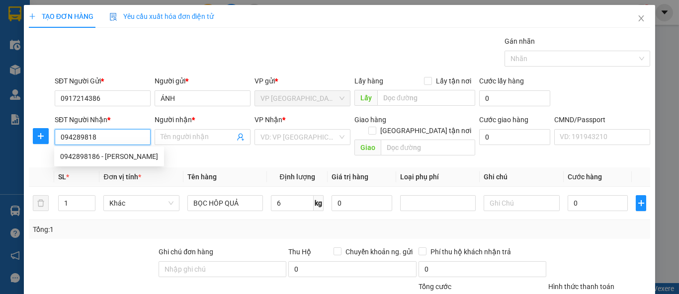
type input "0942898186"
click at [137, 155] on div "0942898186 - MAI NGỌC" at bounding box center [109, 156] width 98 height 11
type input "MAI NGỌC"
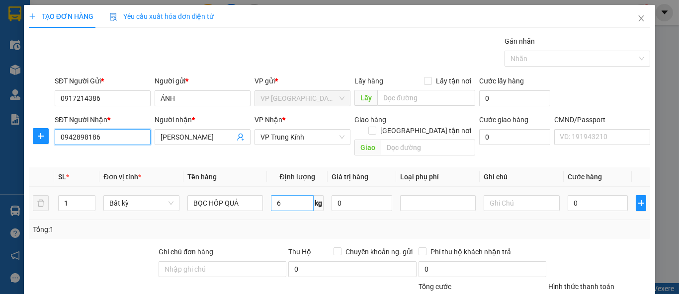
type input "0942898186"
click at [290, 195] on input "6" at bounding box center [292, 203] width 43 height 16
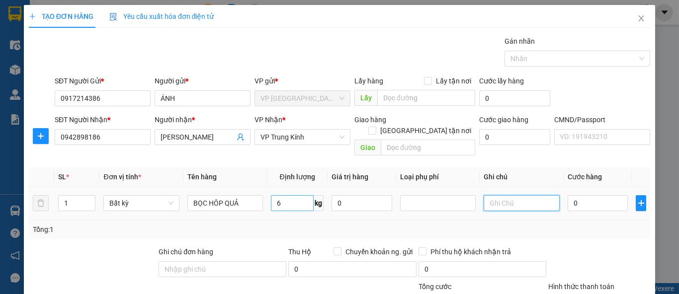
type input "40.000"
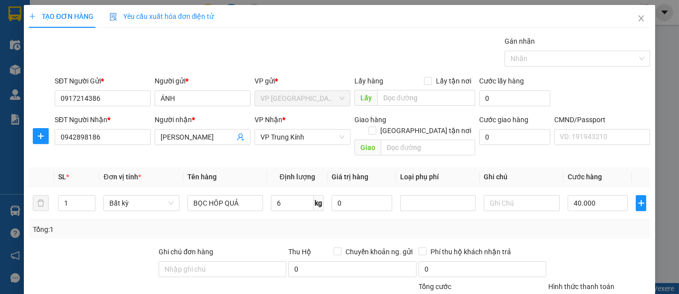
click at [581, 224] on div "Tổng: 1" at bounding box center [339, 229] width 613 height 11
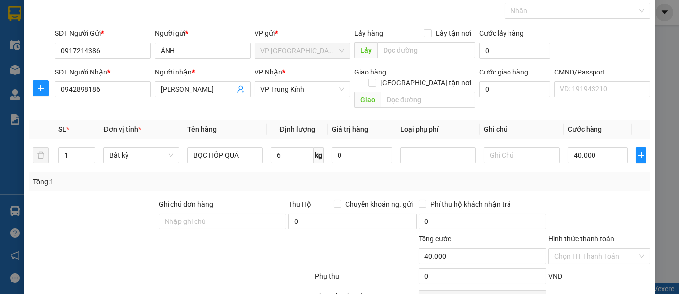
scroll to position [92, 0]
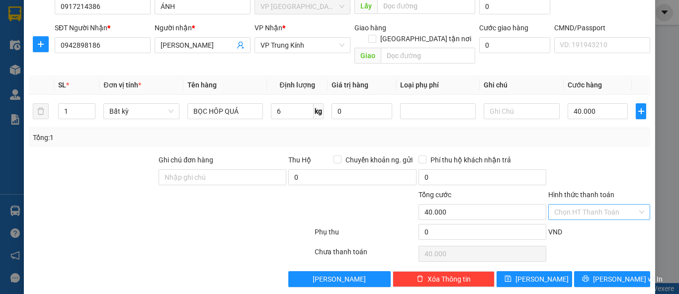
click at [582, 205] on input "Hình thức thanh toán" at bounding box center [595, 212] width 83 height 15
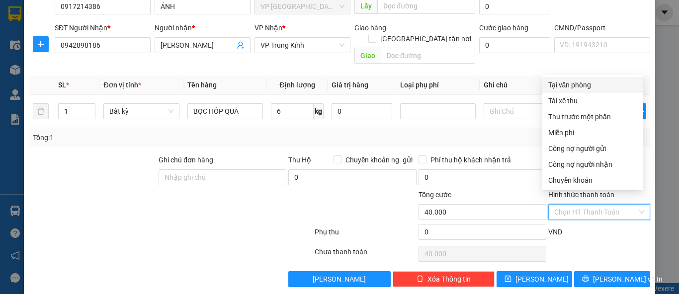
click at [577, 85] on div "Tại văn phòng" at bounding box center [592, 85] width 89 height 11
type input "0"
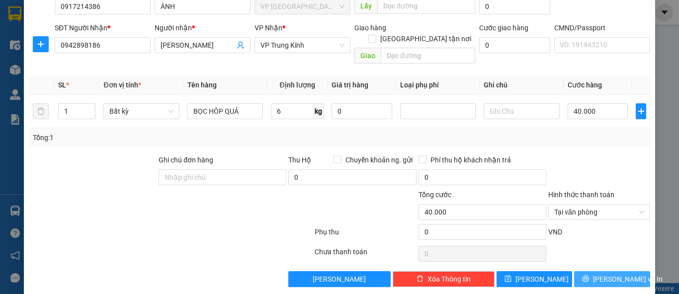
click at [604, 274] on span "Lưu và In" at bounding box center [628, 279] width 70 height 11
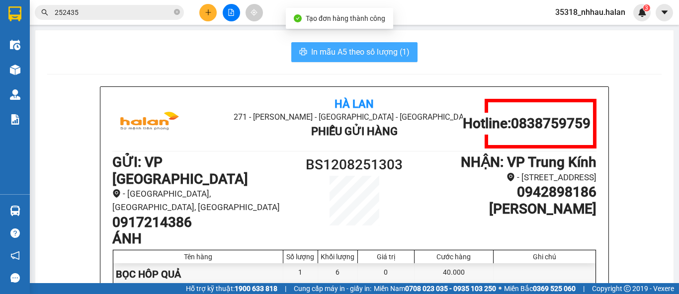
click at [359, 47] on span "In mẫu A5 theo số lượng (1)" at bounding box center [360, 52] width 98 height 12
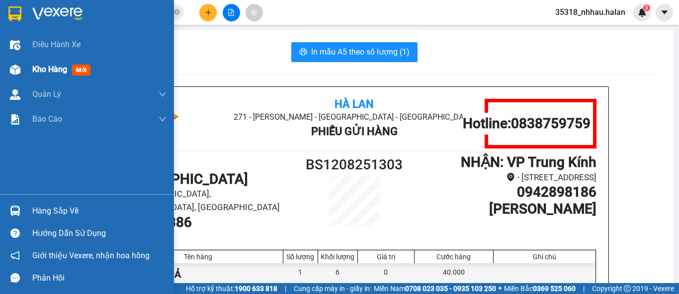
click at [38, 70] on span "Kho hàng" at bounding box center [49, 69] width 35 height 9
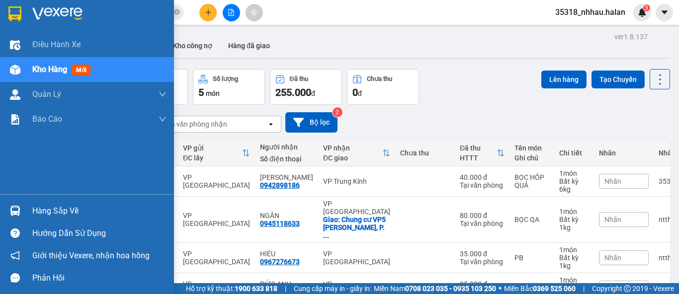
click at [49, 204] on div "Hàng sắp về" at bounding box center [99, 211] width 134 height 15
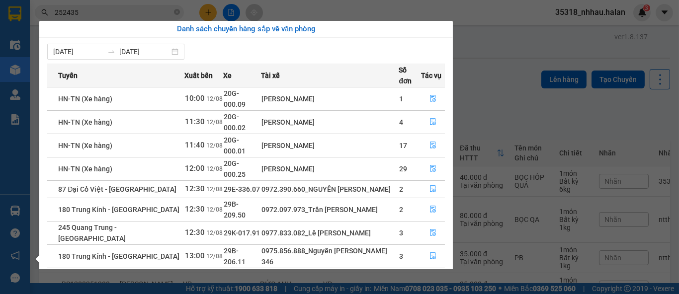
click at [206, 14] on section "Kết quả tìm kiếm ( 69 ) Bộ lọc Mã ĐH Trạng thái Món hàng Thu hộ Tổng cước Chưa …" at bounding box center [339, 147] width 679 height 294
click at [206, 14] on icon "plus" at bounding box center [208, 12] width 7 height 7
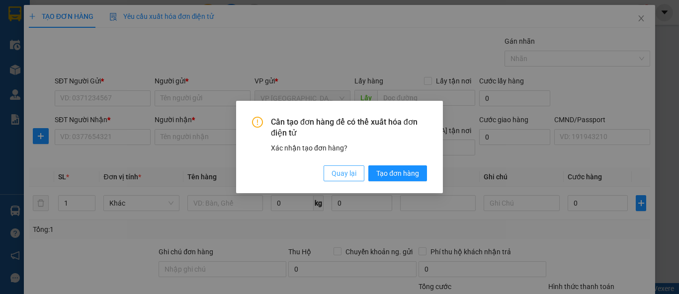
click at [334, 177] on span "Quay lại" at bounding box center [343, 173] width 25 height 11
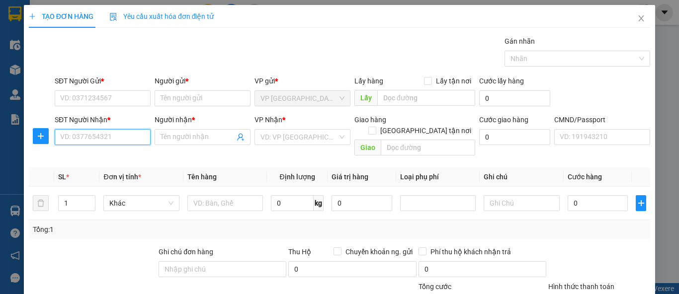
click at [129, 137] on input "SĐT Người Nhận *" at bounding box center [103, 137] width 96 height 16
click at [107, 139] on input "SĐT Người Nhận *" at bounding box center [103, 137] width 96 height 16
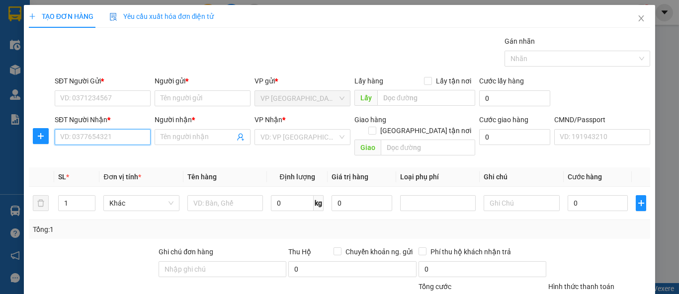
click at [107, 139] on input "SĐT Người Nhận *" at bounding box center [103, 137] width 96 height 16
type input "0394446666"
drag, startPoint x: 107, startPoint y: 139, endPoint x: 129, endPoint y: 120, distance: 29.2
click at [116, 126] on div "SĐT Người Nhận * 0394446666 0394446666" at bounding box center [103, 131] width 96 height 35
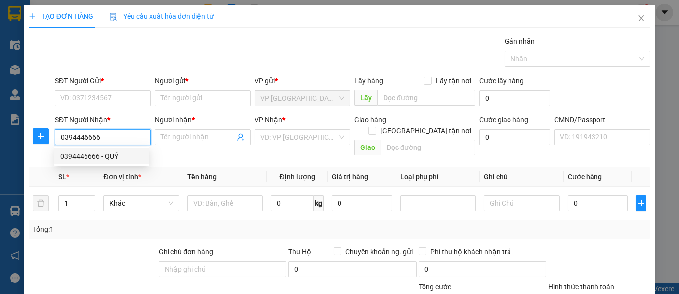
click at [123, 156] on div "0394446666 - QUÝ" at bounding box center [101, 156] width 83 height 11
type input "QUÝ"
checkbox input "true"
type input "18 ngõ 443 phố đội cấn, phường vĩnh phúc, quận ba đình"
type input "35.000"
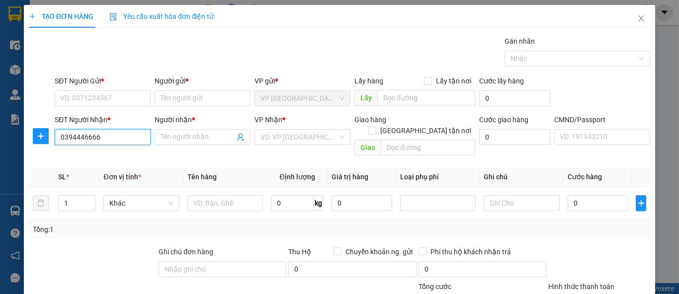
type input "35.000"
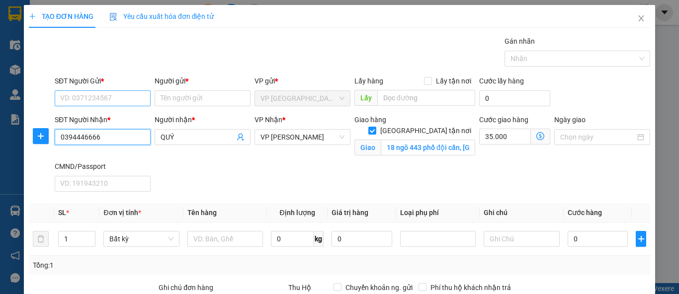
type input "0394446666"
click at [124, 98] on input "SĐT Người Gửi *" at bounding box center [103, 98] width 96 height 16
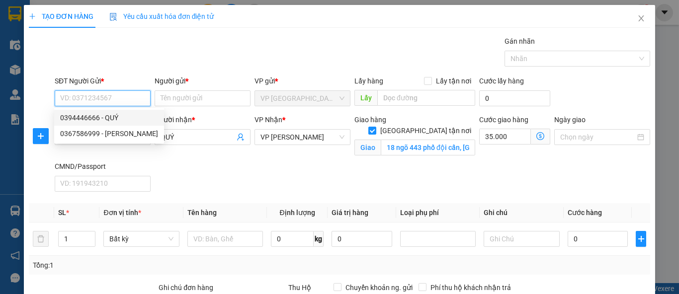
click at [122, 101] on input "SĐT Người Gửi *" at bounding box center [103, 98] width 96 height 16
click at [120, 60] on div "Gói vận chuyển * Tiêu chuẩn Gán nhãn Nhãn" at bounding box center [352, 53] width 599 height 35
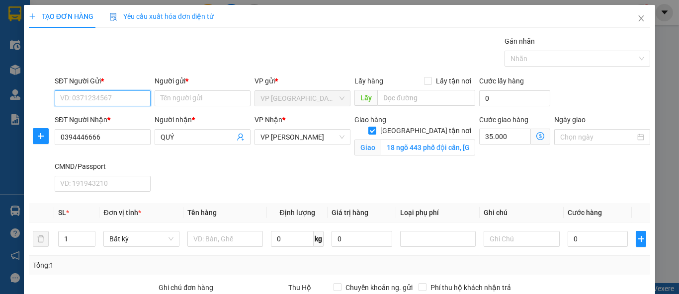
click at [115, 97] on input "SĐT Người Gửi *" at bounding box center [103, 98] width 96 height 16
type input "0975720666"
click at [139, 117] on div "0975720666 - BÁNH BAO SHOP" at bounding box center [109, 117] width 99 height 11
type input "BÁNH BAO SHOP"
type input "0975720666"
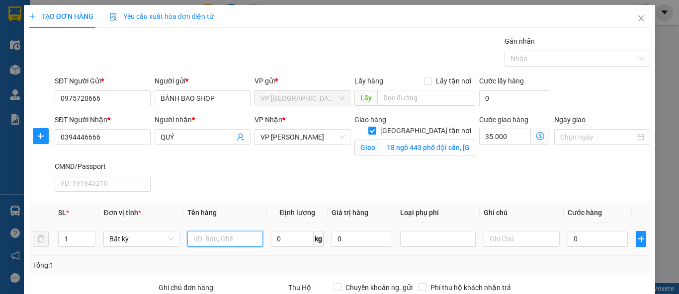
click at [203, 241] on input "text" at bounding box center [225, 239] width 76 height 16
type input "HÔP GIÀY"
click at [280, 242] on input "0" at bounding box center [292, 239] width 43 height 16
type input "2"
type input "35.000"
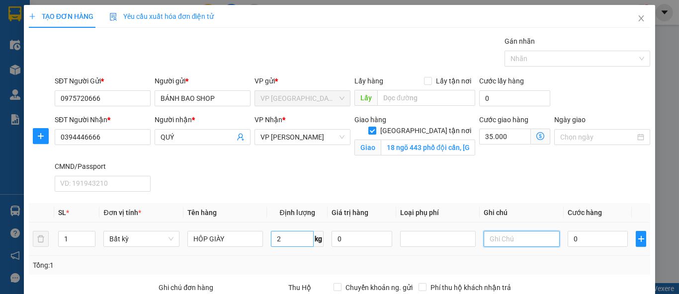
type input "70.000"
click at [411, 164] on div "SĐT Người Nhận * 0394446666 Người nhận * QUÝ VP Nhận * VP Võ Chí Công Giao hàng…" at bounding box center [352, 155] width 599 height 82
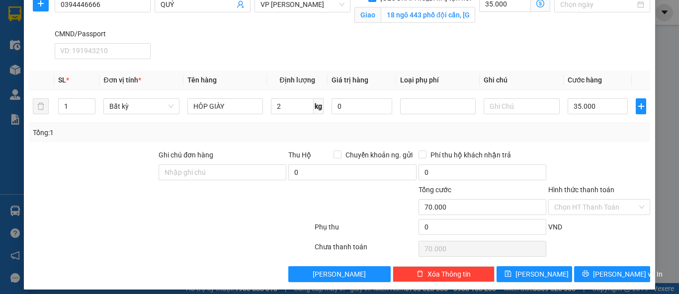
scroll to position [138, 0]
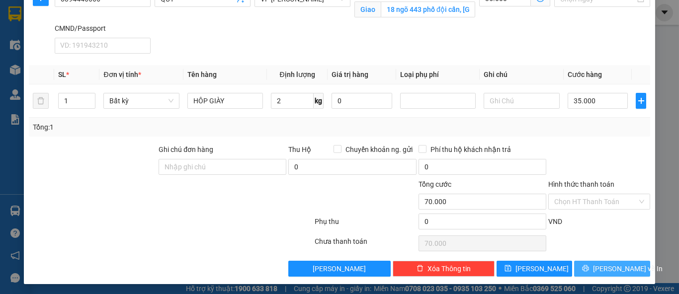
click at [594, 264] on button "Lưu và In" at bounding box center [612, 269] width 76 height 16
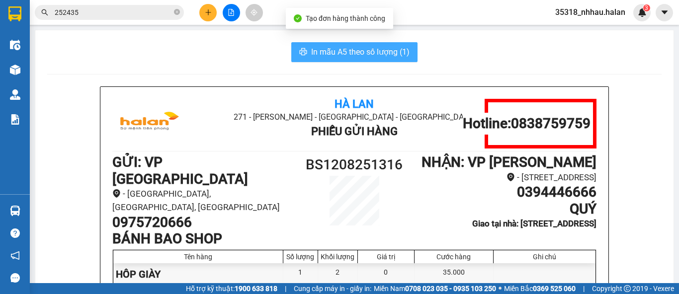
click at [364, 54] on span "In mẫu A5 theo số lượng (1)" at bounding box center [360, 52] width 98 height 12
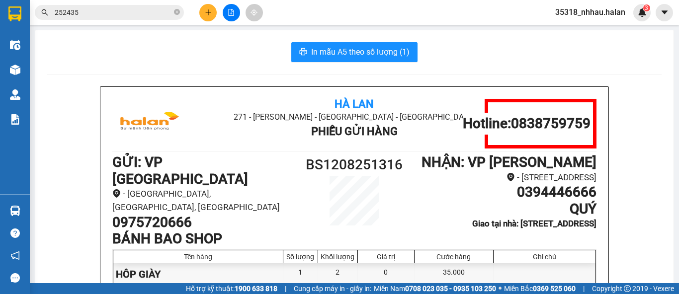
click at [166, 214] on h1 "0975720666" at bounding box center [202, 222] width 181 height 17
copy h1 "0975720666"
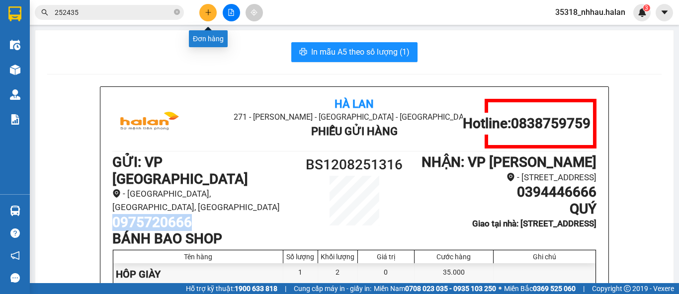
click at [210, 16] on button at bounding box center [207, 12] width 17 height 17
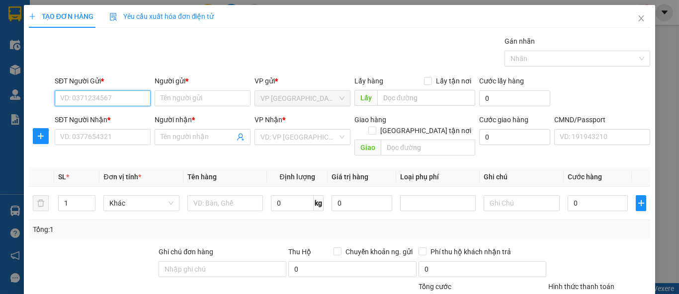
click at [130, 95] on input "SĐT Người Gửi *" at bounding box center [103, 98] width 96 height 16
paste input "0975720666"
type input "0975720666"
click at [122, 96] on input "0975720666" at bounding box center [103, 98] width 96 height 16
click at [128, 115] on div "0975720666 - BÁNH BAO SHOP" at bounding box center [109, 117] width 99 height 11
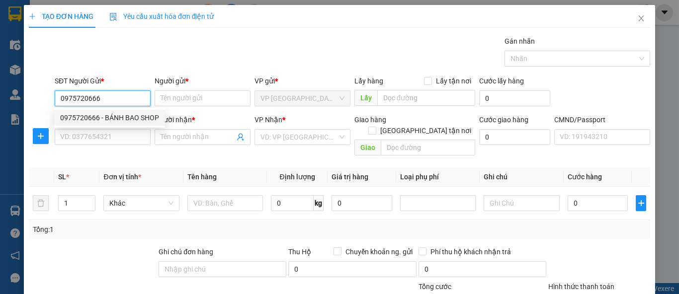
type input "BÁNH BAO SHOP"
type input "0975720666"
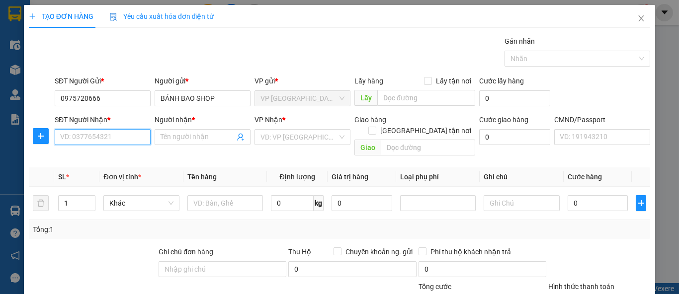
click at [127, 135] on input "SĐT Người Nhận *" at bounding box center [103, 137] width 96 height 16
click at [131, 139] on input "0968809339" at bounding box center [103, 137] width 96 height 16
click at [125, 135] on input "0968809339" at bounding box center [103, 137] width 96 height 16
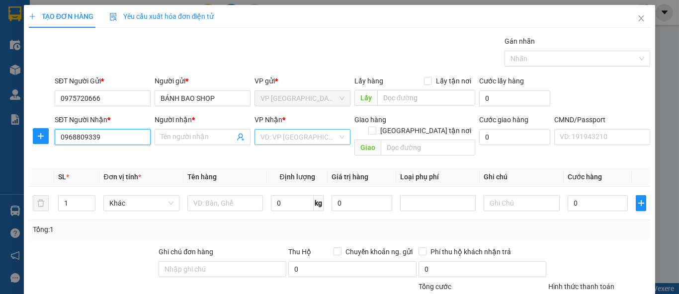
type input "0968809339"
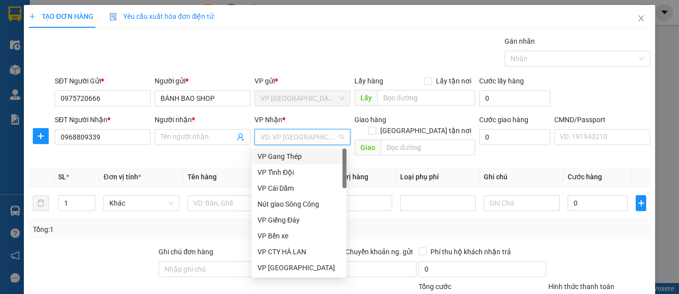
click at [270, 142] on input "search" at bounding box center [298, 137] width 77 height 15
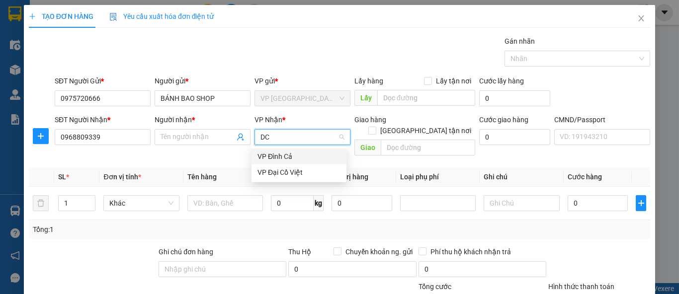
type input "DCV"
drag, startPoint x: 277, startPoint y: 156, endPoint x: 224, endPoint y: 156, distance: 53.2
click at [277, 156] on div "VP Đại Cồ Việt" at bounding box center [298, 156] width 83 height 11
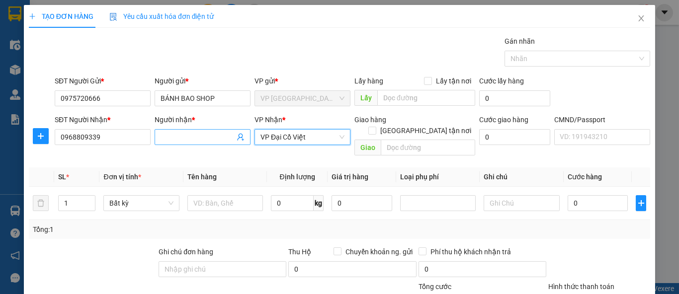
click at [208, 138] on input "Người nhận *" at bounding box center [198, 137] width 74 height 11
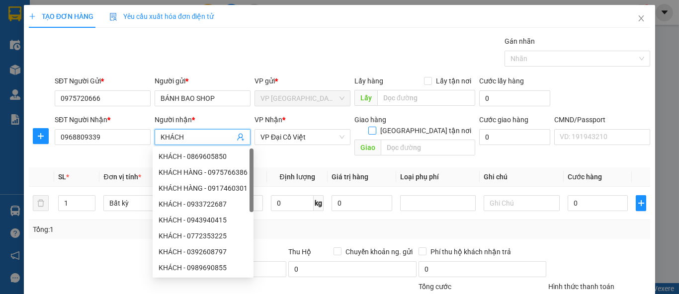
type input "KHÁCH"
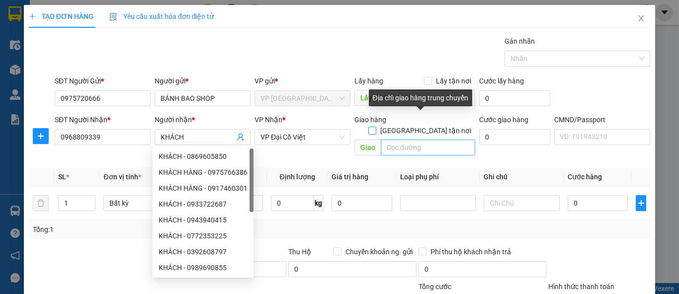
drag, startPoint x: 423, startPoint y: 119, endPoint x: 415, endPoint y: 136, distance: 18.5
click at [375, 127] on input "Giao tận nơi" at bounding box center [371, 130] width 7 height 7
checkbox input "true"
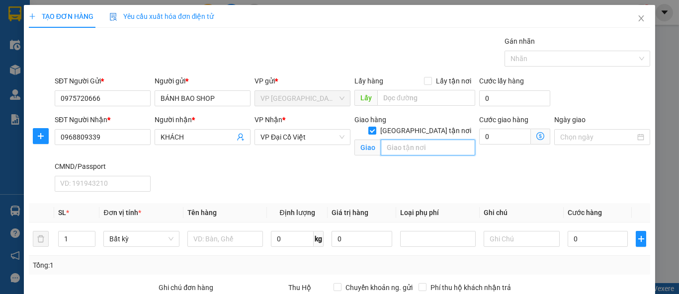
click at [415, 140] on input "text" at bounding box center [428, 148] width 94 height 16
type input "6C NGÕ 6 TÔN THẤT TÙNG KIM LIÊN ĐỐNG ĐA HÀ NỘI"
click at [536, 135] on icon "dollar-circle" at bounding box center [540, 136] width 8 height 8
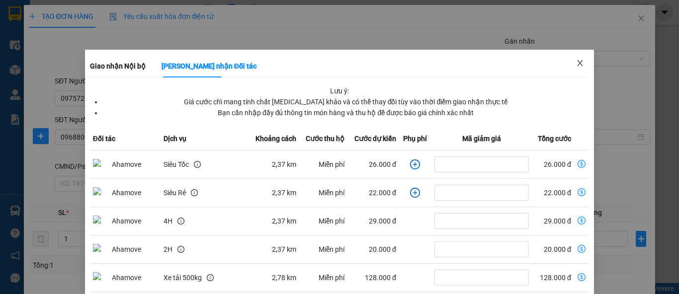
click at [577, 63] on icon "close" at bounding box center [579, 63] width 5 height 6
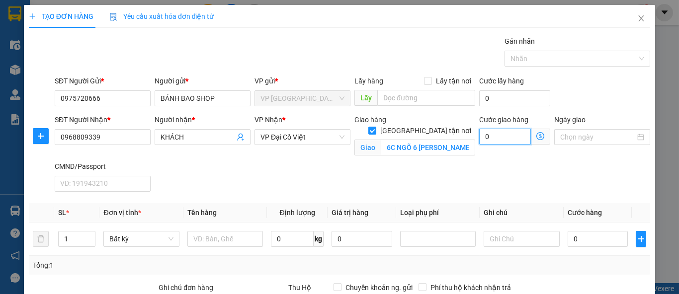
click at [508, 137] on input "0" at bounding box center [505, 137] width 52 height 16
type input "4"
type input "40"
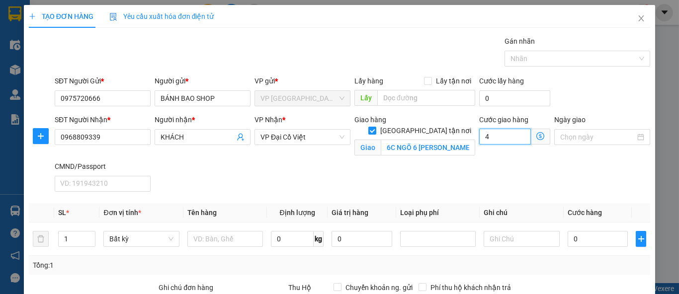
type input "40"
type input "40.000"
click at [239, 236] on input "text" at bounding box center [225, 239] width 76 height 16
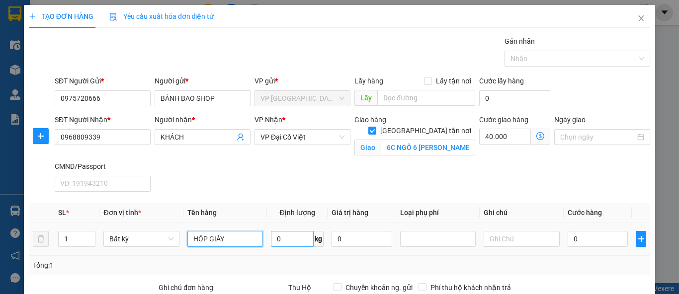
type input "HÔP GIÀY"
click at [282, 241] on input "0" at bounding box center [292, 239] width 43 height 16
type input "2"
type input "35.000"
type input "75.000"
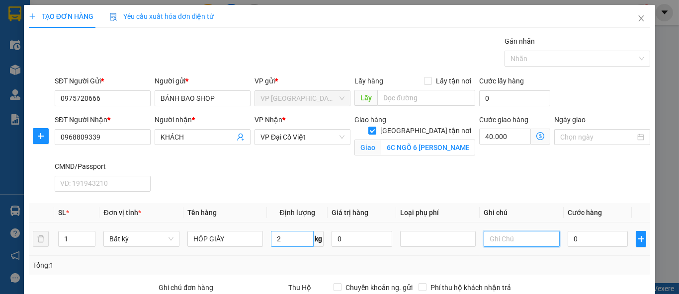
type input "75.000"
click at [342, 170] on div "SĐT Người Nhận * 0968809339 Người nhận * KHÁCH VP Nhận * VP Đại Cồ Việt Giao hà…" at bounding box center [352, 155] width 599 height 82
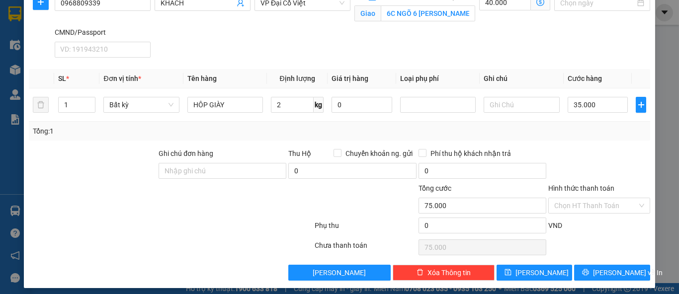
scroll to position [138, 0]
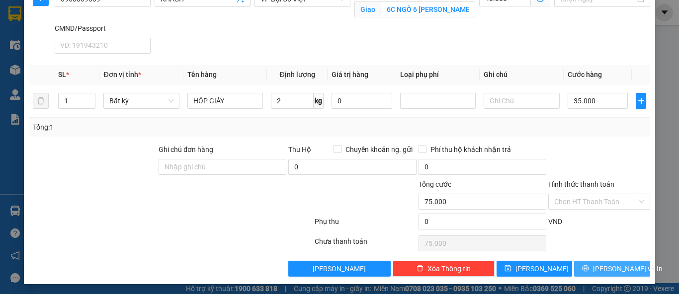
click at [612, 266] on span "Lưu và In" at bounding box center [628, 268] width 70 height 11
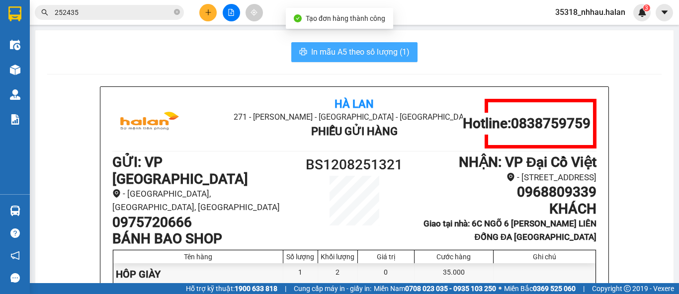
click at [395, 53] on span "In mẫu A5 theo số lượng (1)" at bounding box center [360, 52] width 98 height 12
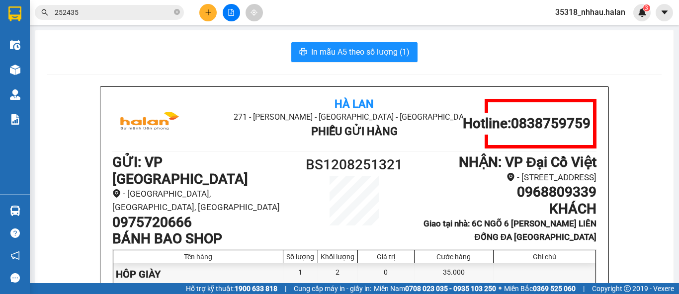
click at [176, 214] on h1 "0975720666" at bounding box center [202, 222] width 181 height 17
copy h1 "0975720666"
click at [211, 19] on button at bounding box center [207, 12] width 17 height 17
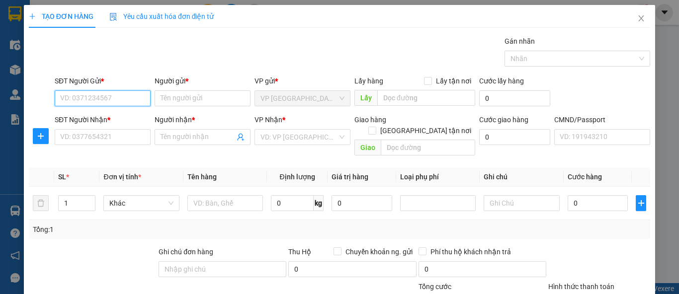
click at [131, 95] on input "SĐT Người Gửi *" at bounding box center [103, 98] width 96 height 16
paste input "0975720666"
type input "0975720666"
click at [123, 100] on input "0975720666" at bounding box center [103, 98] width 96 height 16
click at [125, 118] on div "0975720666 - BÁNH BAO SHOP" at bounding box center [109, 117] width 99 height 11
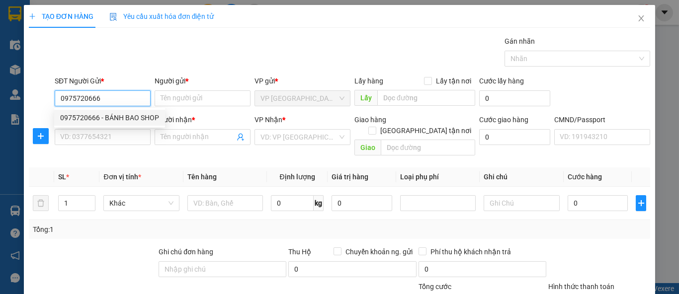
type input "BÁNH BAO SHOP"
type input "0975720666"
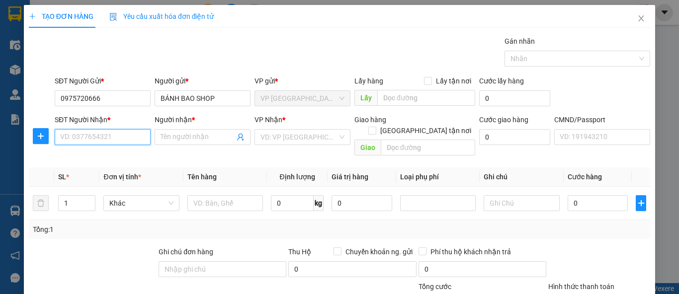
click at [133, 139] on input "SĐT Người Nhận *" at bounding box center [103, 137] width 96 height 16
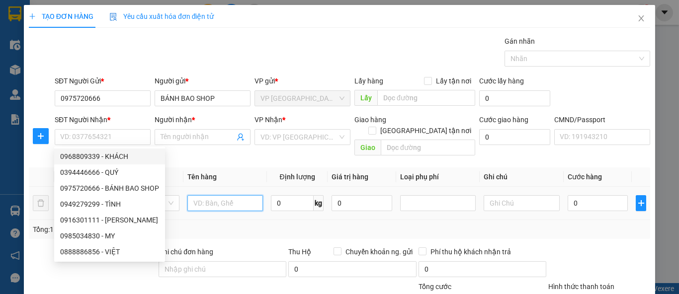
click at [212, 195] on input "text" at bounding box center [225, 203] width 76 height 16
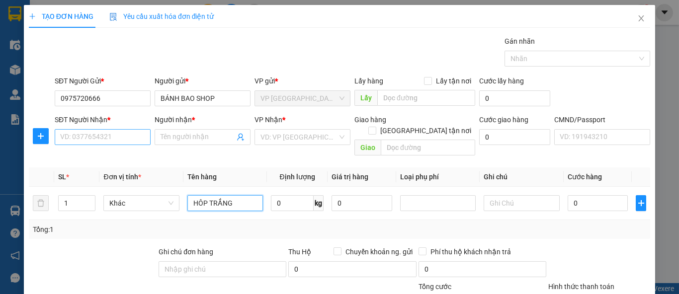
type input "HÔP TRẮNG"
click at [134, 131] on input "SĐT Người Nhận *" at bounding box center [103, 137] width 96 height 16
drag, startPoint x: 121, startPoint y: 130, endPoint x: 133, endPoint y: 118, distance: 17.2
click at [121, 130] on input "0944433419" at bounding box center [103, 137] width 96 height 16
click at [127, 138] on input "0944433419" at bounding box center [103, 137] width 96 height 16
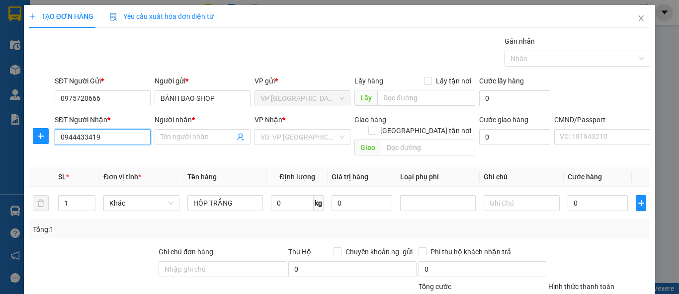
click at [125, 139] on input "0944433419" at bounding box center [103, 137] width 96 height 16
type input "0944433419"
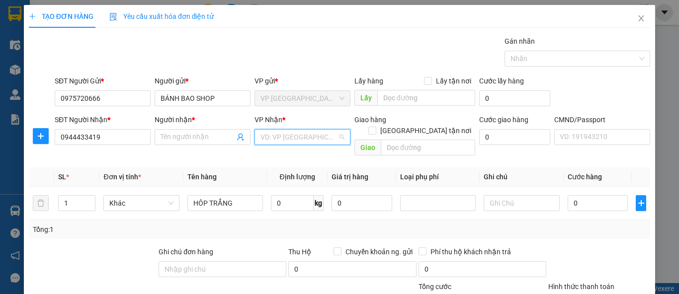
click at [274, 136] on input "search" at bounding box center [298, 137] width 77 height 15
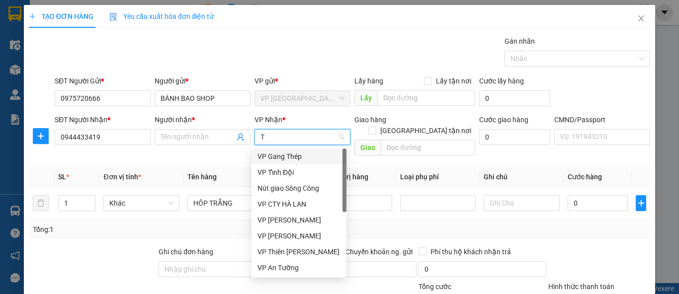
type input "TK"
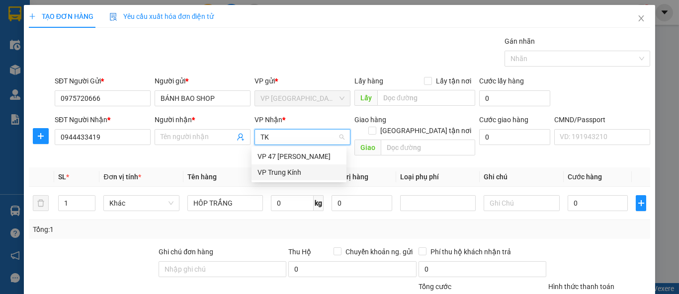
click at [281, 171] on div "VP Trung Kính" at bounding box center [298, 172] width 83 height 11
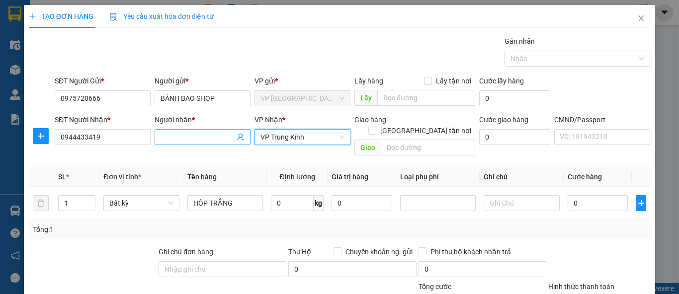
click at [189, 137] on input "Người nhận *" at bounding box center [198, 137] width 74 height 11
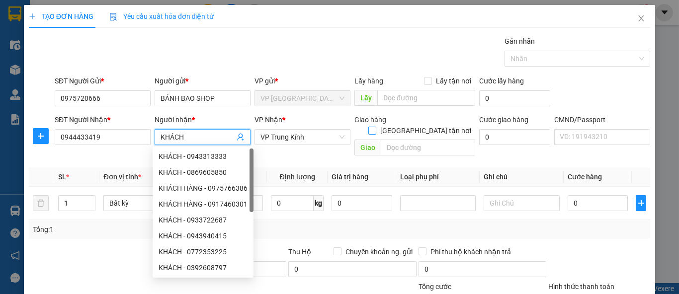
type input "KHÁCH"
drag, startPoint x: 420, startPoint y: 120, endPoint x: 410, endPoint y: 123, distance: 11.5
click at [375, 127] on input "Giao tận nơi" at bounding box center [371, 130] width 7 height 7
checkbox input "true"
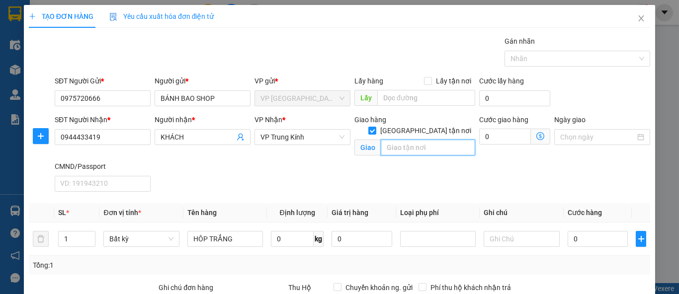
click at [400, 140] on input "text" at bounding box center [428, 148] width 94 height 16
click at [536, 135] on icon "dollar-circle" at bounding box center [540, 136] width 8 height 8
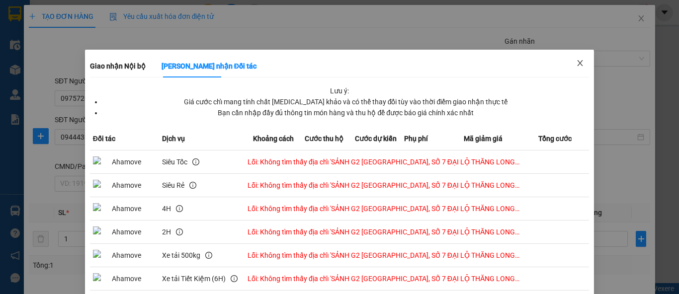
click at [577, 63] on icon "close" at bounding box center [579, 63] width 5 height 6
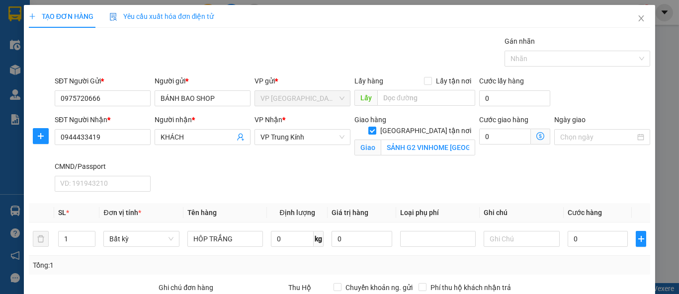
click at [451, 172] on div "SĐT Người Nhận * 0944433419 Người nhận * KHÁCH VP Nhận * VP Trung Kính Giao hàn…" at bounding box center [352, 155] width 599 height 82
click at [418, 140] on input "SẢNH G2 VINHOME GREEN BAY, SỐ 7 ĐẠI LỘ THĂNG LONG MỄ TRÌ HÀ NỘI" at bounding box center [428, 148] width 94 height 16
click at [417, 140] on input "SẢNH G2 VINHOME GREEN BAY, SỐ 7 ĐẠI LỘ THĂNG LONG MỄ TRÌ HÀ NỘI" at bounding box center [428, 148] width 94 height 16
drag, startPoint x: 416, startPoint y: 137, endPoint x: 443, endPoint y: 137, distance: 26.8
click at [443, 140] on input "SẢNH G2 VINHOME GREEN BAY, SỐ 7 ĐẠI LỘ THĂNG LONG MỄ TRÌ HÀ NỘI" at bounding box center [428, 148] width 94 height 16
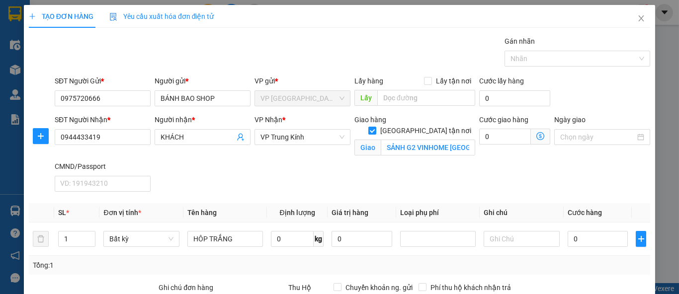
click at [430, 163] on div "SĐT Người Nhận * 0944433419 Người nhận * KHÁCH VP Nhận * VP Trung Kính Giao hàn…" at bounding box center [352, 155] width 599 height 82
click at [407, 172] on div "SĐT Người Nhận * 0944433419 Người nhận * KHÁCH VP Nhận * VP Trung Kính Giao hàn…" at bounding box center [352, 155] width 599 height 82
click at [416, 140] on input "SẢNH G2 VINHOME GREEN BAY, SỐ 7 ĐẠI LỘ THĂNG LONG MỄ TRÌ HÀ NỘI" at bounding box center [428, 148] width 94 height 16
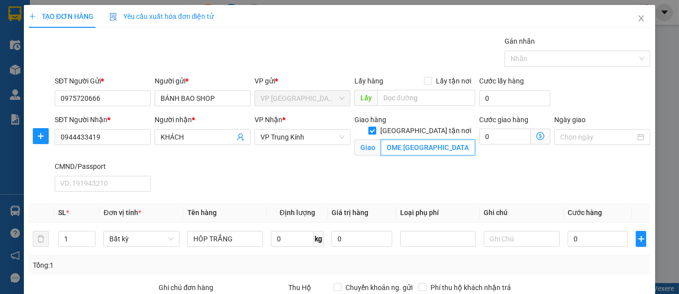
drag, startPoint x: 414, startPoint y: 137, endPoint x: 434, endPoint y: 143, distance: 20.4
click at [434, 143] on input "SẢNH G2 VINHOME GREEN BAY, SỐ 7 ĐẠI LỘ THĂNG LONG MỄ TRÌ HÀ NỘI" at bounding box center [428, 148] width 94 height 16
click at [418, 173] on div "SĐT Người Nhận * 0944433419 Người nhận * KHÁCH VP Nhận * VP Trung Kính Giao hàn…" at bounding box center [352, 155] width 599 height 82
click at [399, 140] on input "SẢNH G2 VINHOME GREEN BAY, SỐ 7 ĐẠI LỘ THĂNG LONG MỄ TRÌ HÀ NỘI" at bounding box center [428, 148] width 94 height 16
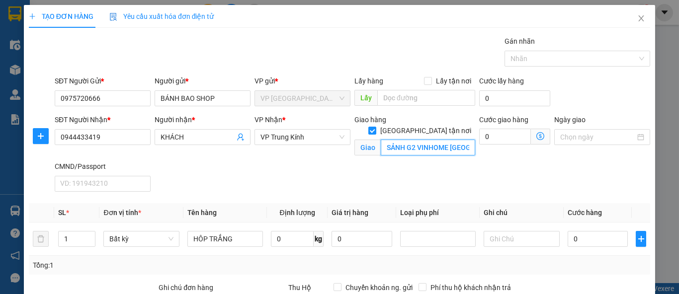
click at [381, 140] on input "SẢNH G2 VINHOME GREEN BAY, SỐ 7 ĐẠI LỘ THĂNG LONG MỄ TRÌ HÀ NỘI" at bounding box center [428, 148] width 94 height 16
click at [536, 138] on icon "dollar-circle" at bounding box center [540, 136] width 8 height 8
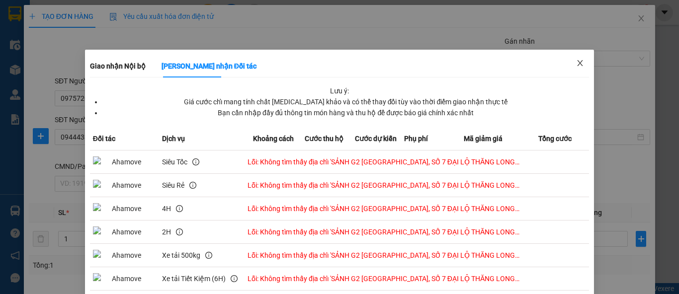
click at [576, 65] on icon "close" at bounding box center [580, 63] width 8 height 8
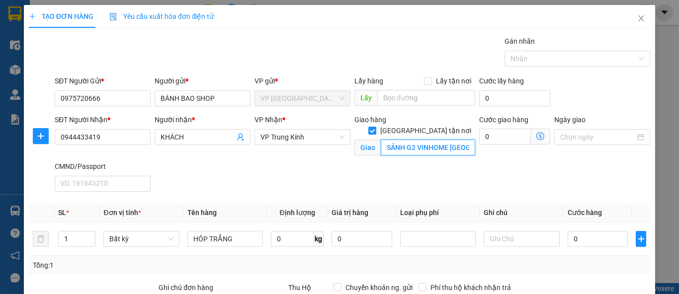
click at [407, 140] on input "SẢNH G2 VINHOME GREEN BAY, SỐ 7 ĐẠI LỘ THĂNG LONG MỄ TRÌ HÀ NỘI" at bounding box center [428, 148] width 94 height 16
paste input "G1 Vinhomes Green Bay, 7 ĐL Thăng Long, Mễ Trì, Nam Từ Liêm, Hà Nội, Việt Nam"
type input "G1 Vinhomes Green Bay, 7 ĐL Thăng Long, Mễ Trì, Nam Từ Liêm, Hà Nội, Việt Nam"
click at [536, 137] on icon "dollar-circle" at bounding box center [540, 136] width 8 height 8
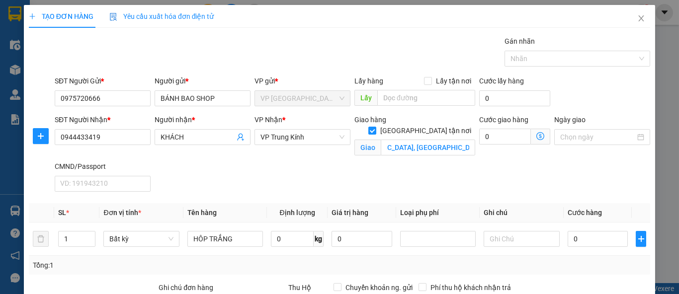
scroll to position [0, 0]
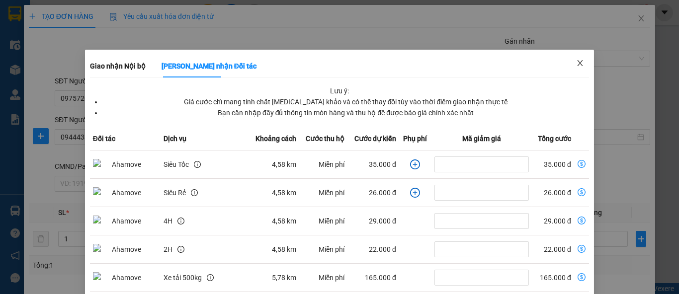
click at [576, 63] on icon "close" at bounding box center [580, 63] width 8 height 8
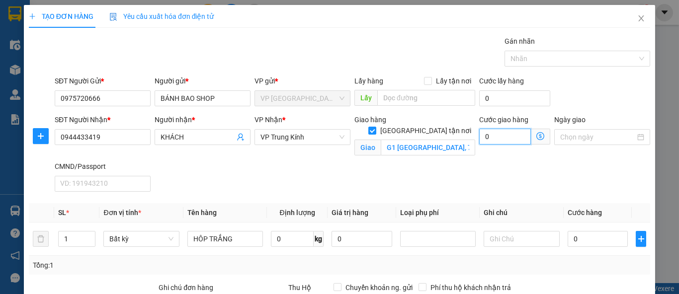
click at [492, 134] on input "0" at bounding box center [505, 137] width 52 height 16
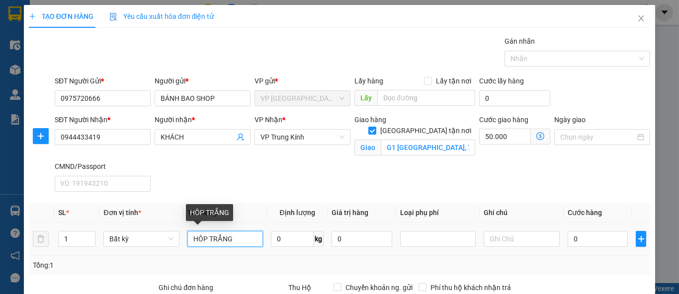
click at [242, 237] on input "HÔP TRẮNG" at bounding box center [225, 239] width 76 height 16
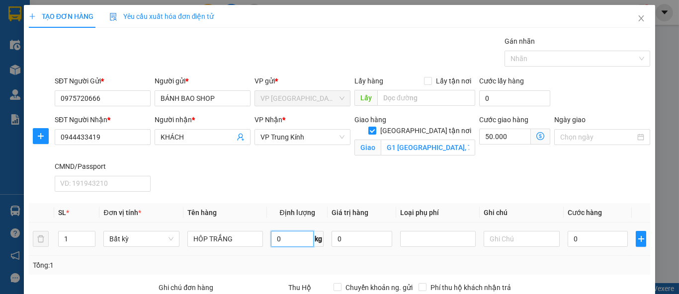
click at [288, 242] on input "0" at bounding box center [292, 239] width 43 height 16
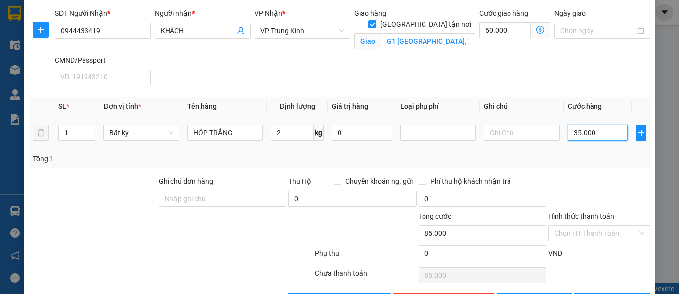
scroll to position [138, 0]
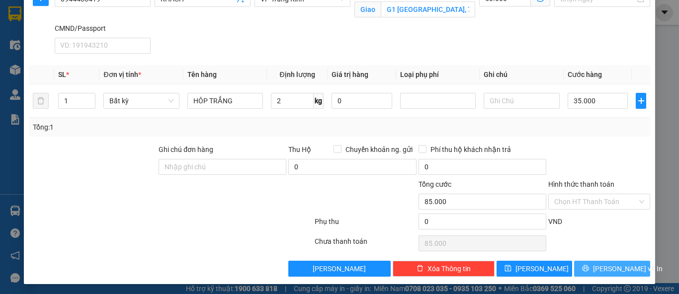
click at [604, 267] on span "Lưu và In" at bounding box center [628, 268] width 70 height 11
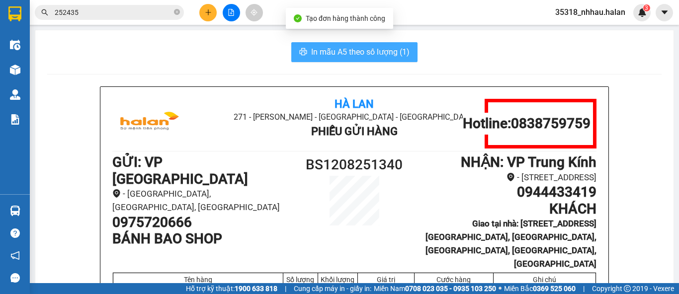
click at [351, 53] on span "In mẫu A5 theo số lượng (1)" at bounding box center [360, 52] width 98 height 12
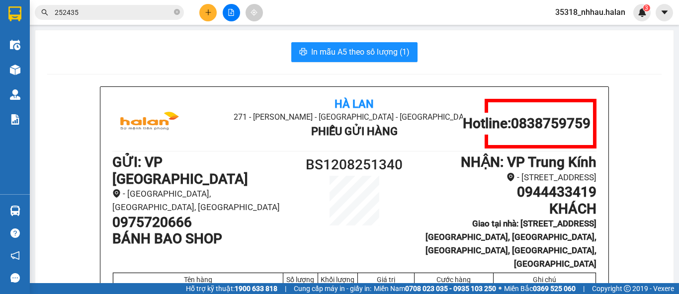
click at [469, 47] on div "In mẫu A5 theo số lượng (1)" at bounding box center [354, 52] width 614 height 20
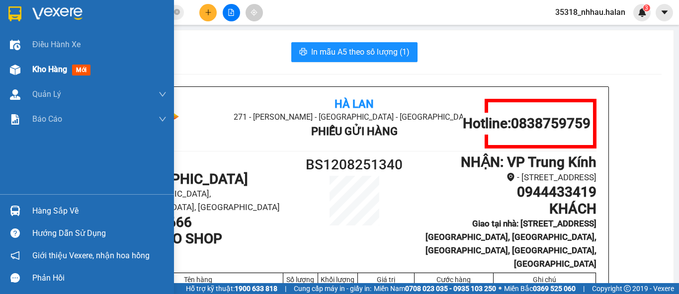
click at [44, 71] on span "Kho hàng" at bounding box center [49, 69] width 35 height 9
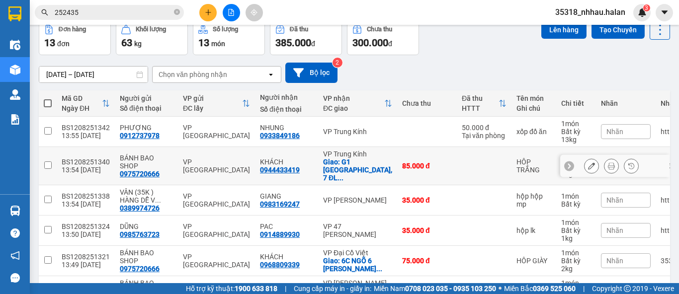
scroll to position [55, 0]
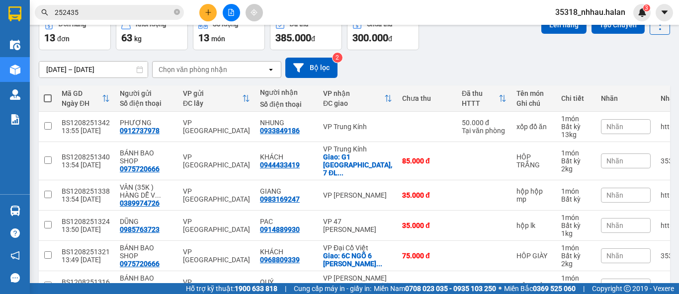
click at [204, 70] on div "Chọn văn phòng nhận" at bounding box center [193, 70] width 69 height 10
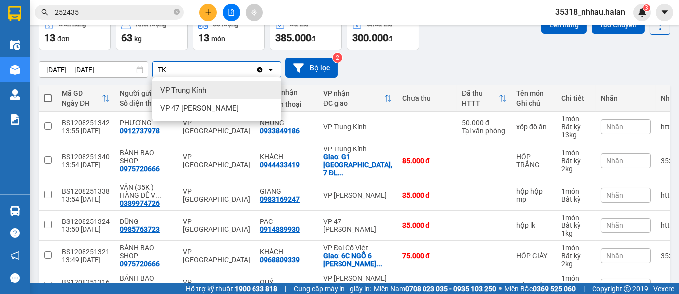
click at [191, 89] on span "VP Trung Kính" at bounding box center [183, 90] width 46 height 10
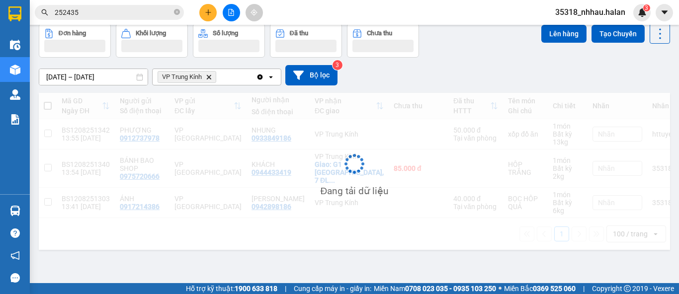
scroll to position [45, 0]
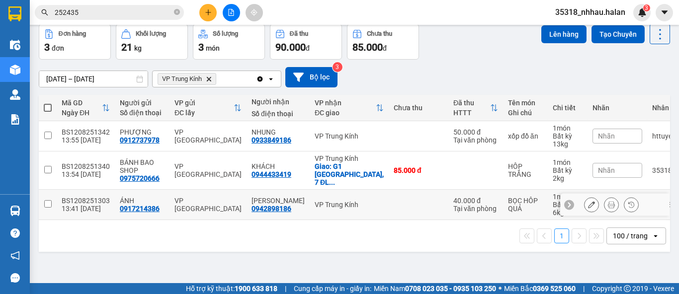
click at [47, 200] on input "checkbox" at bounding box center [47, 203] width 7 height 7
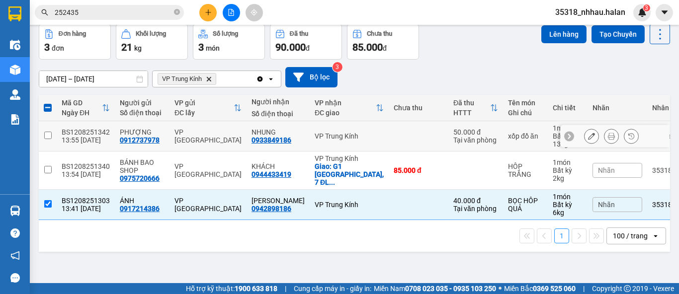
click at [51, 136] on td at bounding box center [48, 136] width 18 height 30
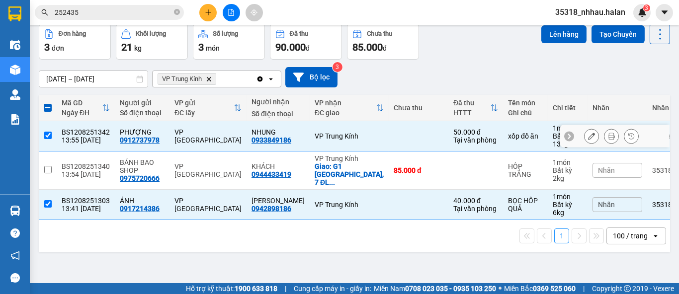
click at [46, 132] on input "checkbox" at bounding box center [47, 135] width 7 height 7
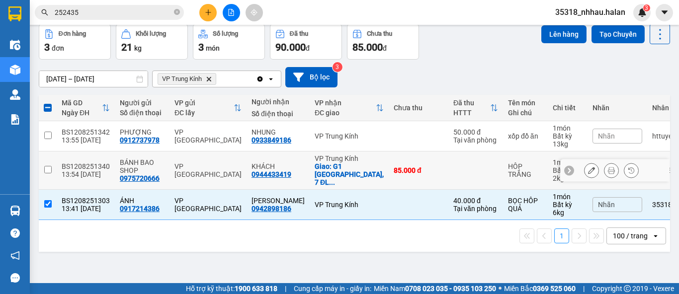
click at [49, 166] on input "checkbox" at bounding box center [47, 169] width 7 height 7
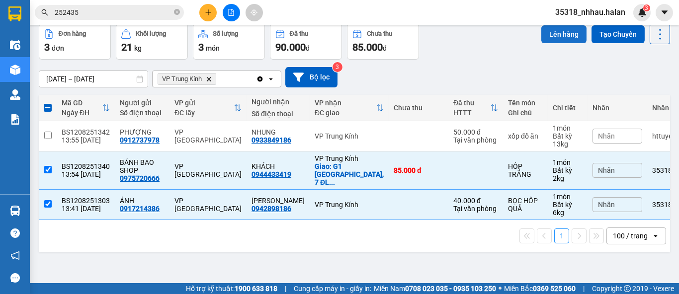
click at [561, 36] on button "Lên hàng" at bounding box center [563, 34] width 45 height 18
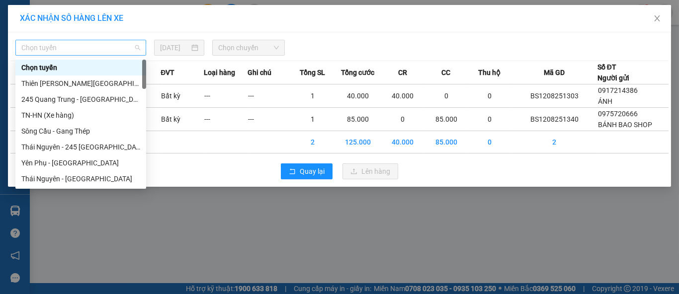
click at [82, 48] on span "Chọn tuyến" at bounding box center [80, 47] width 119 height 15
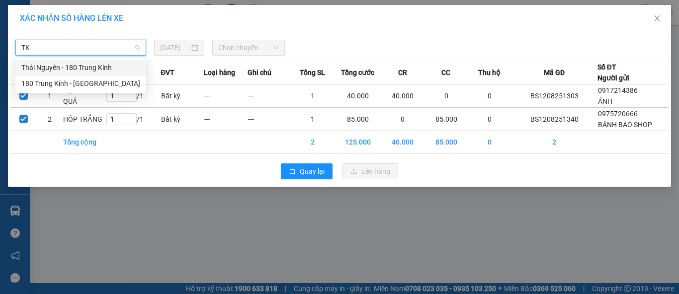
drag, startPoint x: 65, startPoint y: 69, endPoint x: 189, endPoint y: 45, distance: 126.5
click at [67, 68] on div "Thái Nguyên - 180 Trung Kính" at bounding box center [80, 67] width 119 height 11
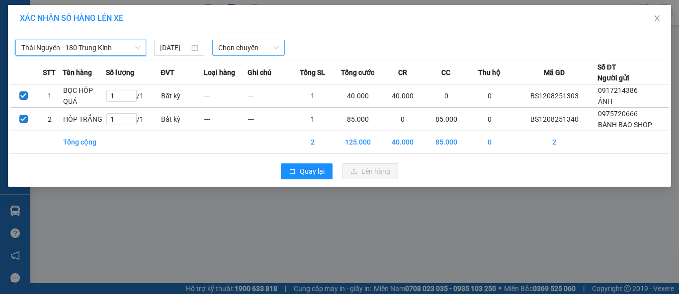
click at [238, 50] on span "Chọn chuyến" at bounding box center [248, 47] width 61 height 15
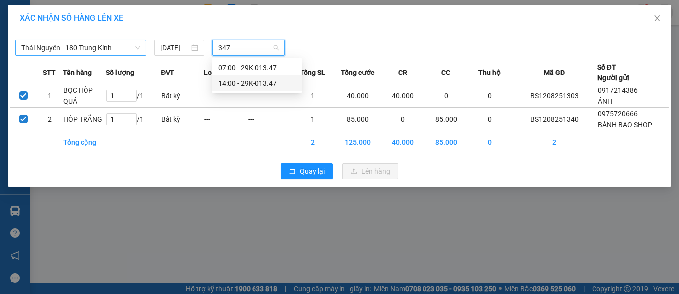
click at [244, 81] on div "14:00 - 29K-013.47" at bounding box center [257, 83] width 78 height 11
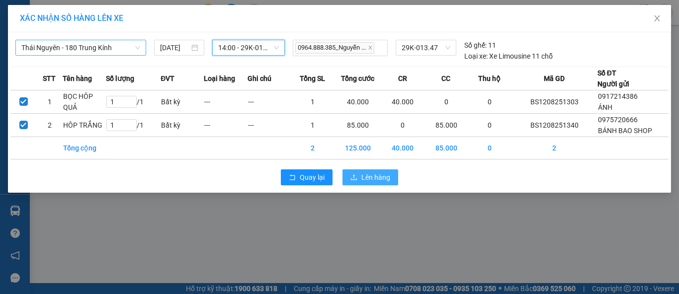
click at [383, 176] on span "Lên hàng" at bounding box center [375, 177] width 29 height 11
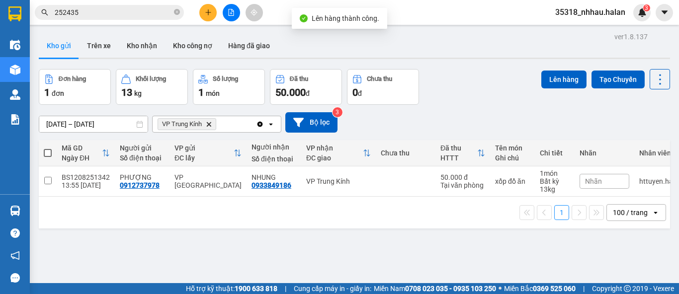
click at [262, 124] on icon "Clear all" at bounding box center [259, 123] width 5 height 5
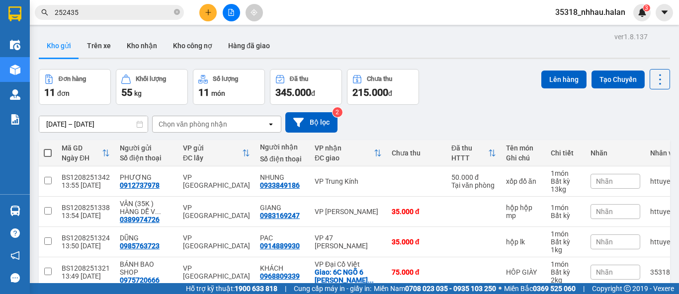
click at [179, 123] on div "Chọn văn phòng nhận" at bounding box center [193, 124] width 69 height 10
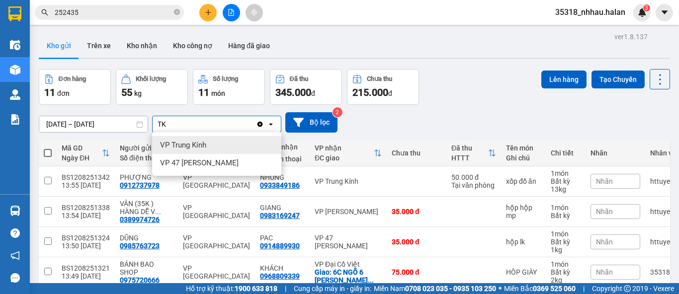
click at [180, 147] on span "VP Trung Kính" at bounding box center [183, 145] width 46 height 10
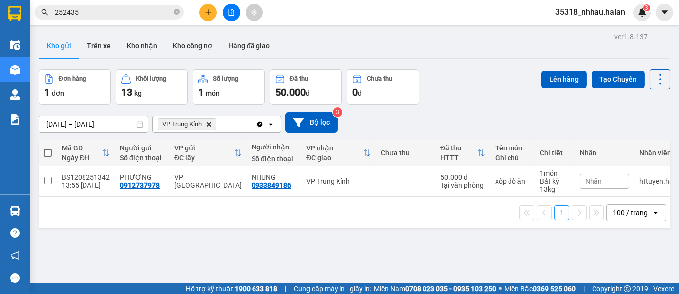
click at [262, 124] on icon "Clear all" at bounding box center [259, 123] width 5 height 5
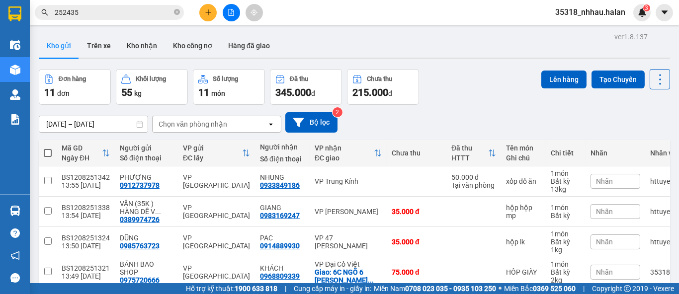
click at [223, 121] on div "Chọn văn phòng nhận" at bounding box center [193, 124] width 69 height 10
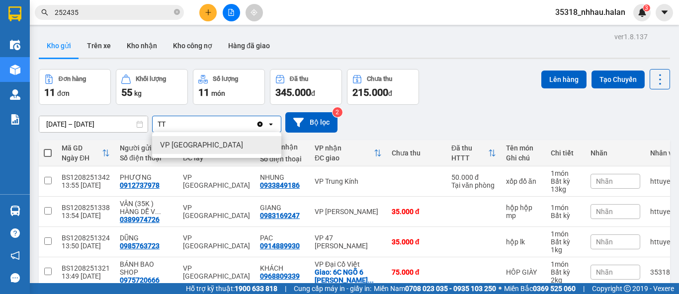
click at [211, 142] on div "VP [GEOGRAPHIC_DATA]" at bounding box center [216, 145] width 129 height 18
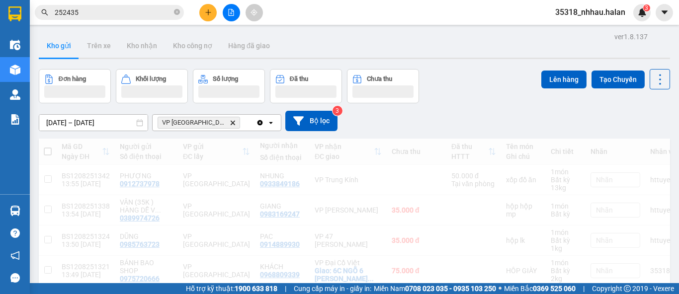
click at [229, 126] on div "VP Tân Triều Delete" at bounding box center [204, 123] width 103 height 16
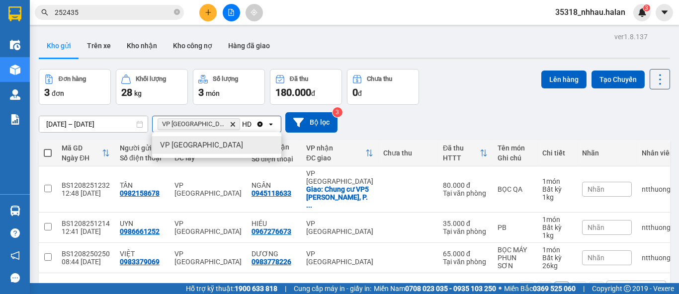
click at [206, 142] on div "VP Hà Đông" at bounding box center [216, 145] width 129 height 18
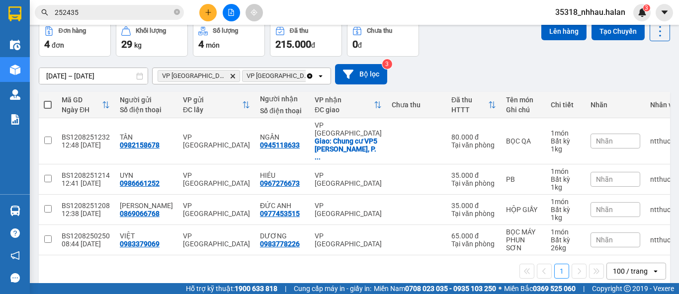
scroll to position [50, 0]
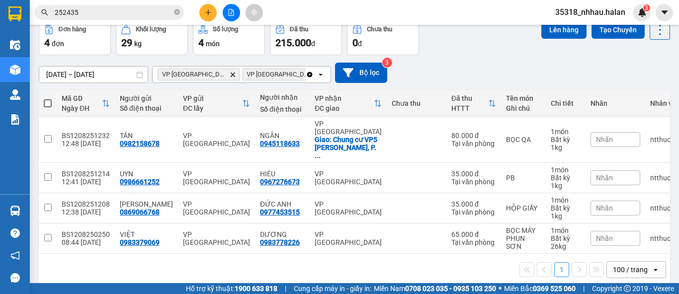
click at [49, 101] on span at bounding box center [48, 103] width 8 height 8
click at [48, 98] on input "checkbox" at bounding box center [48, 98] width 0 height 0
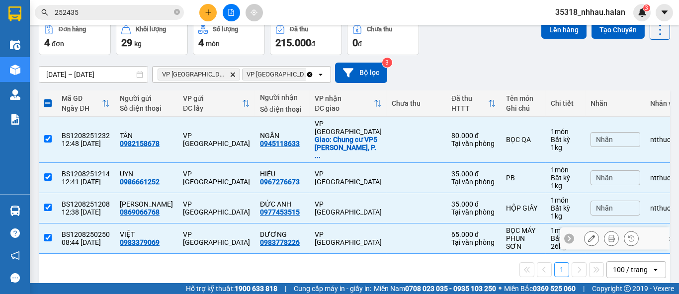
click at [49, 234] on input "checkbox" at bounding box center [47, 237] width 7 height 7
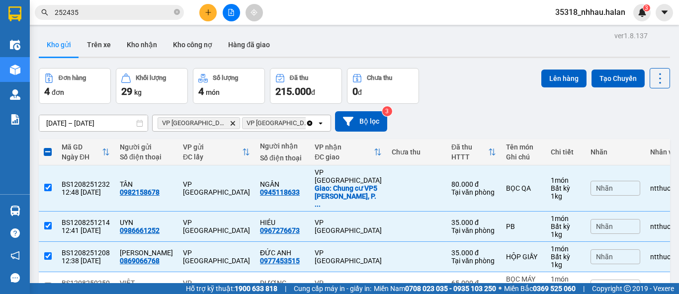
scroll to position [0, 0]
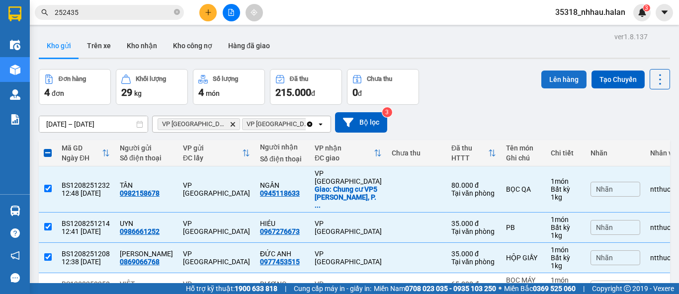
click at [555, 80] on button "Lên hàng" at bounding box center [563, 80] width 45 height 18
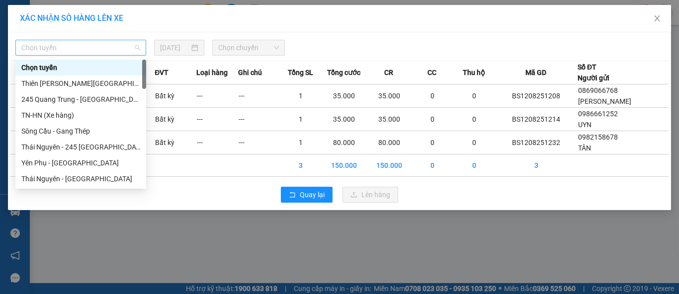
click at [77, 48] on span "Chọn tuyến" at bounding box center [80, 47] width 119 height 15
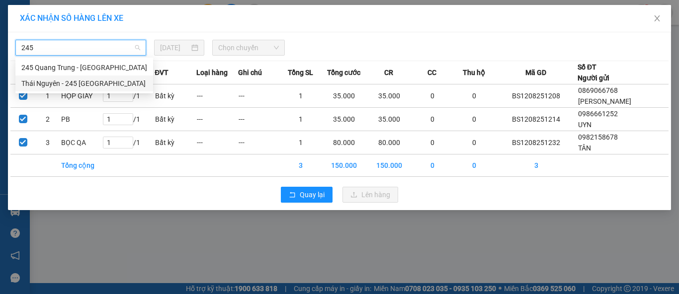
click at [89, 82] on div "Thái Nguyên - 245 Quang Trung" at bounding box center [84, 83] width 126 height 11
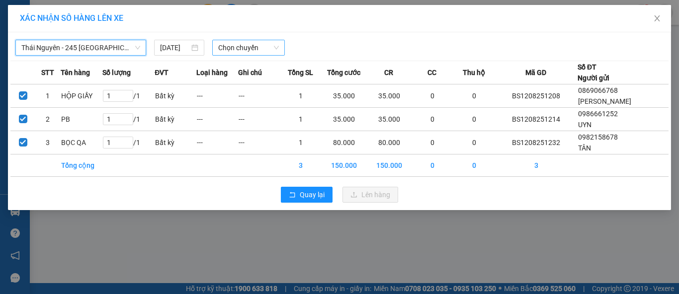
click at [225, 50] on span "Chọn chuyến" at bounding box center [248, 47] width 61 height 15
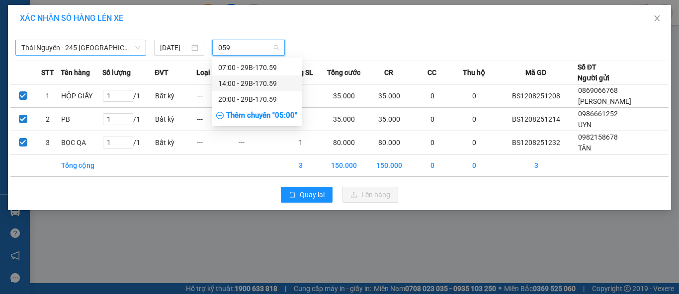
click at [245, 83] on div "14:00 - 29B-170.59" at bounding box center [257, 83] width 78 height 11
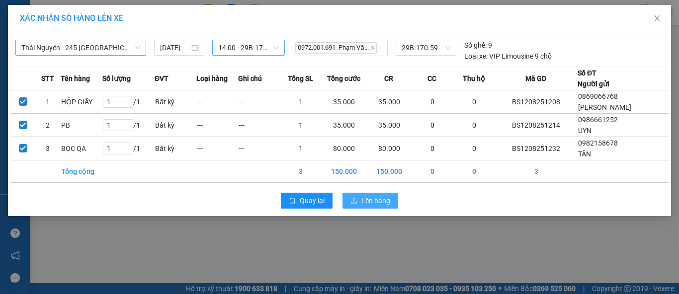
click at [385, 207] on button "Lên hàng" at bounding box center [370, 201] width 56 height 16
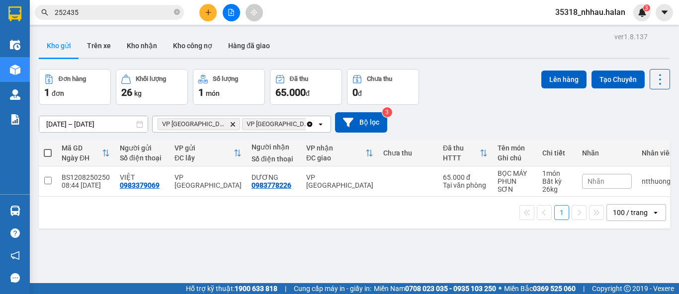
click at [306, 123] on icon "Clear all" at bounding box center [310, 124] width 8 height 8
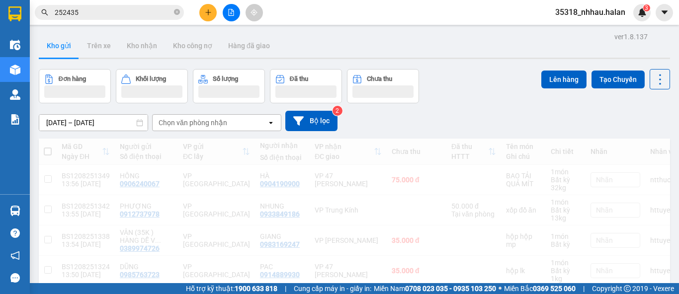
click at [221, 123] on div "Chọn văn phòng nhận" at bounding box center [193, 123] width 69 height 10
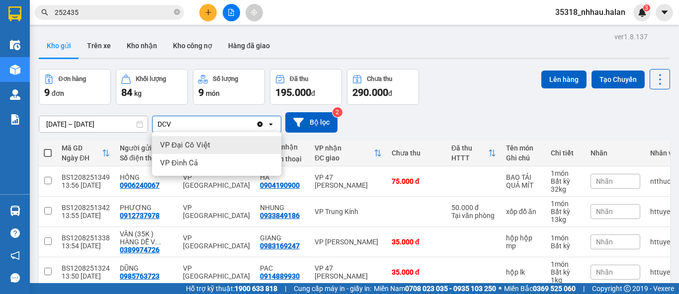
click at [195, 143] on span "VP Đại Cồ Việt" at bounding box center [185, 145] width 50 height 10
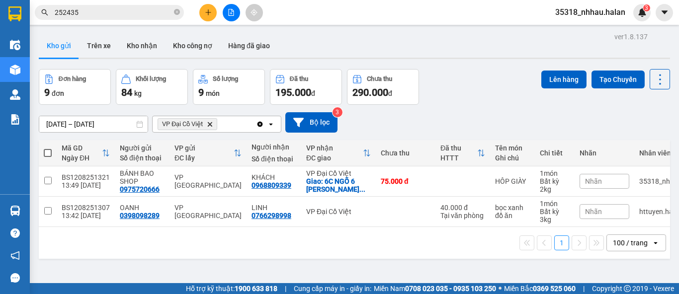
click at [233, 124] on div "VP Đại Cồ Việt Delete" at bounding box center [204, 124] width 103 height 16
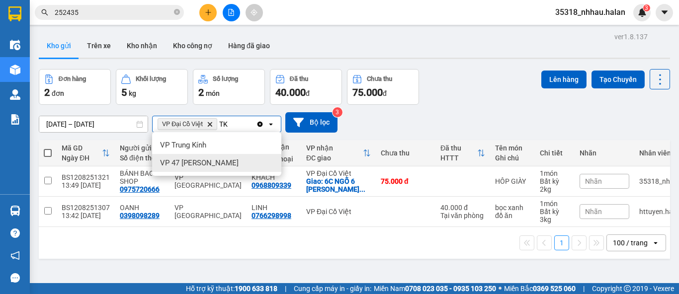
click at [243, 166] on div "VP 47 [PERSON_NAME]" at bounding box center [216, 163] width 129 height 18
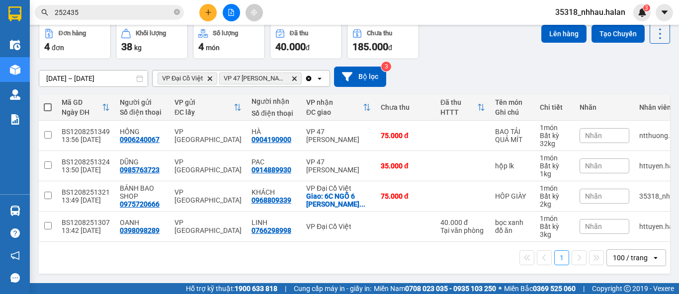
scroll to position [50, 0]
click at [48, 103] on span at bounding box center [48, 107] width 8 height 8
click at [48, 102] on input "checkbox" at bounding box center [48, 102] width 0 height 0
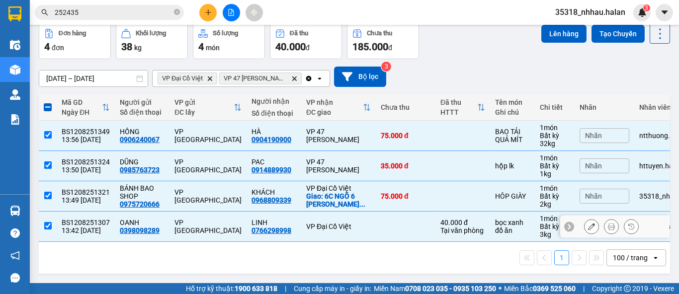
drag, startPoint x: 49, startPoint y: 224, endPoint x: 66, endPoint y: 217, distance: 17.6
click at [49, 224] on input "checkbox" at bounding box center [47, 225] width 7 height 7
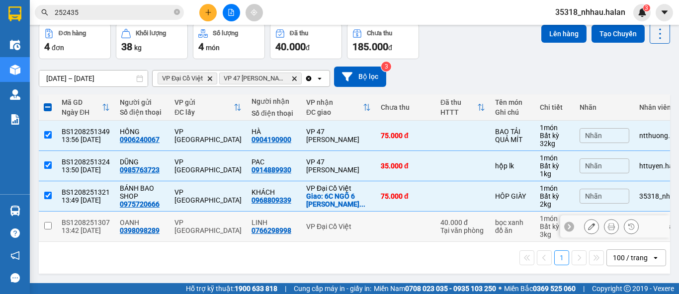
click at [49, 222] on input "checkbox" at bounding box center [47, 225] width 7 height 7
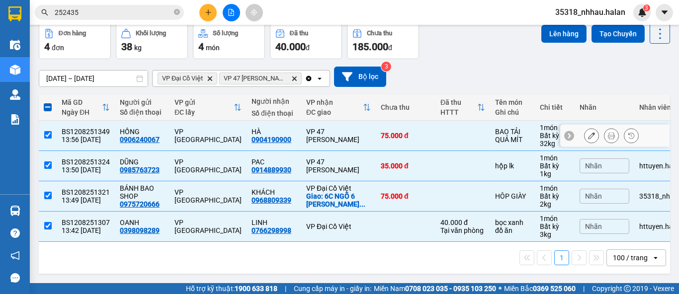
click at [50, 131] on input "checkbox" at bounding box center [47, 134] width 7 height 7
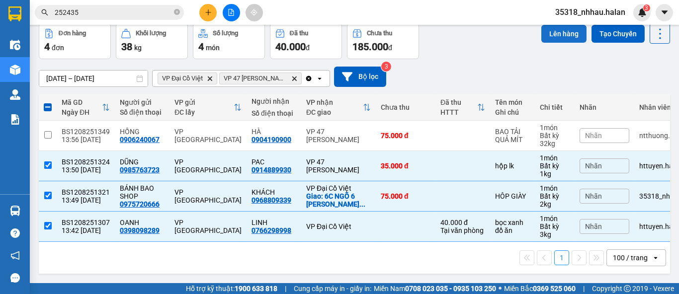
click at [550, 33] on button "Lên hàng" at bounding box center [563, 34] width 45 height 18
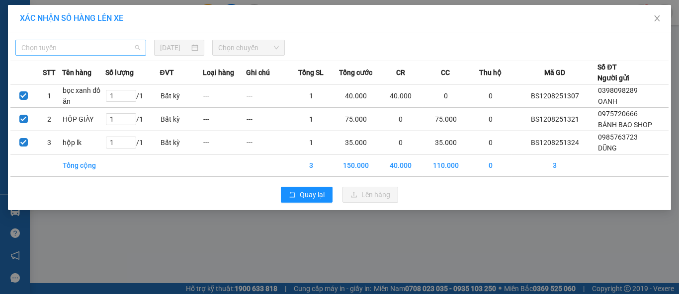
click at [117, 48] on span "Chọn tuyến" at bounding box center [80, 47] width 119 height 15
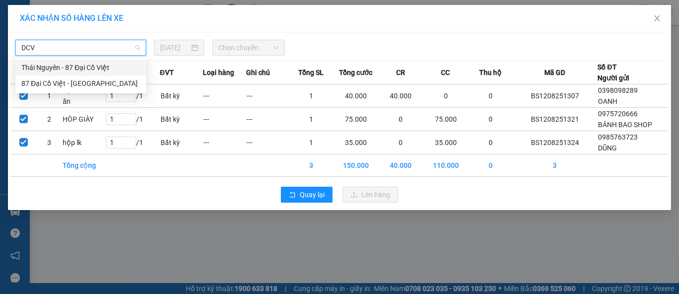
click at [107, 67] on div "Thái Nguyên - 87 Đại Cồ Việt" at bounding box center [80, 67] width 119 height 11
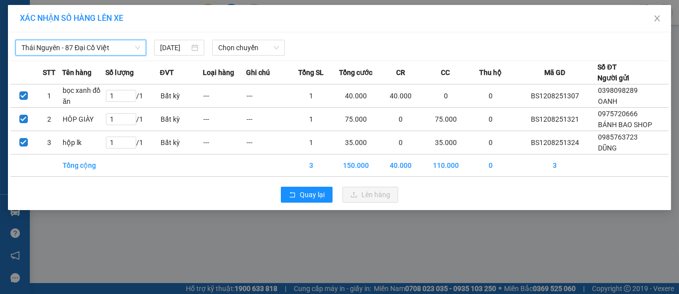
click at [275, 37] on div "Thái Nguyên - 87 Đại Cồ Việt Thái Nguyên - 87 Đại Cồ Việt 12/08/2025 Chọn chuyến" at bounding box center [339, 45] width 658 height 21
click at [258, 46] on span "Chọn chuyến" at bounding box center [248, 47] width 61 height 15
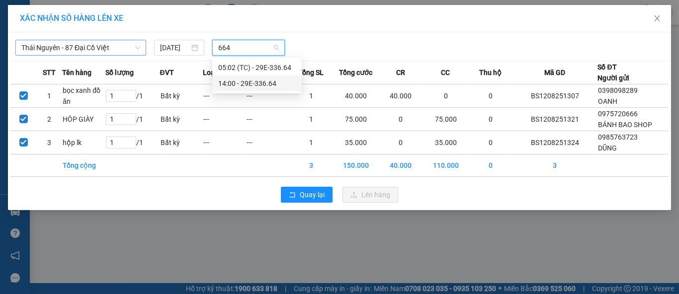
click at [266, 86] on div "14:00 - 29E-336.64" at bounding box center [257, 83] width 78 height 11
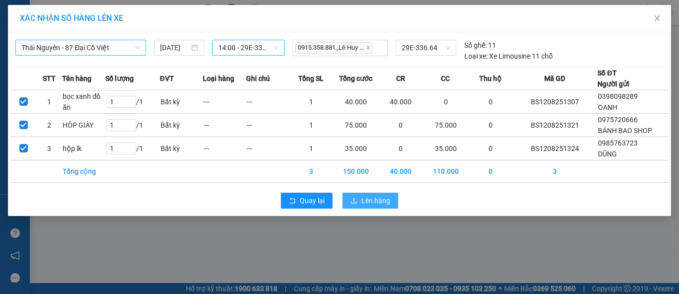
click at [359, 194] on button "Lên hàng" at bounding box center [370, 201] width 56 height 16
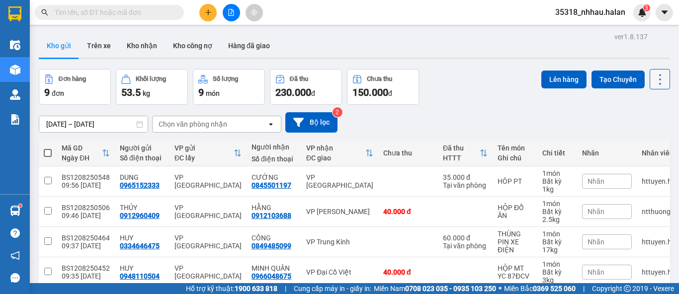
click at [653, 81] on icon at bounding box center [660, 80] width 14 height 14
click at [639, 145] on span "Làm mới" at bounding box center [637, 142] width 27 height 10
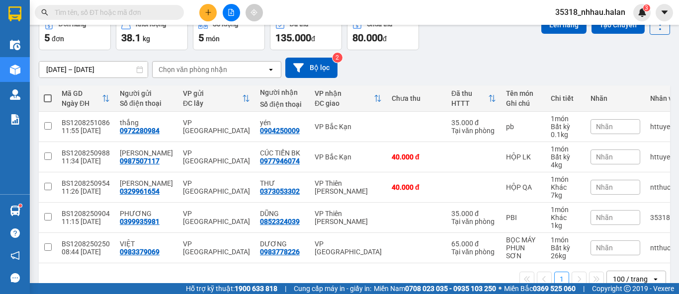
scroll to position [55, 0]
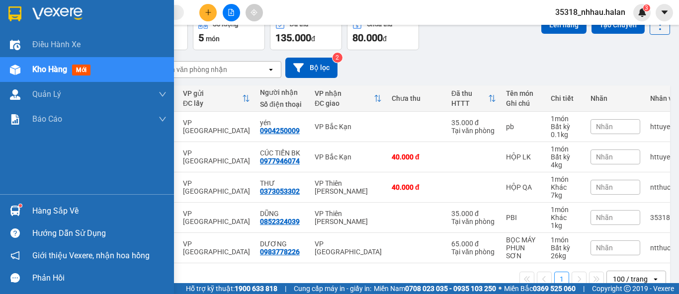
click at [50, 216] on div "Hàng sắp về" at bounding box center [99, 211] width 134 height 15
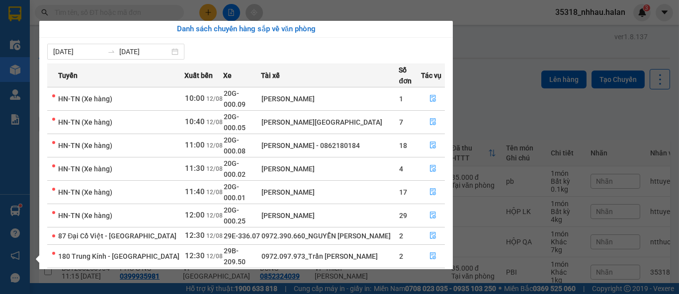
scroll to position [55, 0]
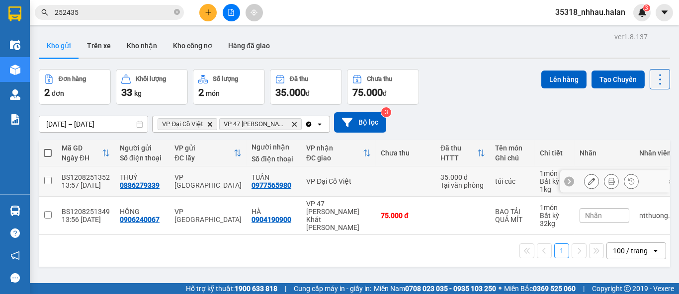
click at [452, 178] on div "35.000 đ" at bounding box center [462, 177] width 45 height 8
checkbox input "true"
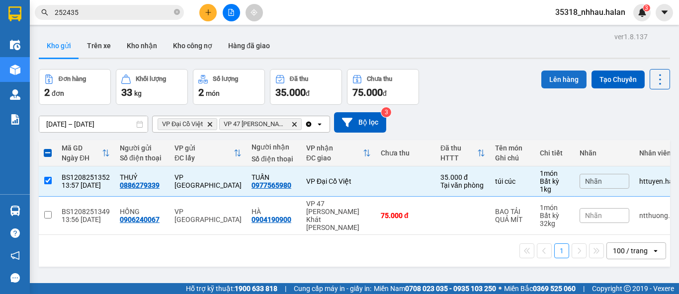
click at [554, 81] on button "Lên hàng" at bounding box center [563, 80] width 45 height 18
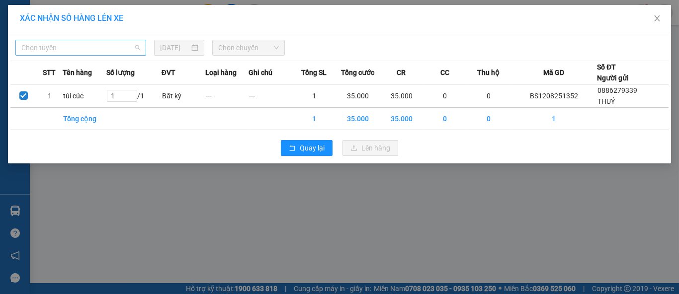
click at [103, 49] on span "Chọn tuyến" at bounding box center [80, 47] width 119 height 15
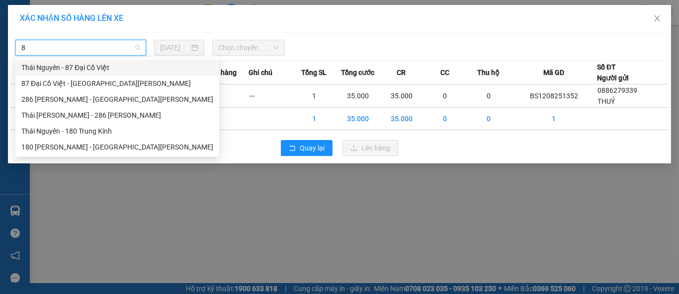
type input "87"
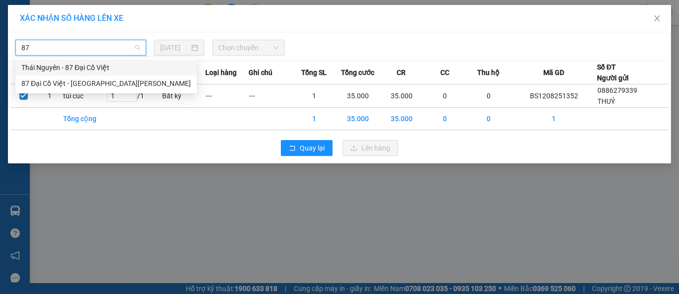
click at [90, 68] on div "Thái Nguyên - 87 Đại Cồ Việt" at bounding box center [105, 67] width 169 height 11
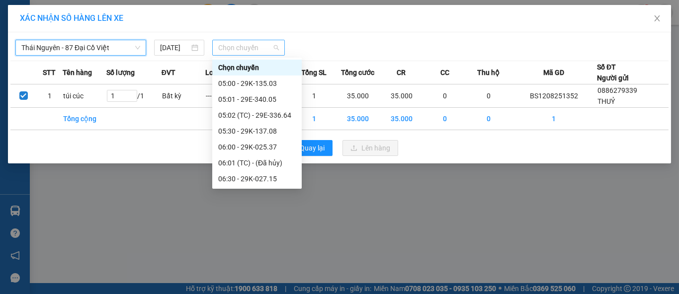
click at [237, 47] on span "Chọn chuyến" at bounding box center [248, 47] width 61 height 15
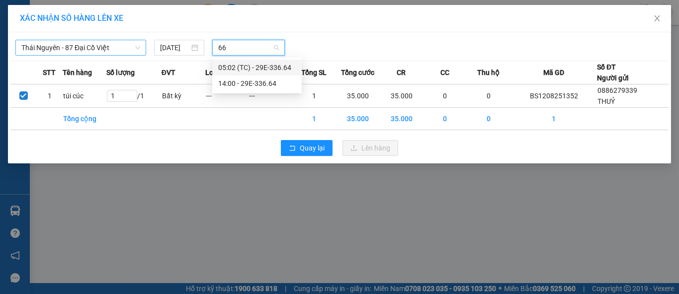
type input "664"
click at [256, 82] on div "14:00 - 29E-336.64" at bounding box center [257, 83] width 78 height 11
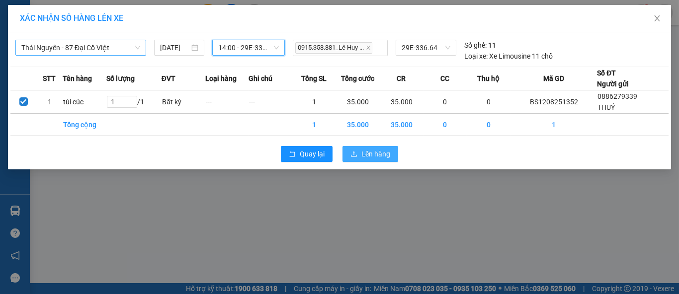
click at [376, 159] on button "Lên hàng" at bounding box center [370, 154] width 56 height 16
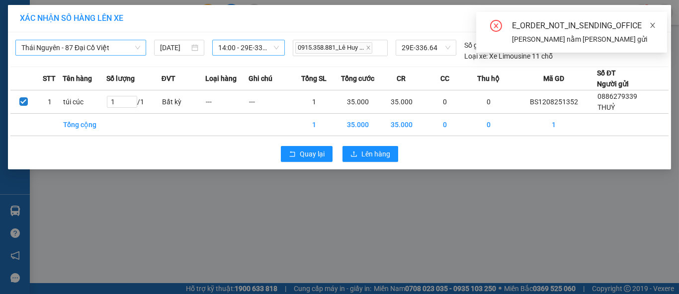
click at [651, 26] on icon "close" at bounding box center [652, 25] width 5 height 5
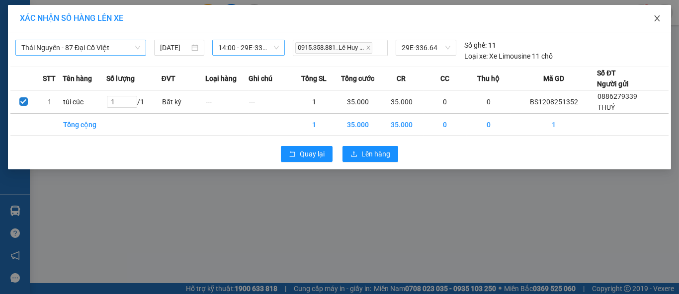
click at [657, 21] on icon "close" at bounding box center [657, 18] width 8 height 8
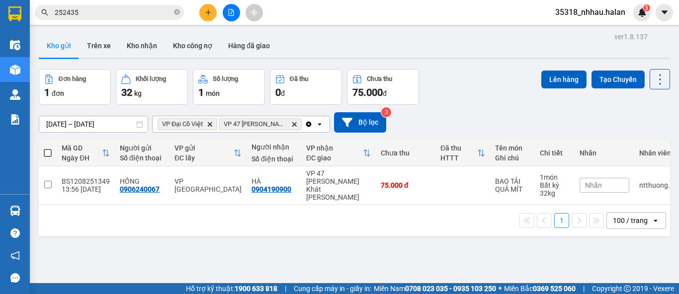
click at [310, 125] on icon "Clear all" at bounding box center [309, 124] width 8 height 8
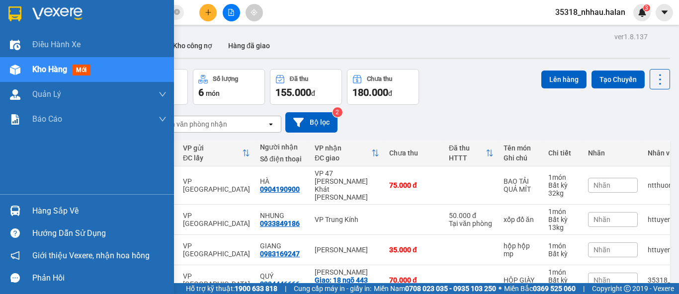
click at [33, 213] on div "Hàng sắp về" at bounding box center [99, 211] width 134 height 15
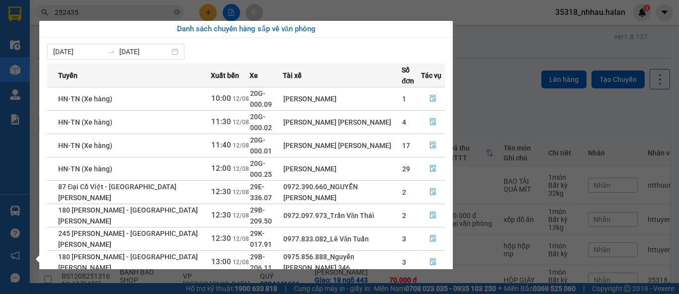
click at [505, 72] on section "Kết quả tìm kiếm ( 69 ) Bộ lọc Mã ĐH Trạng thái Món hàng Thu hộ Tổng cước Chưa …" at bounding box center [339, 147] width 679 height 294
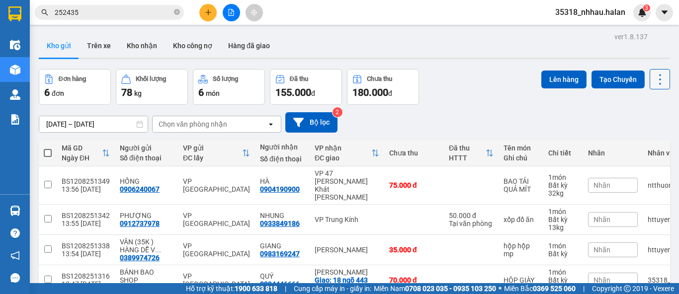
click at [653, 81] on icon at bounding box center [660, 80] width 14 height 14
click at [646, 140] on span "Làm mới" at bounding box center [637, 142] width 27 height 10
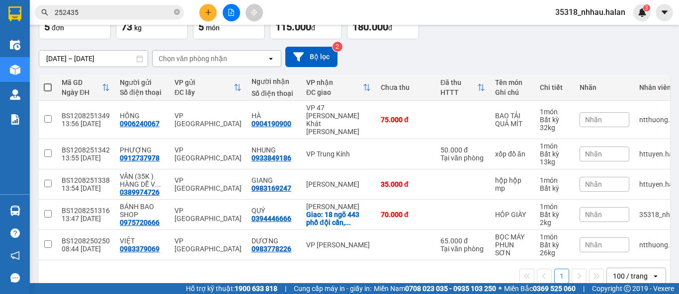
scroll to position [80, 0]
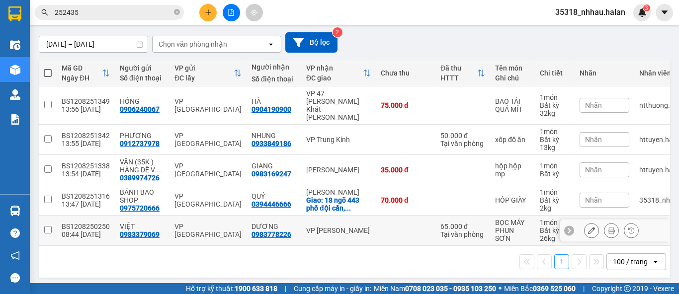
click at [341, 227] on div "VP [GEOGRAPHIC_DATA]" at bounding box center [338, 231] width 65 height 8
checkbox input "true"
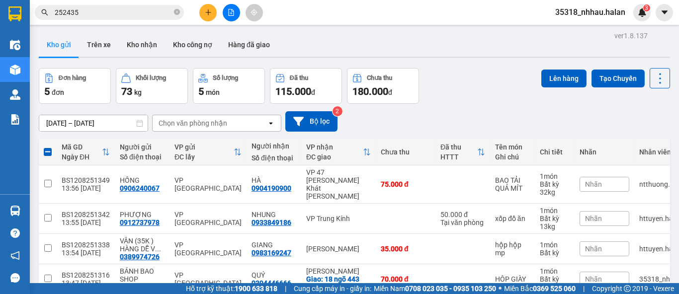
scroll to position [0, 0]
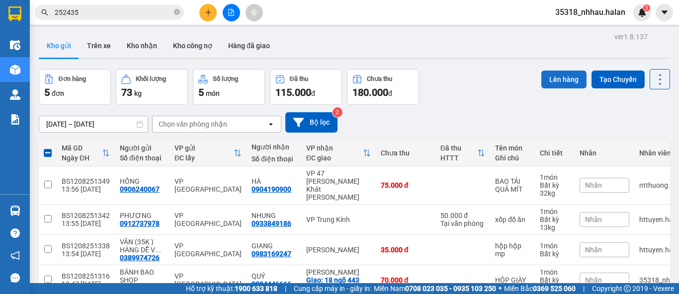
click at [543, 77] on button "Lên hàng" at bounding box center [563, 80] width 45 height 18
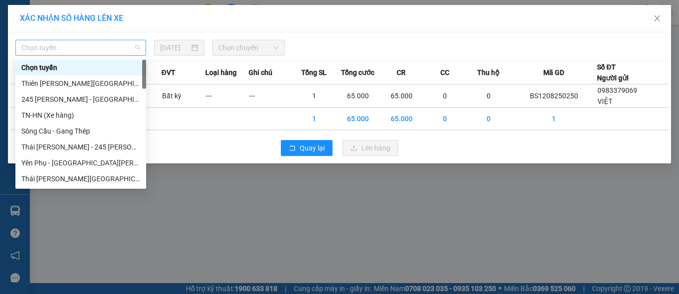
click at [73, 50] on span "Chọn tuyến" at bounding box center [80, 47] width 119 height 15
type input "HN"
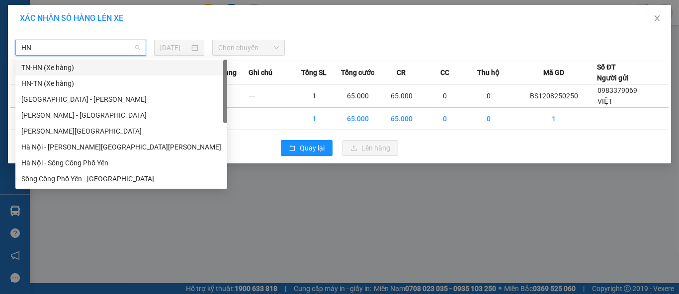
click at [67, 67] on div "TN-HN (Xe hàng)" at bounding box center [121, 67] width 200 height 11
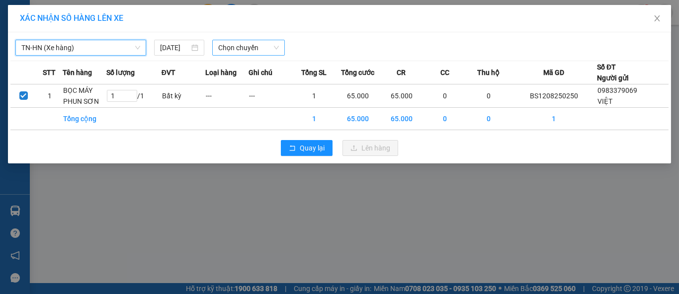
click at [228, 47] on span "Chọn chuyến" at bounding box center [248, 47] width 61 height 15
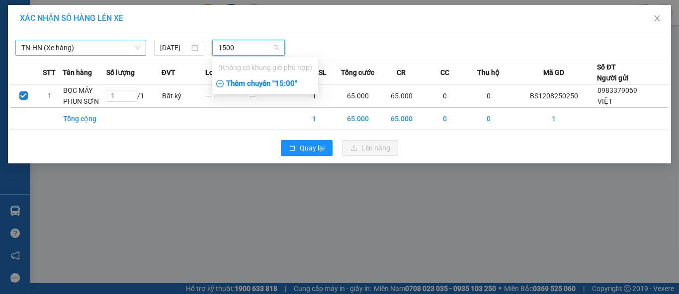
type input "1500"
click at [286, 84] on div "Thêm chuyến " 15:00 "" at bounding box center [265, 84] width 106 height 17
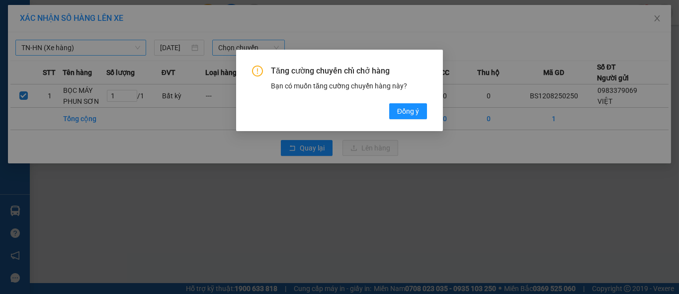
click at [473, 41] on div "Tăng cường chuyến chỉ chở hàng Bạn có muốn tăng cường chuyến hàng này? Đồng ý" at bounding box center [339, 147] width 679 height 294
click at [478, 43] on div "Tăng cường chuyến chỉ chở hàng Bạn có muốn tăng cường chuyến hàng này? Đồng ý" at bounding box center [339, 147] width 679 height 294
click at [657, 16] on div "Tăng cường chuyến chỉ chở hàng Bạn có muốn tăng cường chuyến hàng này? Đồng ý" at bounding box center [339, 147] width 679 height 294
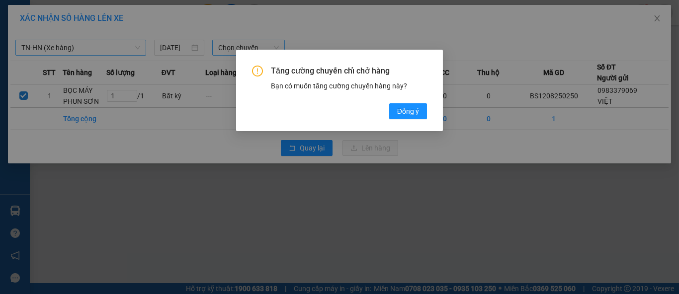
click at [115, 34] on div "Tăng cường chuyến chỉ chở hàng Bạn có muốn tăng cường chuyến hàng này? Đồng ý" at bounding box center [339, 147] width 679 height 294
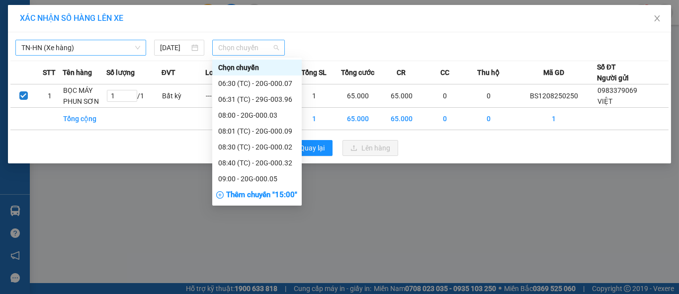
click at [235, 47] on span "Chọn chuyến" at bounding box center [248, 47] width 61 height 15
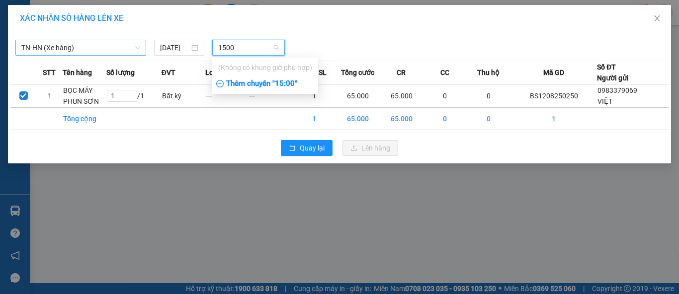
type input "1500"
click at [289, 84] on div "Thêm chuyến " 15:00 "" at bounding box center [265, 84] width 106 height 17
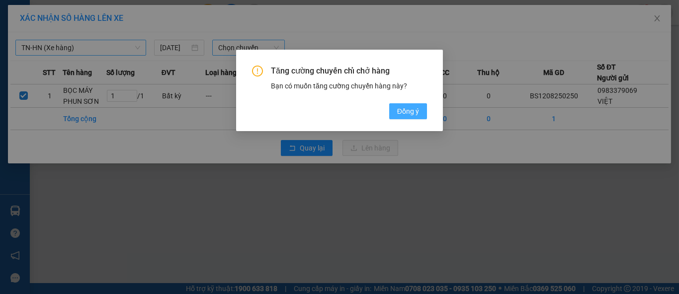
click at [399, 113] on span "Đồng ý" at bounding box center [408, 111] width 22 height 11
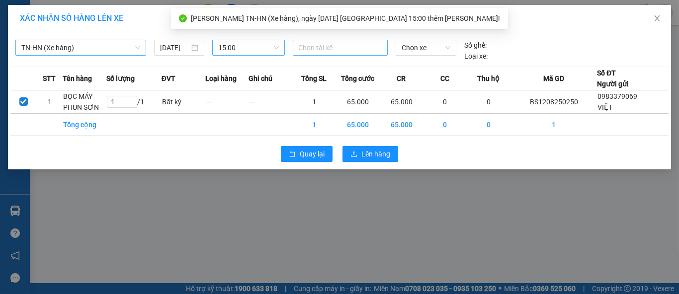
click at [346, 50] on div at bounding box center [340, 48] width 90 height 12
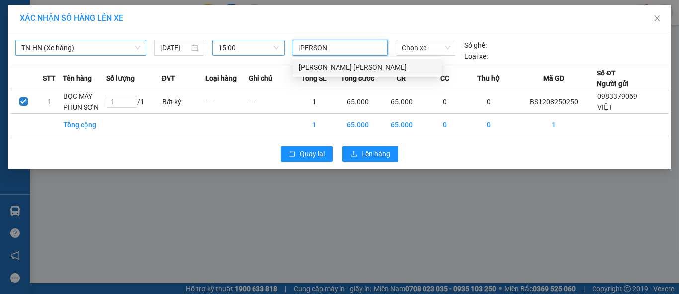
type input "BUI HUY"
click at [342, 65] on div "Bùi Huy Hoàng" at bounding box center [367, 67] width 137 height 11
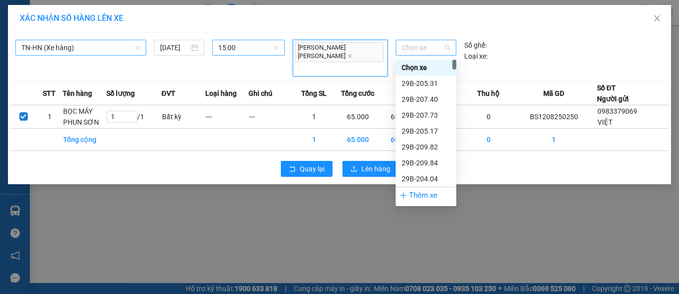
click at [435, 52] on span "Chọn xe" at bounding box center [426, 47] width 49 height 15
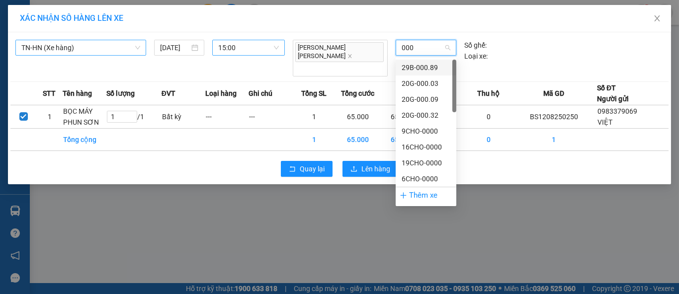
type input "0002"
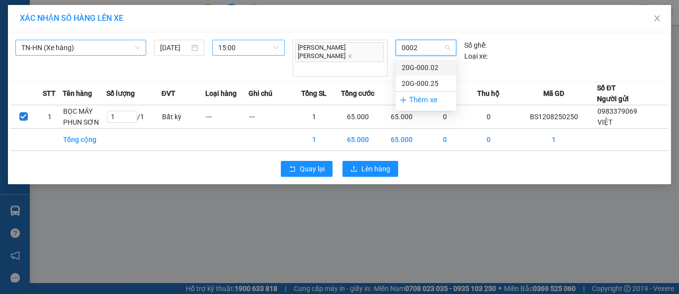
click at [434, 66] on div "20G-000.02" at bounding box center [426, 67] width 49 height 11
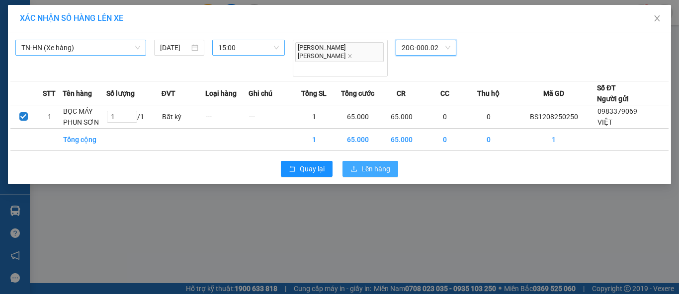
click at [380, 164] on span "Lên hàng" at bounding box center [375, 169] width 29 height 11
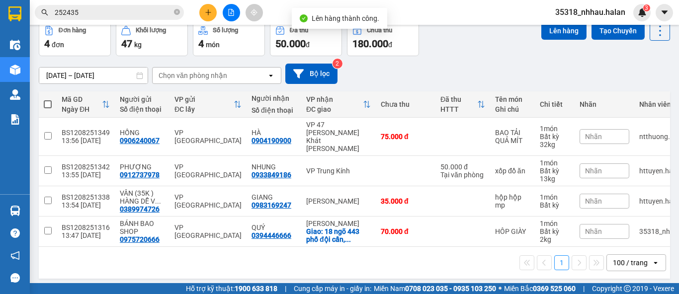
scroll to position [50, 0]
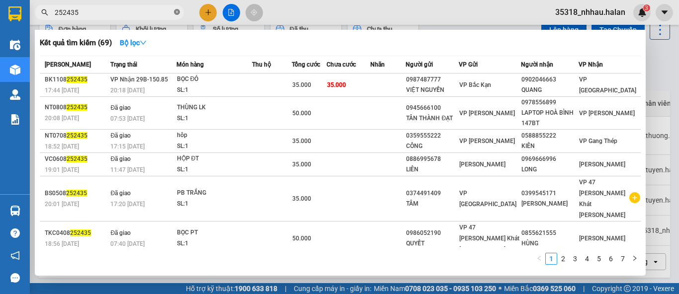
click at [176, 15] on icon "close-circle" at bounding box center [177, 12] width 6 height 6
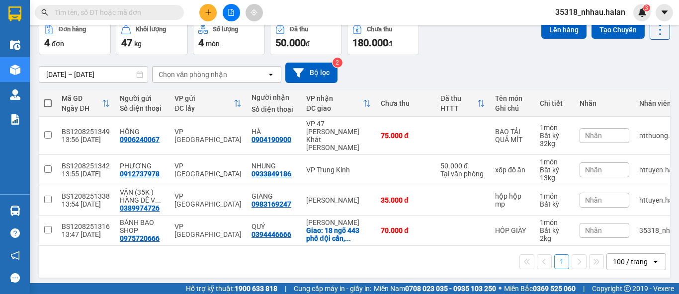
click at [155, 14] on input "text" at bounding box center [113, 12] width 117 height 11
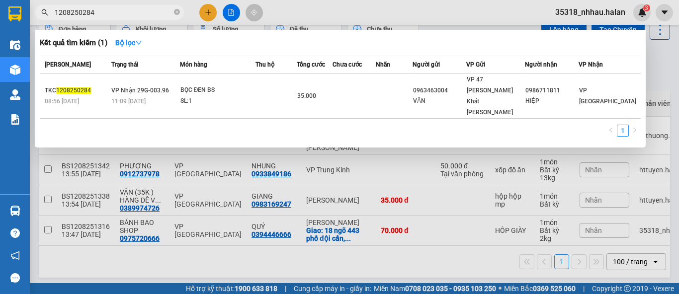
type input "1208250284"
click at [436, 268] on div at bounding box center [339, 147] width 679 height 294
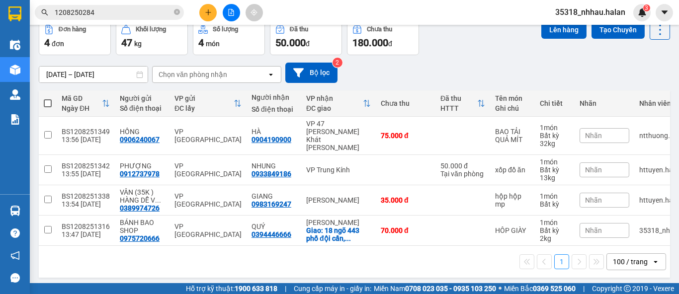
click at [200, 18] on div at bounding box center [231, 12] width 75 height 17
click at [208, 18] on button at bounding box center [207, 12] width 17 height 17
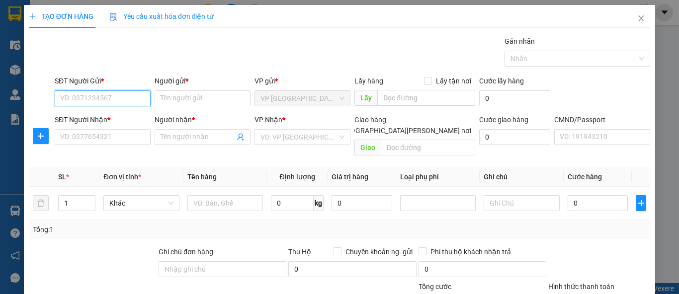
click at [134, 100] on input "SĐT Người Gửi *" at bounding box center [103, 98] width 96 height 16
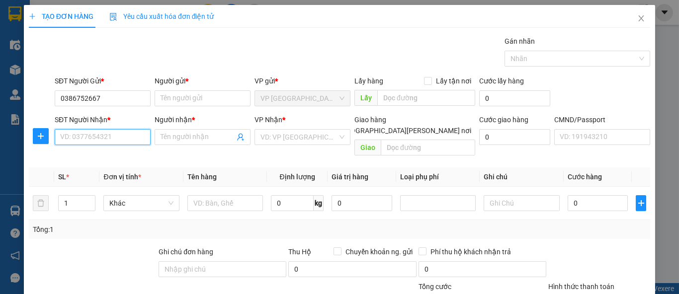
click at [104, 132] on input "SĐT Người Nhận *" at bounding box center [103, 137] width 96 height 16
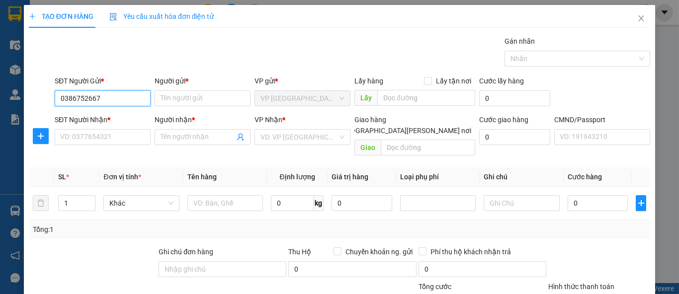
click at [100, 99] on input "0386752667" at bounding box center [103, 98] width 96 height 16
click at [88, 99] on input "0386752667" at bounding box center [103, 98] width 96 height 16
type input "0386752567"
click at [102, 121] on div "0386752567 - VINH" at bounding box center [109, 117] width 98 height 11
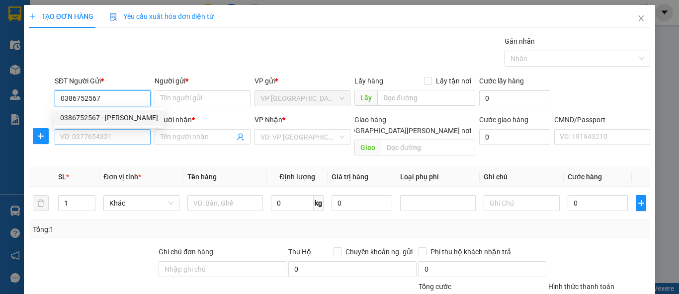
type input "VINH"
type input "0386752567"
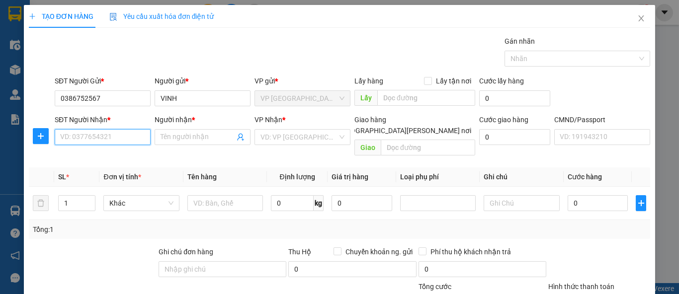
click at [99, 139] on input "SĐT Người Nhận *" at bounding box center [103, 137] width 96 height 16
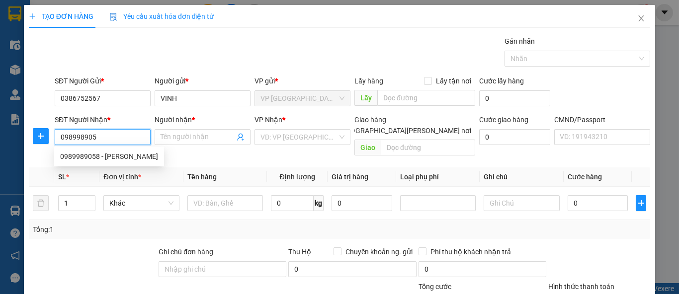
type input "0989989058"
click at [112, 159] on div "0989989058 - HIẾU" at bounding box center [109, 156] width 98 height 11
type input "HIẾU"
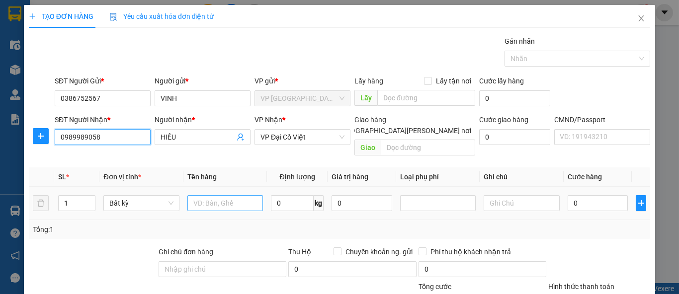
type input "0989989058"
click at [199, 195] on input "text" at bounding box center [225, 203] width 76 height 16
type input "2"
click at [89, 199] on icon "up" at bounding box center [89, 200] width 3 height 3
click at [197, 195] on input "text" at bounding box center [225, 203] width 76 height 16
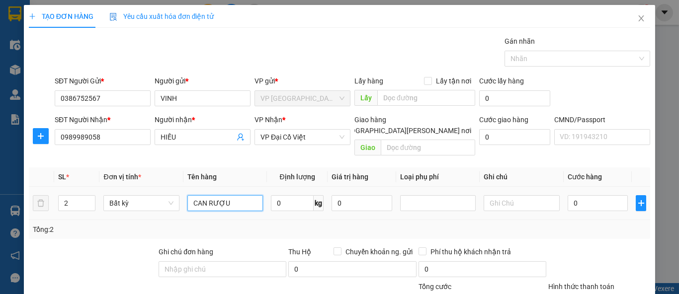
type input "CAN RƯỢU"
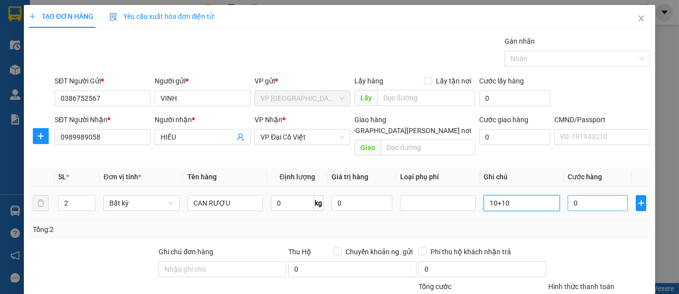
type input "10+10"
click at [580, 195] on input "0" at bounding box center [598, 203] width 61 height 16
type input "7"
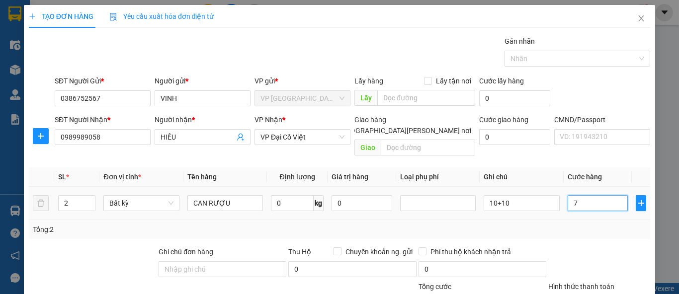
type input "70"
type input "70.000"
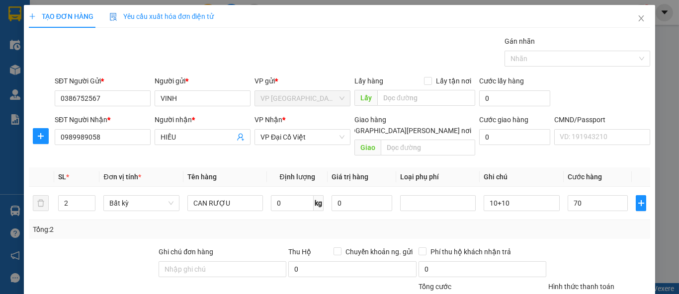
type input "70.000"
click at [581, 224] on div "Tổng: 2" at bounding box center [339, 229] width 613 height 11
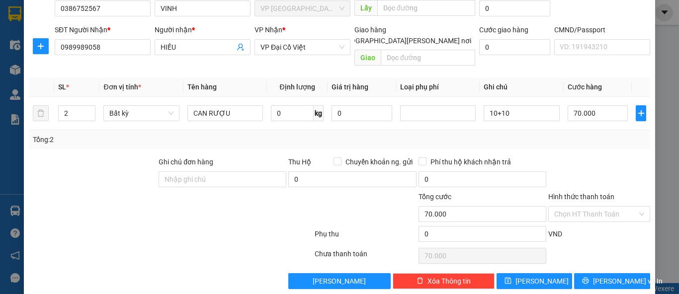
scroll to position [92, 0]
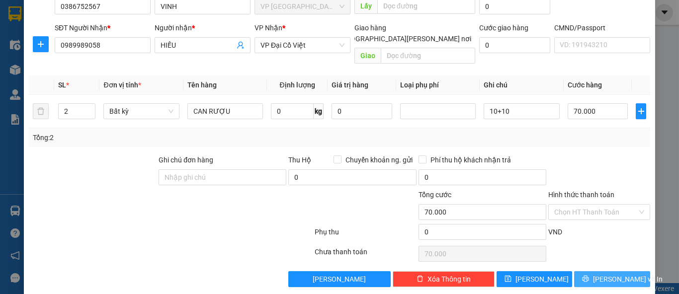
click at [589, 271] on button "Lưu và In" at bounding box center [612, 279] width 76 height 16
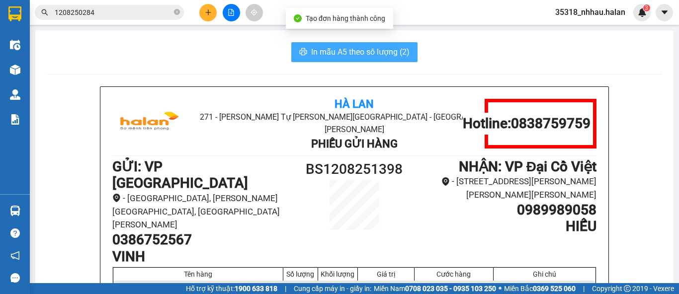
click at [363, 43] on button "In mẫu A5 theo số lượng (2)" at bounding box center [354, 52] width 126 height 20
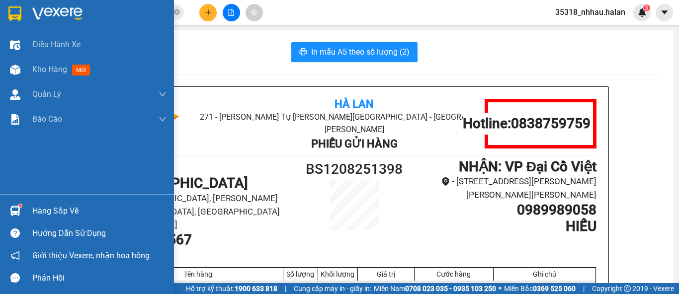
click at [27, 213] on div "Hàng sắp về" at bounding box center [87, 211] width 174 height 22
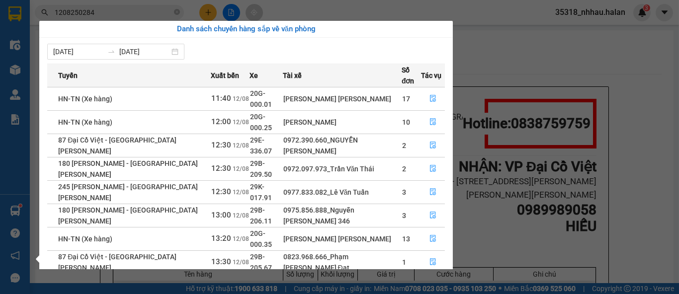
click at [509, 60] on section "Kết quả tìm kiếm ( 1 ) Bộ lọc Mã ĐH Trạng thái Món hàng Thu hộ Tổng cước Chưa c…" at bounding box center [339, 147] width 679 height 294
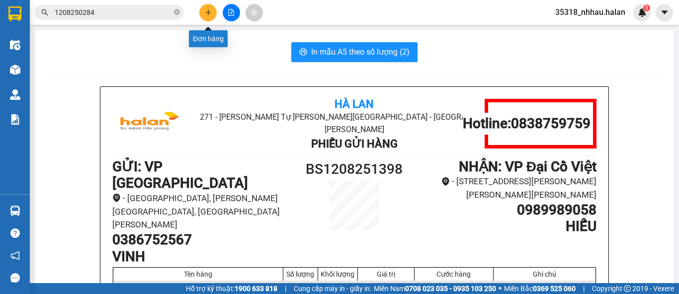
click at [209, 8] on button at bounding box center [207, 12] width 17 height 17
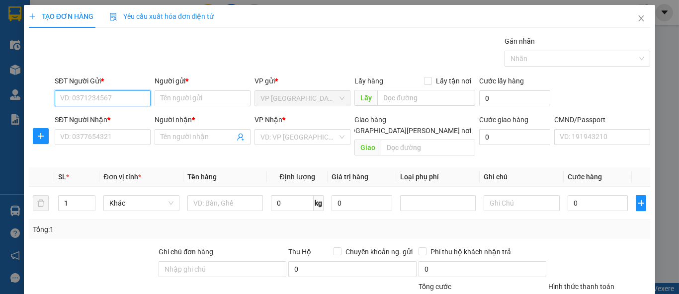
click at [112, 97] on input "SĐT Người Gửi *" at bounding box center [103, 98] width 96 height 16
type input "0985191680"
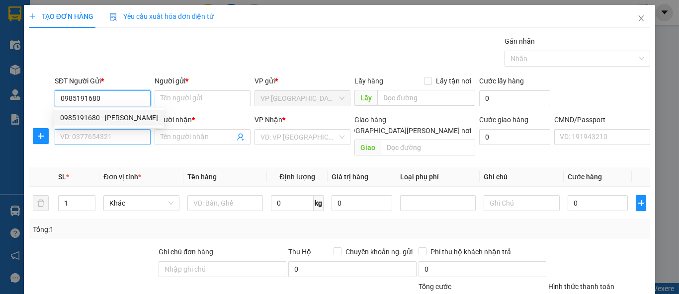
drag, startPoint x: 106, startPoint y: 120, endPoint x: 105, endPoint y: 132, distance: 11.4
click at [106, 122] on div "0985191680 - DINH, BK" at bounding box center [109, 117] width 98 height 11
type input "DINH, BK"
type input "0985191680"
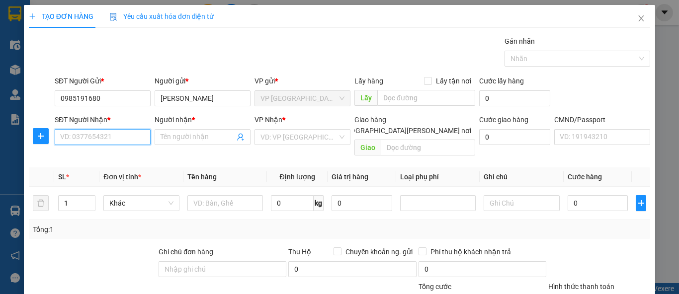
click at [99, 139] on input "SĐT Người Nhận *" at bounding box center [103, 137] width 96 height 16
drag, startPoint x: 124, startPoint y: 138, endPoint x: 148, endPoint y: 138, distance: 23.9
click at [124, 138] on input "0346132195" at bounding box center [103, 137] width 96 height 16
type input "0346132195"
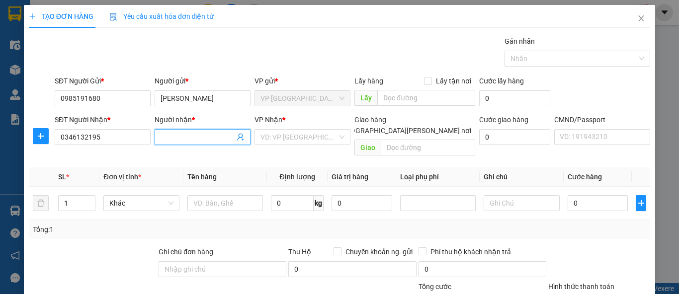
click at [182, 138] on input "Người nhận *" at bounding box center [198, 137] width 74 height 11
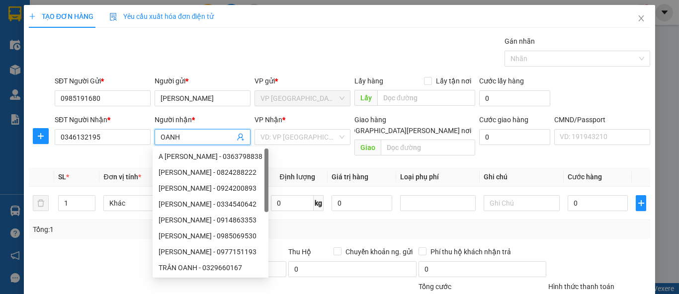
type input "OANH"
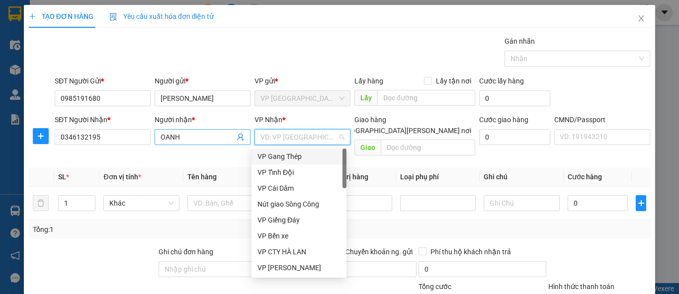
type input "B"
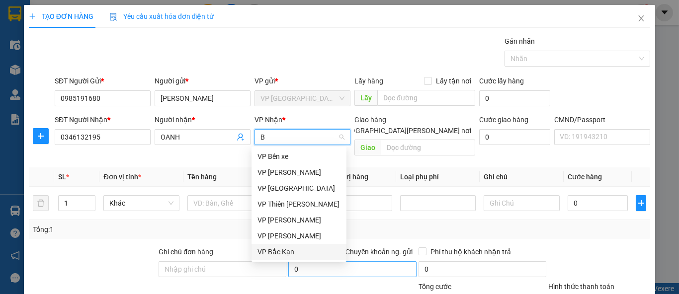
click at [287, 251] on div "VP Bắc Kạn" at bounding box center [298, 252] width 83 height 11
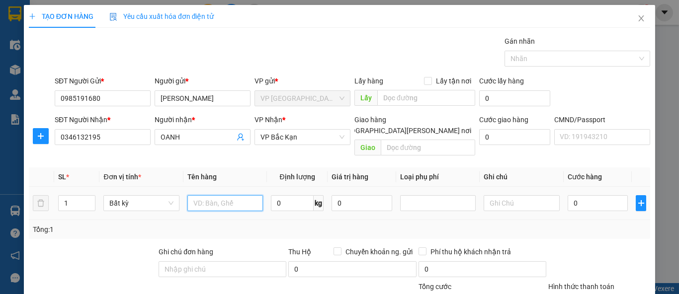
click at [211, 197] on input "text" at bounding box center [225, 203] width 76 height 16
type input "TÚI CÚC"
type input "0.3"
type input "35.000"
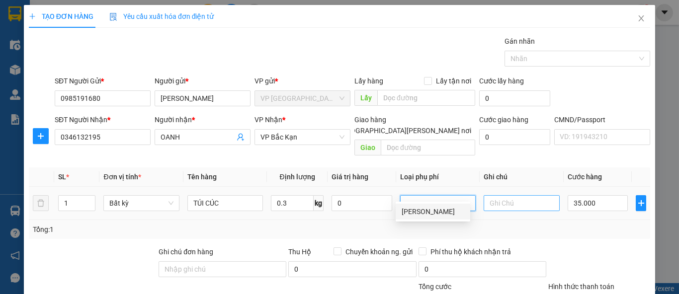
scroll to position [55, 0]
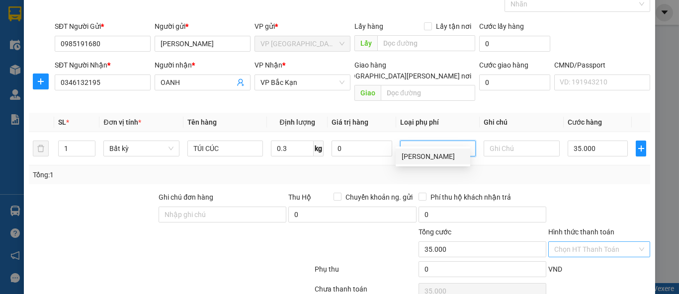
click at [575, 242] on input "Hình thức thanh toán" at bounding box center [595, 249] width 83 height 15
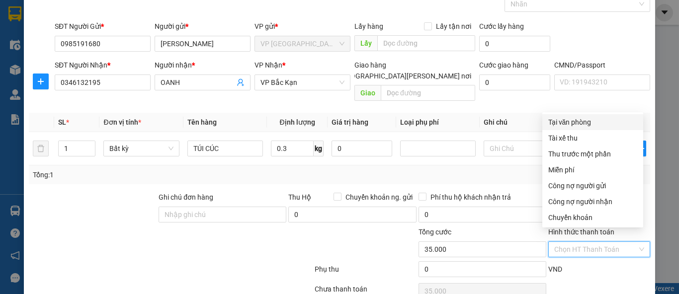
drag, startPoint x: 587, startPoint y: 122, endPoint x: 609, endPoint y: 127, distance: 22.3
click at [587, 122] on div "Tại văn phòng" at bounding box center [592, 122] width 89 height 11
type input "0"
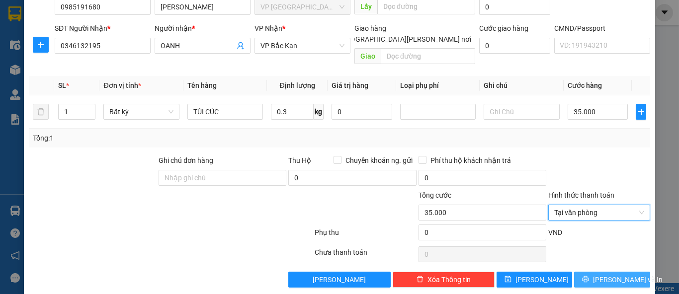
scroll to position [92, 0]
click at [603, 274] on span "Lưu và In" at bounding box center [628, 279] width 70 height 11
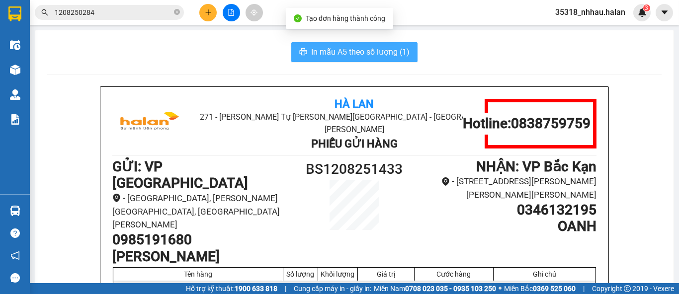
click at [329, 51] on span "In mẫu A5 theo số lượng (1)" at bounding box center [360, 52] width 98 height 12
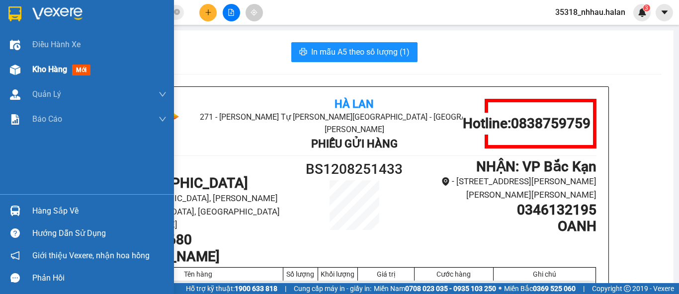
click at [35, 71] on span "Kho hàng" at bounding box center [49, 69] width 35 height 9
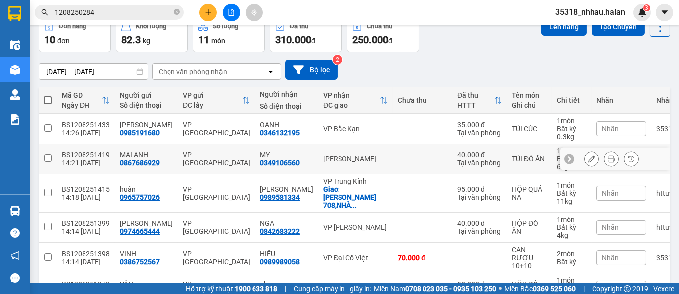
scroll to position [55, 0]
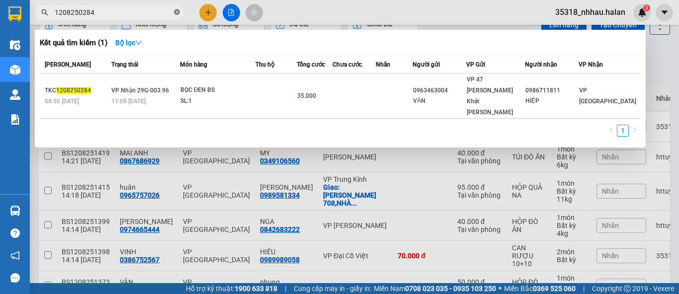
click at [174, 15] on span at bounding box center [177, 12] width 6 height 9
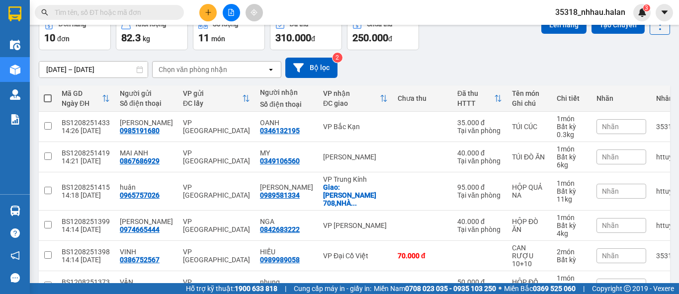
click at [151, 15] on input "text" at bounding box center [113, 12] width 117 height 11
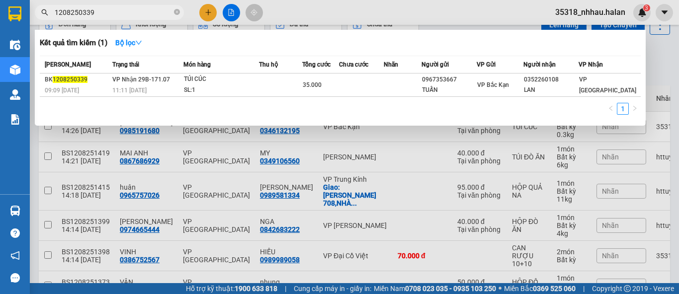
type input "1208250339"
click at [211, 17] on div at bounding box center [339, 147] width 679 height 294
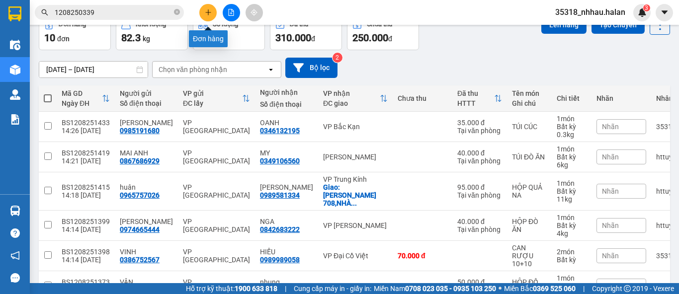
click at [204, 17] on button at bounding box center [207, 12] width 17 height 17
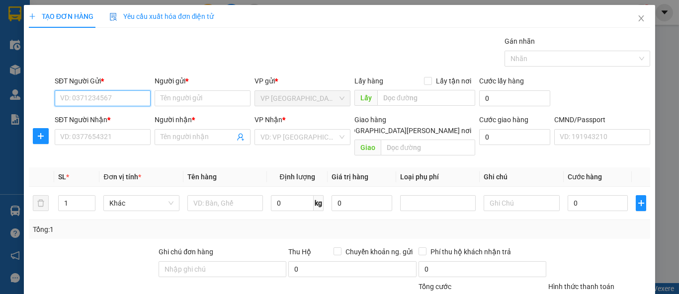
click at [127, 97] on input "SĐT Người Gửi *" at bounding box center [103, 98] width 96 height 16
type input "0943939969"
click at [95, 120] on div "0943939969 - THỦY" at bounding box center [109, 117] width 98 height 11
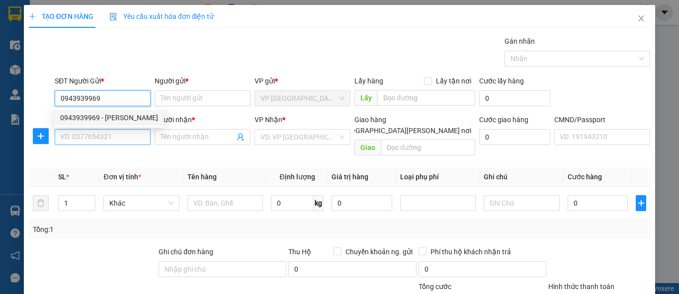
type input "THỦY"
type input "0943939969"
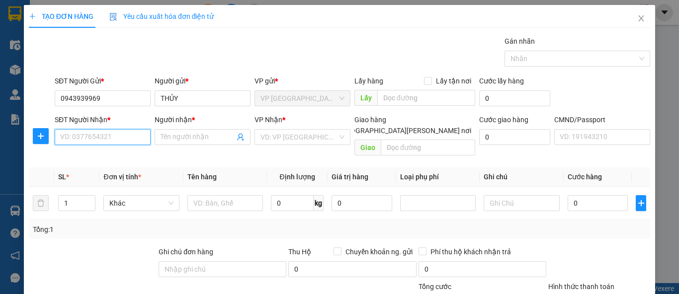
click at [97, 140] on input "SĐT Người Nhận *" at bounding box center [103, 137] width 96 height 16
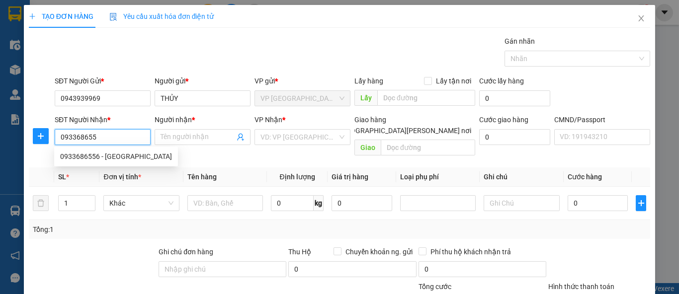
type input "0933686556"
click at [119, 162] on div "0933686556 - HÀ" at bounding box center [116, 156] width 112 height 11
type input "HÀ"
checkbox input "true"
type input "178 P. Hàng Bông, Hàng Bông, Hoàn Kiếm, Hà Nội"
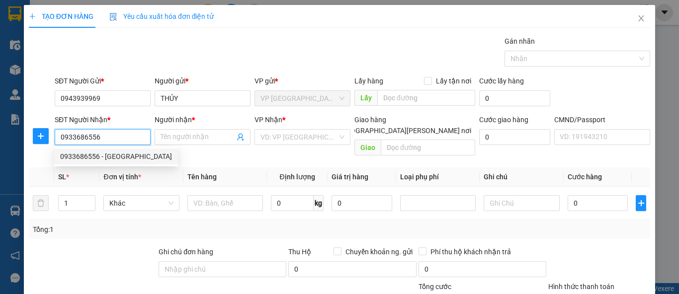
type input "40.000"
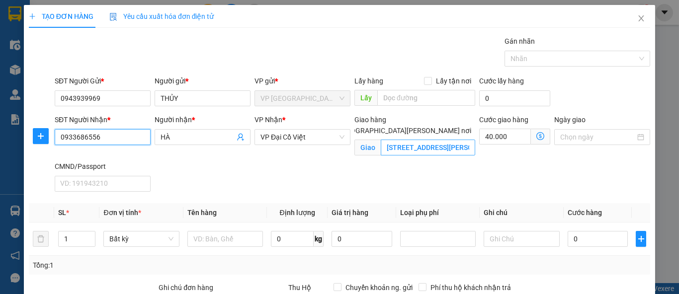
type input "0933686556"
click at [418, 140] on input "178 P. Hàng Bông, Hàng Bông, Hoàn Kiếm, Hà Nội" at bounding box center [428, 148] width 94 height 16
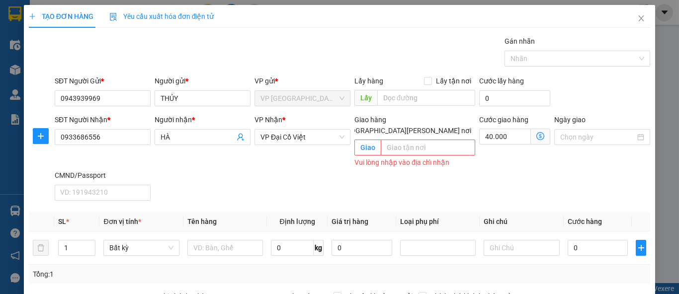
click at [334, 127] on input "Giao tận nơi" at bounding box center [331, 130] width 7 height 7
checkbox input "false"
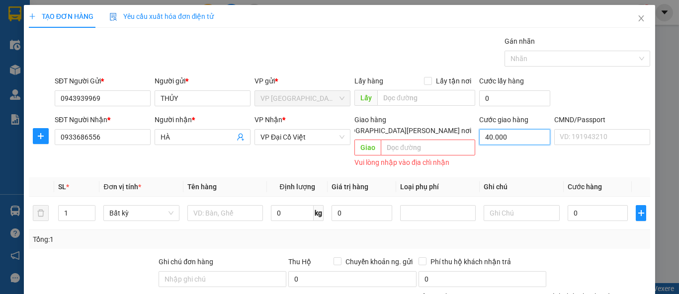
click at [495, 139] on input "40.000" at bounding box center [514, 137] width 71 height 16
type input "0"
click at [226, 205] on input "text" at bounding box center [225, 213] width 76 height 16
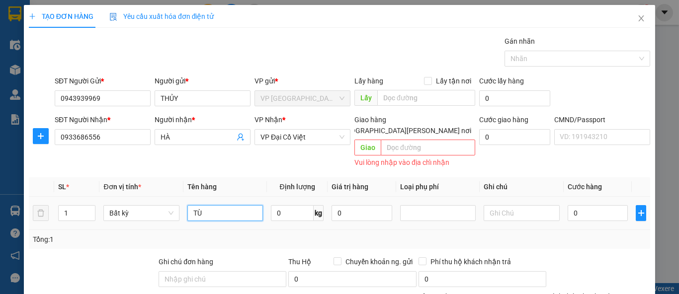
type input "T"
type input "TÚI ĐỒ ĂN BÁNH BAO"
type input "2"
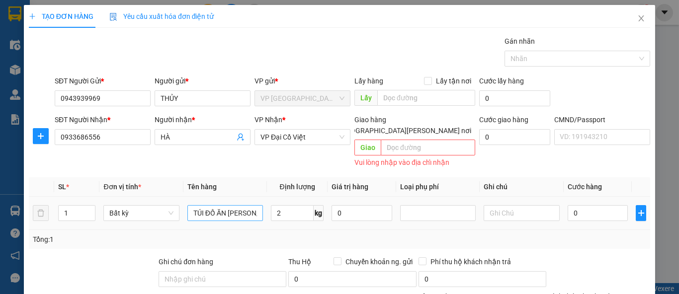
type input "35.000"
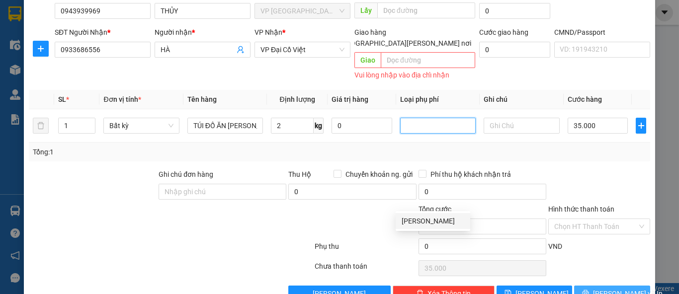
scroll to position [101, 0]
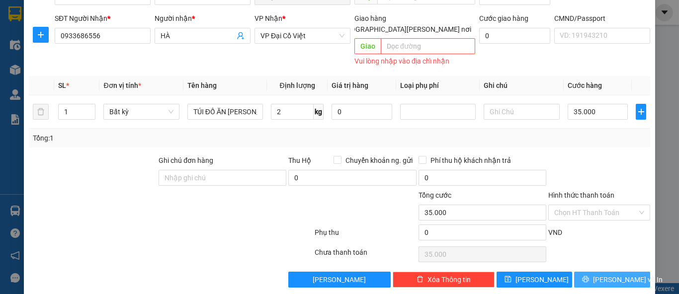
click at [595, 272] on button "Lưu và In" at bounding box center [612, 280] width 76 height 16
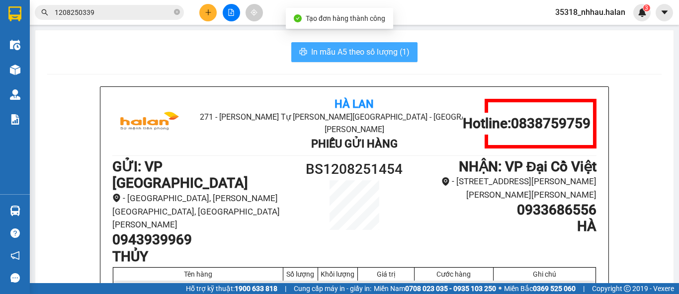
click at [384, 50] on span "In mẫu A5 theo số lượng (1)" at bounding box center [360, 52] width 98 height 12
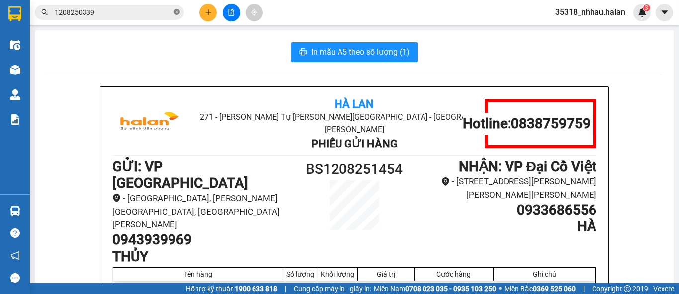
click at [176, 11] on icon "close-circle" at bounding box center [177, 12] width 6 height 6
click at [154, 10] on input "text" at bounding box center [113, 12] width 117 height 11
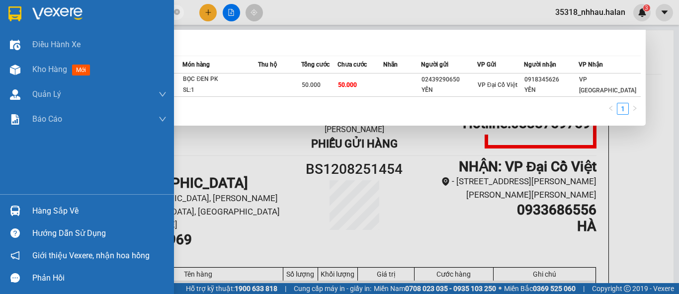
click at [55, 214] on div "Hàng sắp về" at bounding box center [99, 211] width 134 height 15
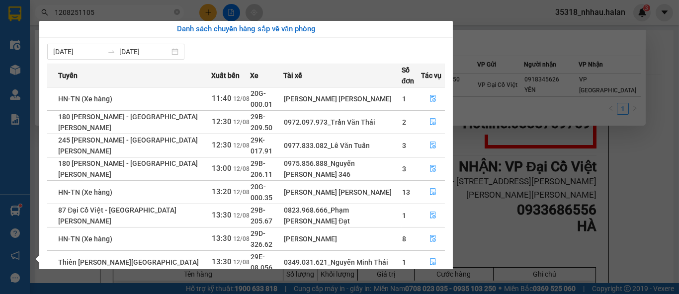
drag, startPoint x: 508, startPoint y: 153, endPoint x: 451, endPoint y: 161, distance: 57.1
click at [507, 153] on section "Kết quả tìm kiếm ( 1 ) Bộ lọc Mã ĐH Trạng thái Món hàng Thu hộ Tổng cước Chưa c…" at bounding box center [339, 147] width 679 height 294
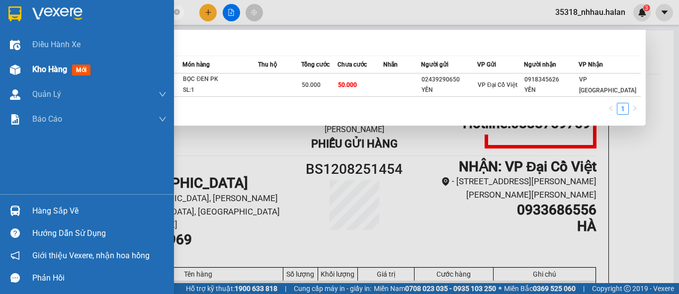
click at [41, 71] on span "Kho hàng" at bounding box center [49, 69] width 35 height 9
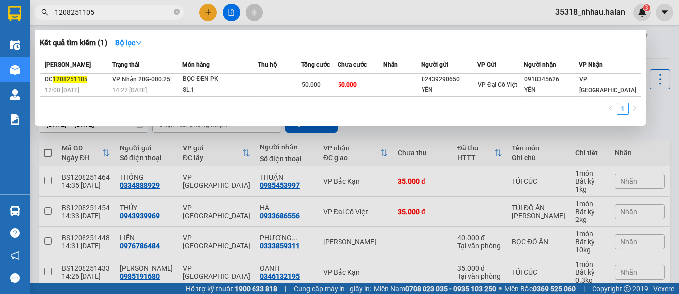
click at [446, 164] on div at bounding box center [339, 147] width 679 height 294
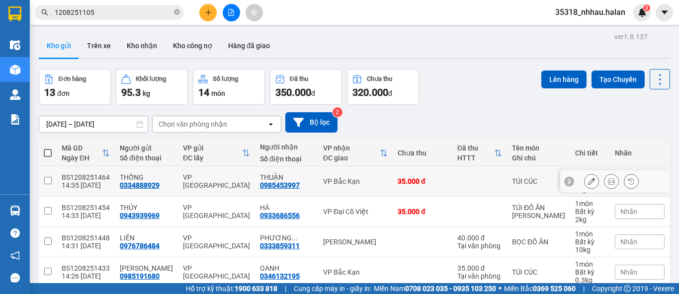
scroll to position [165, 0]
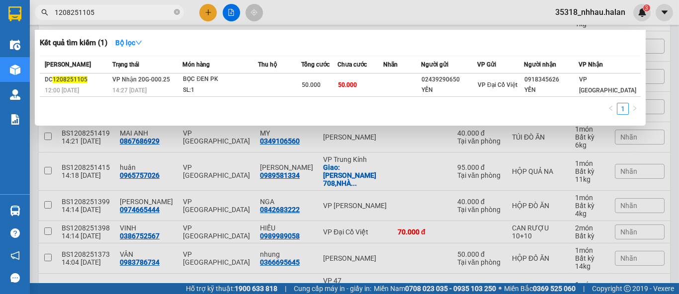
click at [109, 16] on input "1208251105" at bounding box center [113, 12] width 117 height 11
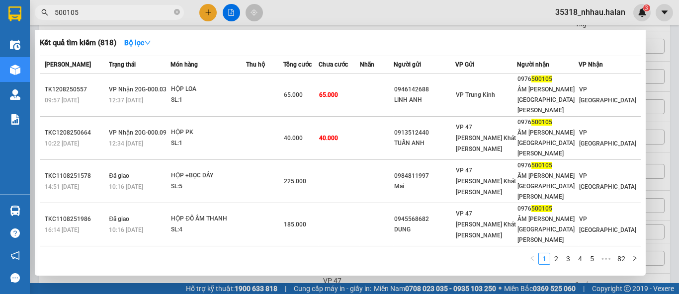
type input "500105"
click at [201, 16] on div at bounding box center [339, 147] width 679 height 294
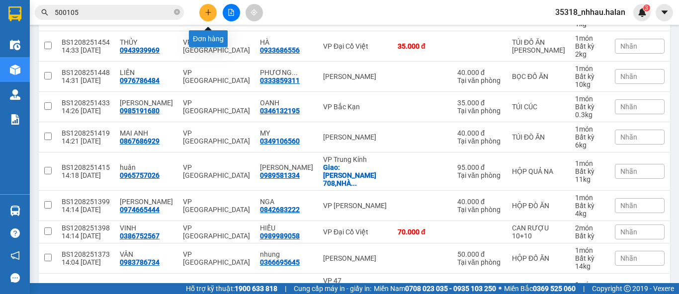
click at [206, 17] on button at bounding box center [207, 12] width 17 height 17
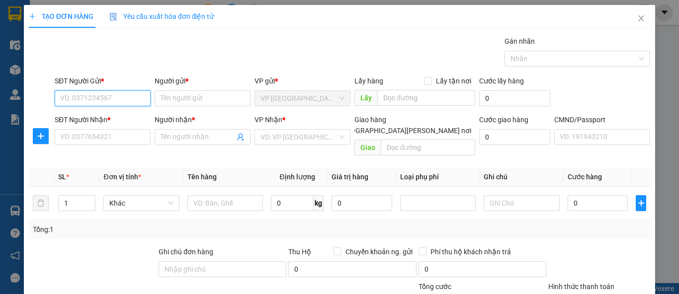
click at [129, 97] on input "SĐT Người Gửi *" at bounding box center [103, 98] width 96 height 16
type input "0943004225"
click at [91, 117] on div "0943004225 - HIỀN" at bounding box center [109, 117] width 98 height 11
type input "HIỀN"
type input "0943004225"
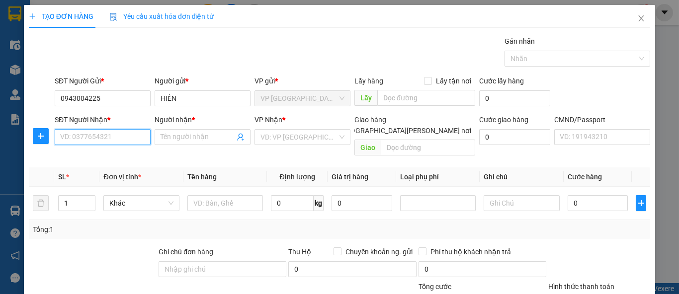
click at [104, 140] on input "SĐT Người Nhận *" at bounding box center [103, 137] width 96 height 16
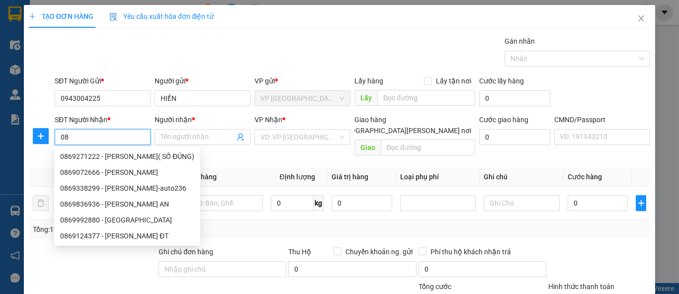
type input "0"
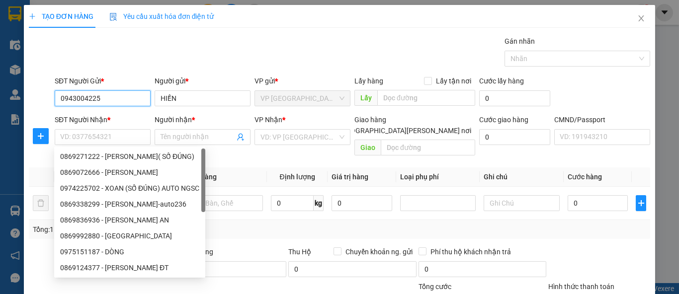
drag, startPoint x: 102, startPoint y: 98, endPoint x: 41, endPoint y: 102, distance: 61.7
click at [41, 102] on div "SĐT Người Gửi * 0943004225 0943004225 Người gửi * HIỀN VP gửi * VP Bắc Sơn Lấy …" at bounding box center [339, 93] width 623 height 35
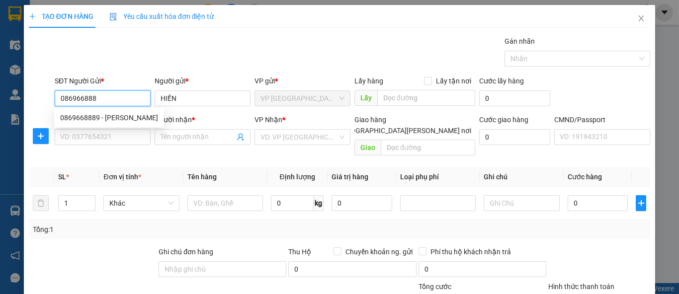
type input "0869668889"
drag, startPoint x: 84, startPoint y: 121, endPoint x: 86, endPoint y: 139, distance: 18.6
click at [84, 121] on div "0869668889 - HUYỄN" at bounding box center [109, 117] width 98 height 11
type input "HUYỄN"
type input "0869668889"
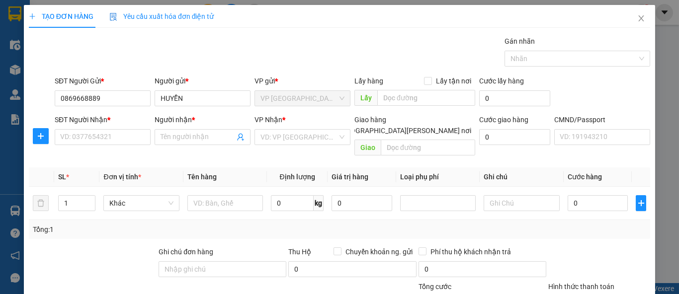
click at [91, 149] on div "Transit Pickup Surcharge Ids Transit Deliver Surcharge Ids Transit Deliver Surc…" at bounding box center [339, 207] width 621 height 343
click at [95, 140] on input "SĐT Người Nhận *" at bounding box center [103, 137] width 96 height 16
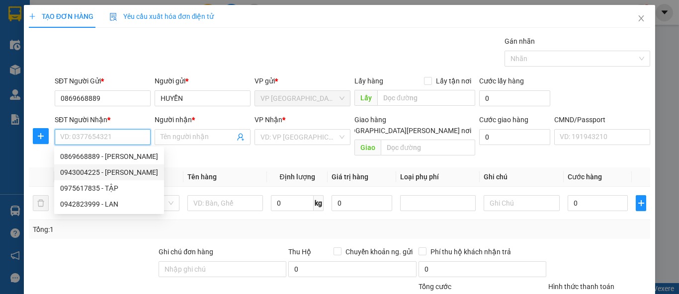
click at [113, 176] on div "0943004225 - HIỀN" at bounding box center [109, 172] width 98 height 11
type input "0943004225"
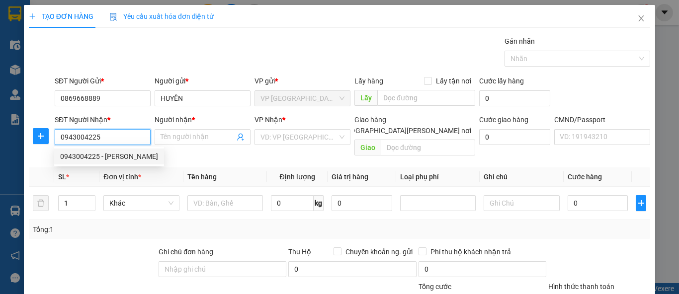
type input "HIỀN"
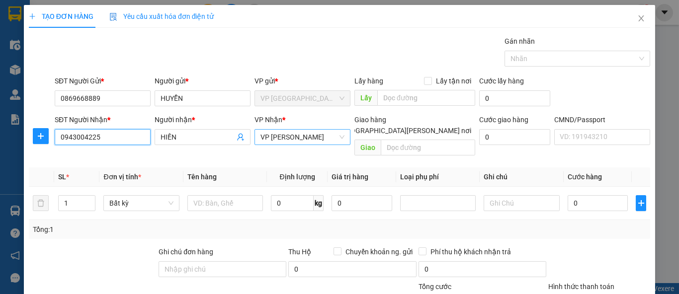
click at [279, 141] on span "VP Bình Thuận" at bounding box center [302, 137] width 84 height 15
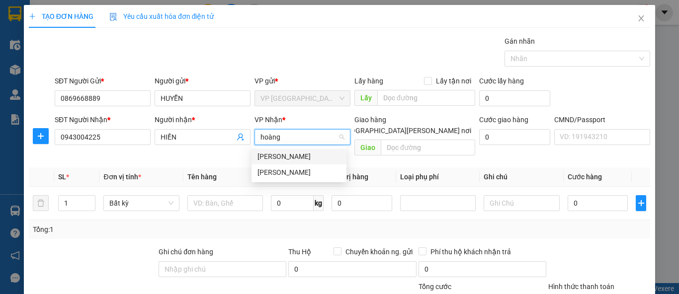
type input "hoàng"
click at [288, 177] on div "VP Hoàng Gia" at bounding box center [298, 172] width 83 height 11
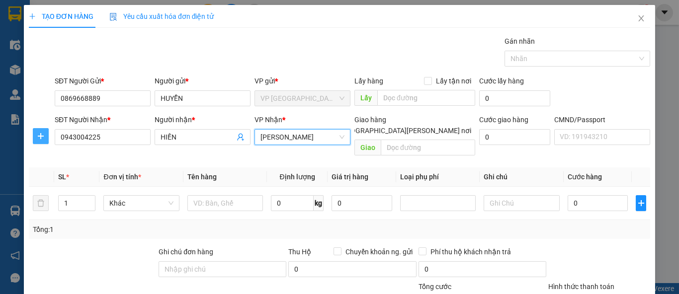
click at [41, 141] on button "button" at bounding box center [41, 136] width 16 height 16
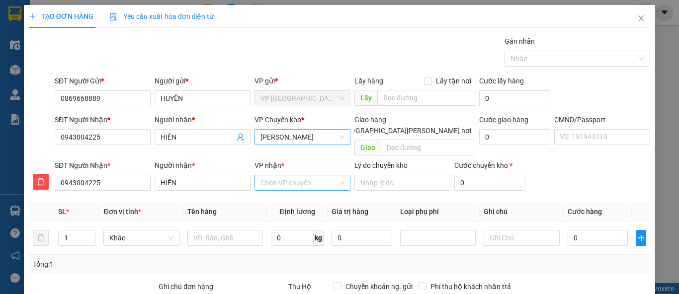
click at [281, 175] on input "VP nhận *" at bounding box center [298, 182] width 77 height 15
type input "bình th"
click at [292, 183] on div "VP Bình Thuận" at bounding box center [298, 191] width 95 height 16
click at [202, 230] on input "text" at bounding box center [225, 238] width 76 height 16
type input "h"
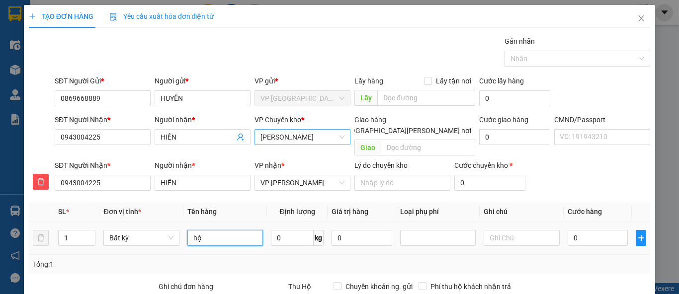
type input "h"
type input "HỘP HOA QUẢ"
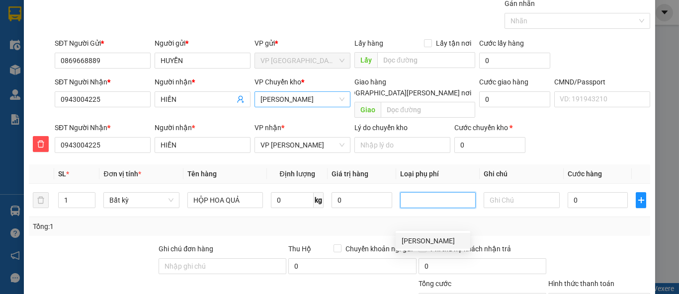
scroll to position [55, 0]
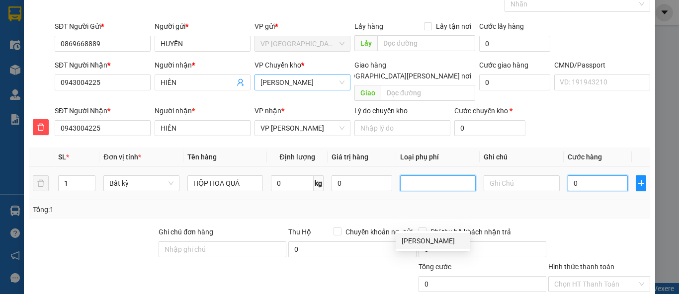
click at [590, 176] on input "0" at bounding box center [598, 183] width 61 height 16
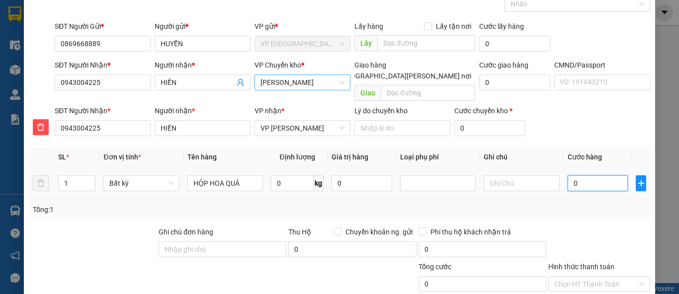
click at [591, 179] on div "0" at bounding box center [598, 183] width 61 height 20
click at [591, 175] on input "0" at bounding box center [598, 183] width 61 height 16
click at [590, 209] on div "Transit Pickup Surcharge Ids Transit Deliver Surcharge Ids Transit Deliver Surc…" at bounding box center [339, 170] width 621 height 378
click at [574, 175] on input "0" at bounding box center [598, 183] width 61 height 16
type input "40"
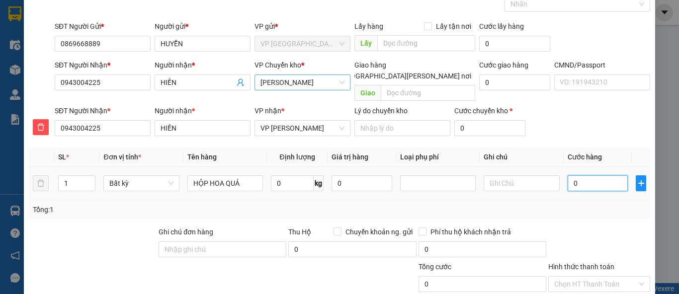
type input "40"
type input "400"
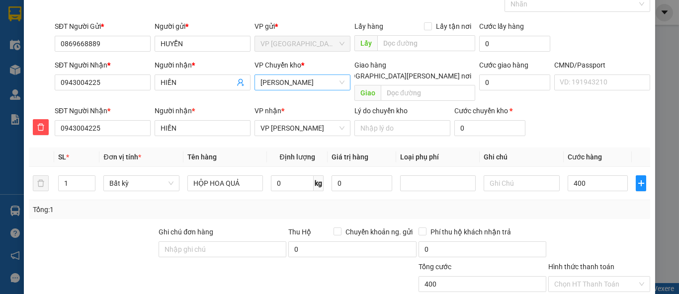
type input "400.000"
click at [602, 204] on div "Tổng: 1" at bounding box center [339, 209] width 613 height 11
click at [584, 175] on input "400.000" at bounding box center [598, 183] width 61 height 16
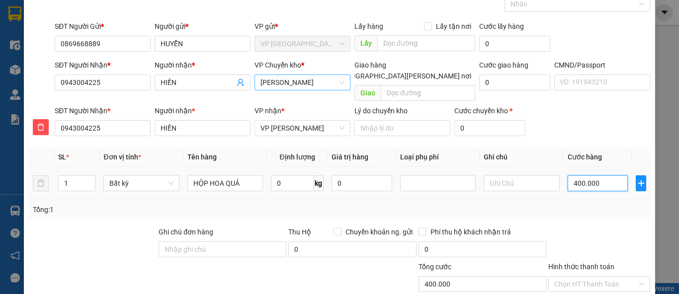
type input "4"
type input "40"
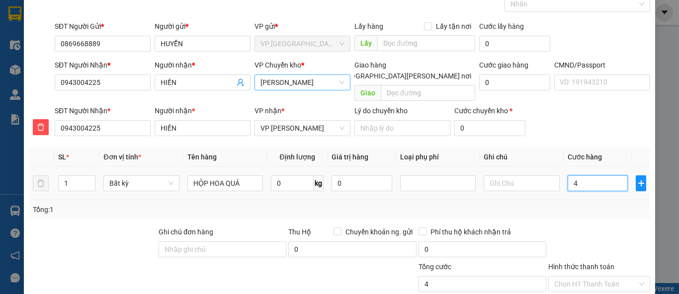
type input "40"
type input "40.000"
drag, startPoint x: 578, startPoint y: 182, endPoint x: 593, endPoint y: 194, distance: 18.7
click at [579, 182] on td "40.000" at bounding box center [598, 183] width 69 height 33
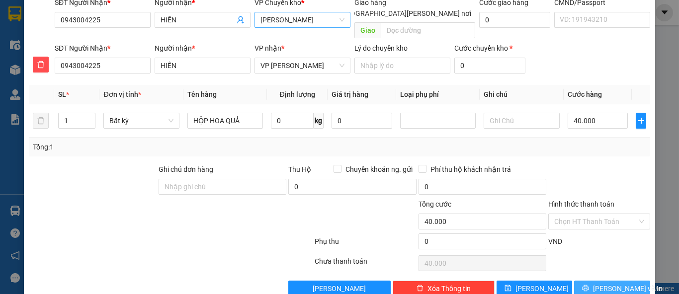
scroll to position [127, 0]
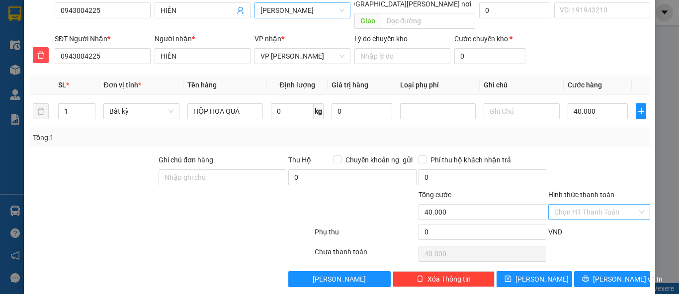
click at [580, 205] on input "Hình thức thanh toán" at bounding box center [595, 212] width 83 height 15
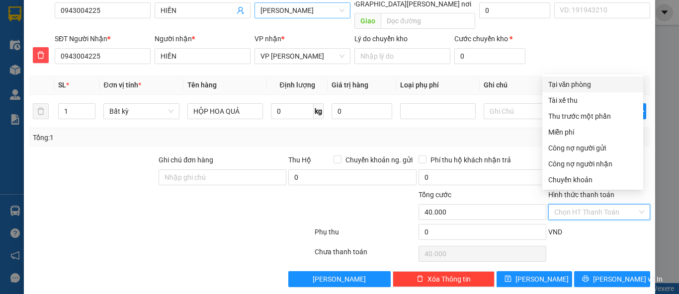
click at [583, 83] on div "Tại văn phòng" at bounding box center [592, 84] width 89 height 11
type input "0"
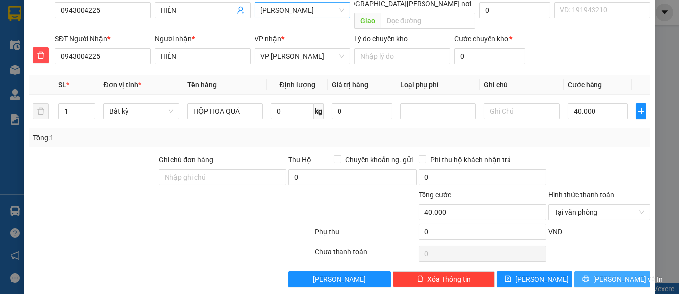
click at [610, 274] on span "Lưu và In" at bounding box center [628, 279] width 70 height 11
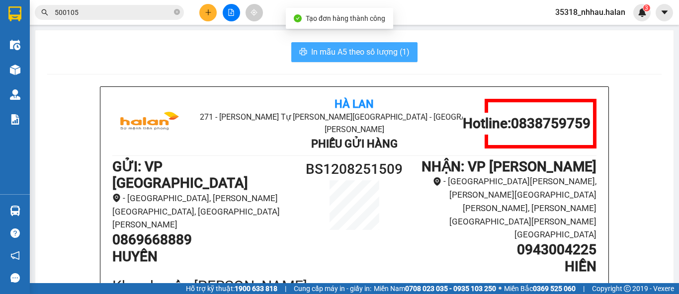
click at [366, 57] on span "In mẫu A5 theo số lượng (1)" at bounding box center [360, 52] width 98 height 12
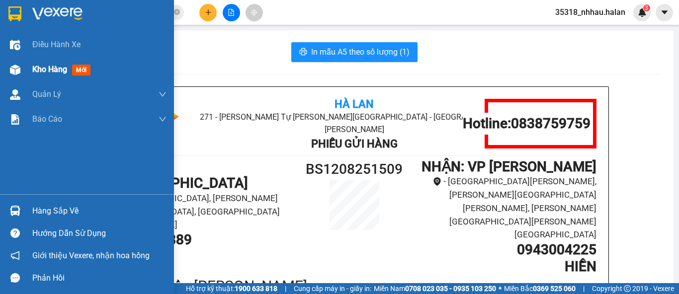
click at [36, 67] on span "Kho hàng" at bounding box center [49, 69] width 35 height 9
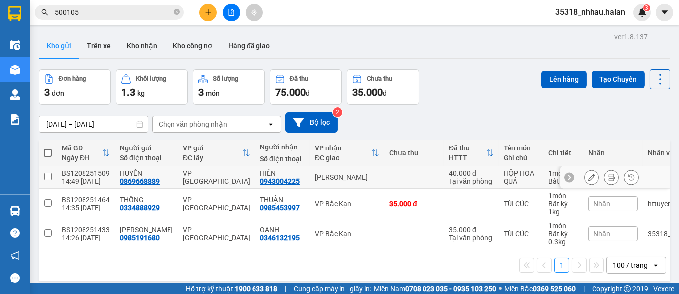
click at [337, 173] on div "VP Hoàng Gia" at bounding box center [347, 177] width 65 height 8
checkbox input "true"
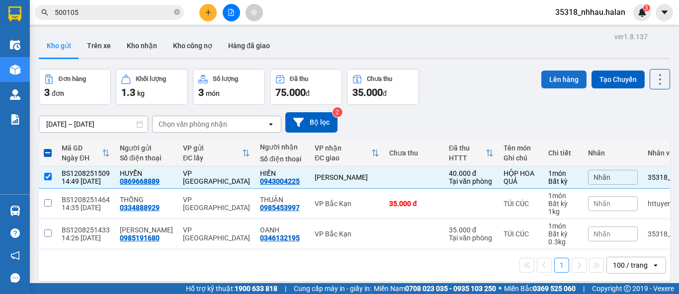
click at [559, 86] on button "Lên hàng" at bounding box center [563, 80] width 45 height 18
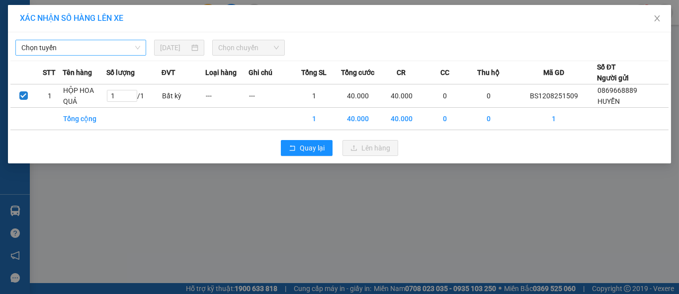
click at [110, 52] on span "Chọn tuyến" at bounding box center [80, 47] width 119 height 15
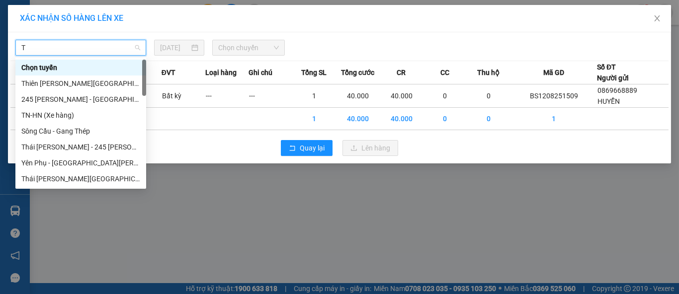
type input "TK"
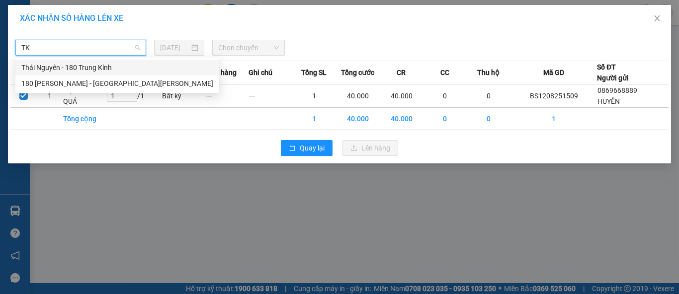
click at [107, 67] on div "Thái Nguyên - 180 Trung Kính" at bounding box center [117, 67] width 192 height 11
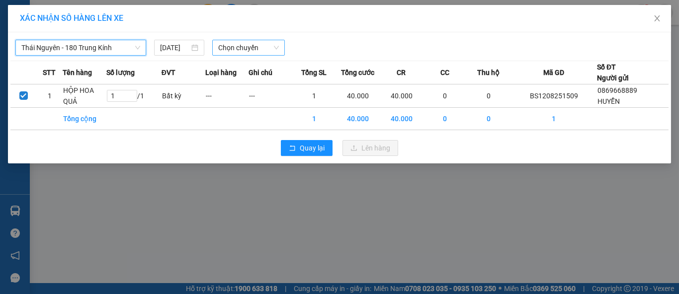
click at [225, 49] on span "Chọn chuyến" at bounding box center [248, 47] width 61 height 15
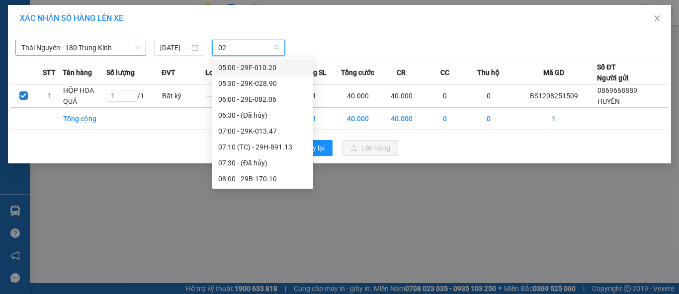
type input "020"
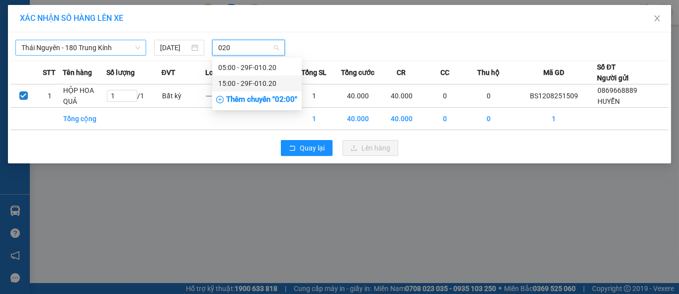
click at [257, 83] on div "15:00 - 29F-010.20" at bounding box center [257, 83] width 78 height 11
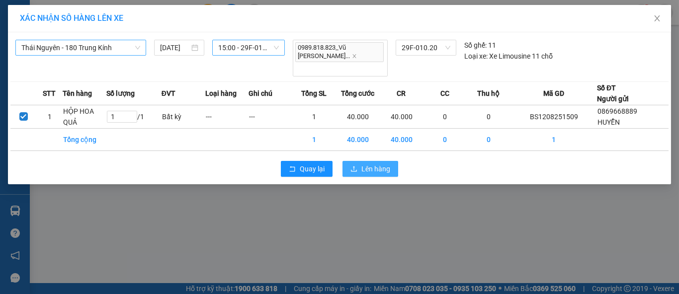
click at [377, 161] on button "Lên hàng" at bounding box center [370, 169] width 56 height 16
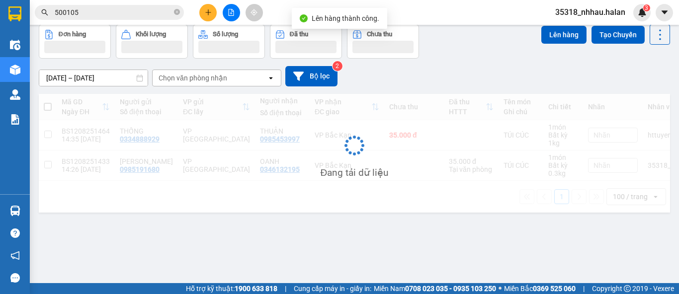
scroll to position [45, 0]
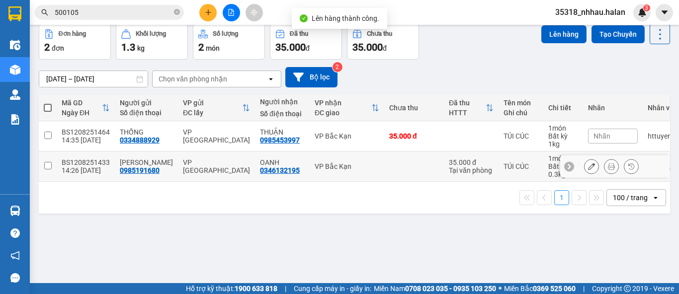
click at [315, 165] on div "VP Bắc Kạn" at bounding box center [347, 167] width 65 height 8
checkbox input "true"
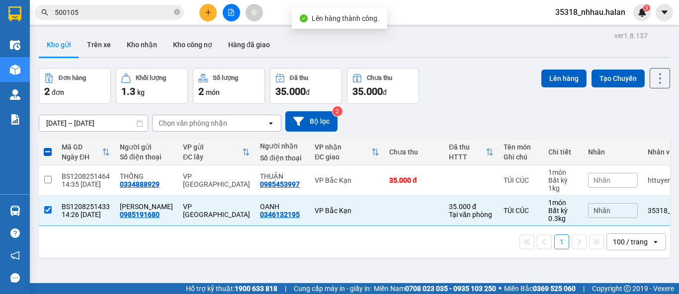
scroll to position [0, 0]
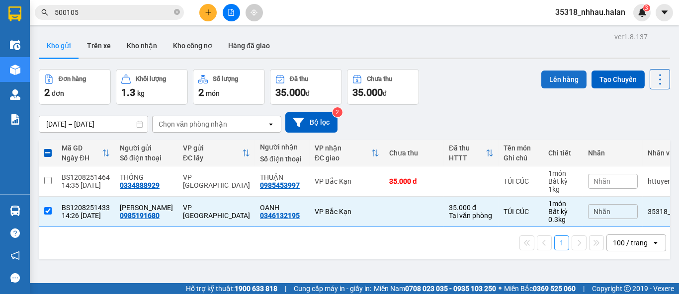
click at [559, 72] on button "Lên hàng" at bounding box center [563, 80] width 45 height 18
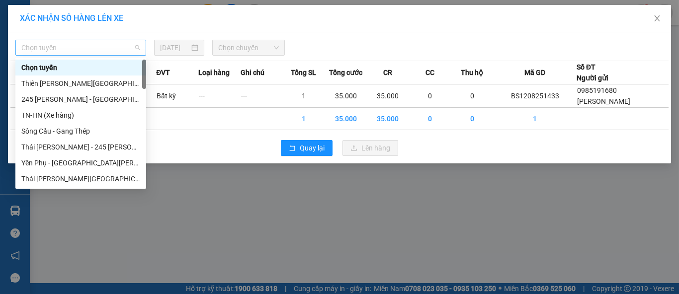
click at [89, 52] on span "Chọn tuyến" at bounding box center [80, 47] width 119 height 15
type input "B"
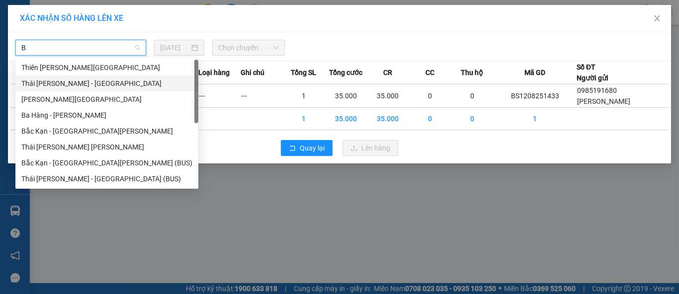
click at [80, 83] on div "Thái Nguyên - Bắc Kạn" at bounding box center [106, 83] width 171 height 11
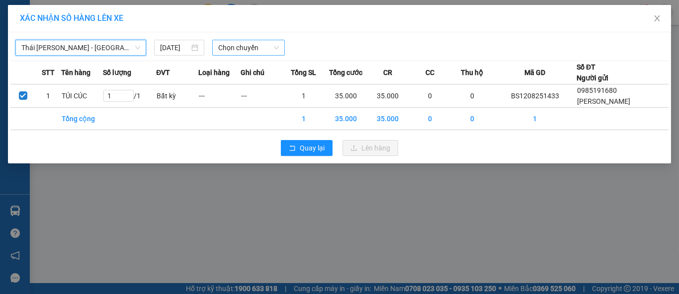
click at [243, 45] on span "Chọn chuyến" at bounding box center [248, 47] width 61 height 15
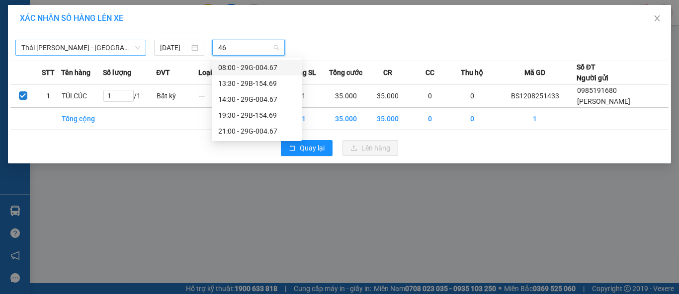
type input "467"
click at [260, 82] on div "14:30 - 29G-004.67" at bounding box center [257, 83] width 78 height 11
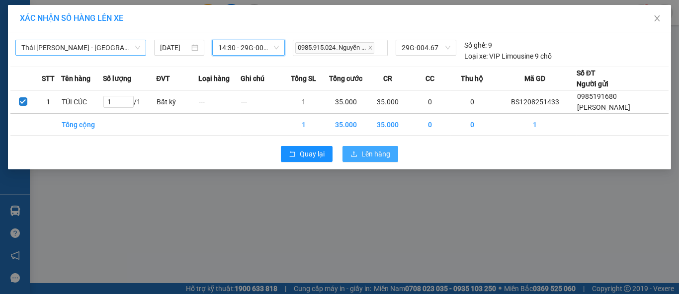
click at [362, 153] on span "Lên hàng" at bounding box center [375, 154] width 29 height 11
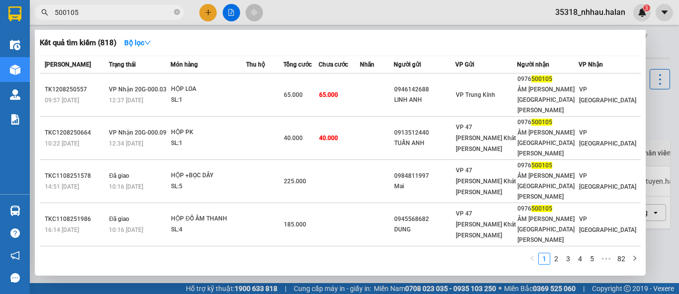
click at [183, 13] on span "500105" at bounding box center [109, 12] width 149 height 15
click at [176, 14] on icon "close-circle" at bounding box center [177, 12] width 6 height 6
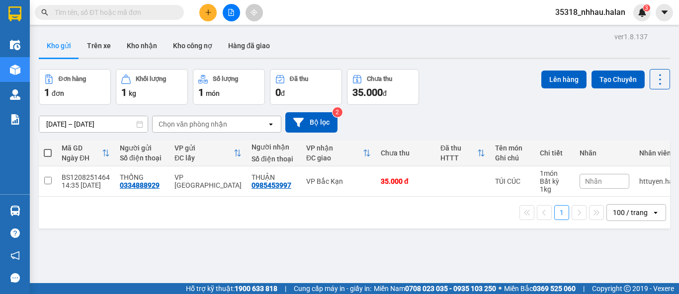
click at [157, 15] on input "text" at bounding box center [113, 12] width 117 height 11
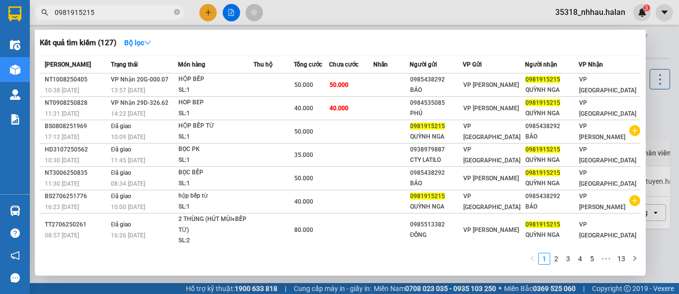
type input "0981915215"
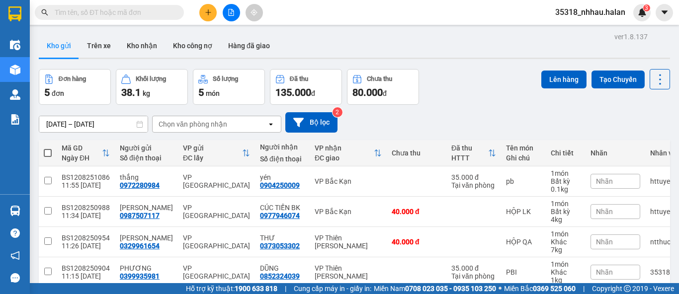
click at [138, 6] on span at bounding box center [109, 12] width 149 height 15
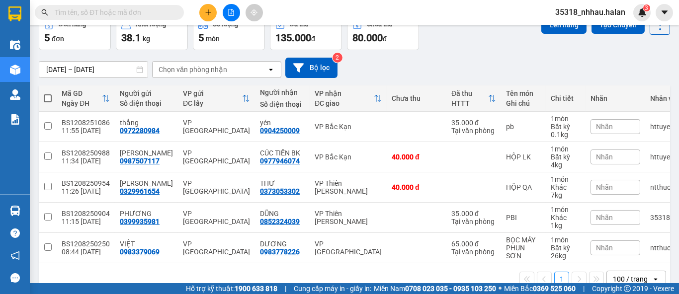
click at [140, 10] on input "text" at bounding box center [113, 12] width 117 height 11
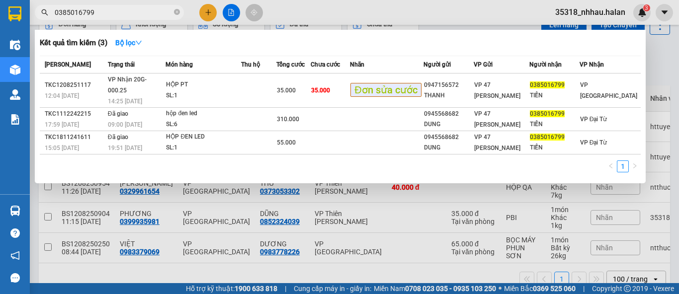
type input "0385016799"
